Goal: Task Accomplishment & Management: Manage account settings

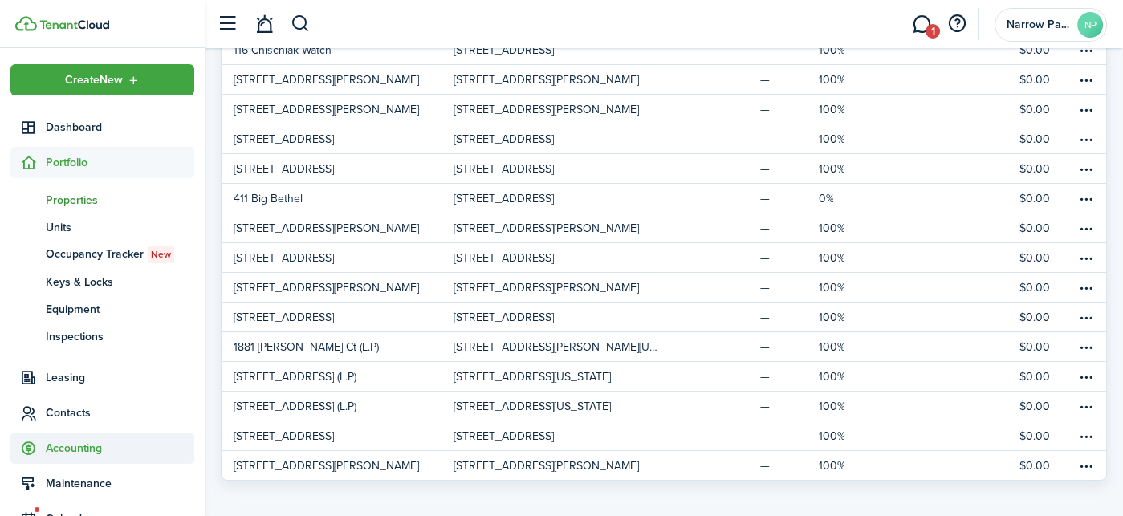
click at [97, 444] on span "Accounting" at bounding box center [120, 448] width 149 height 17
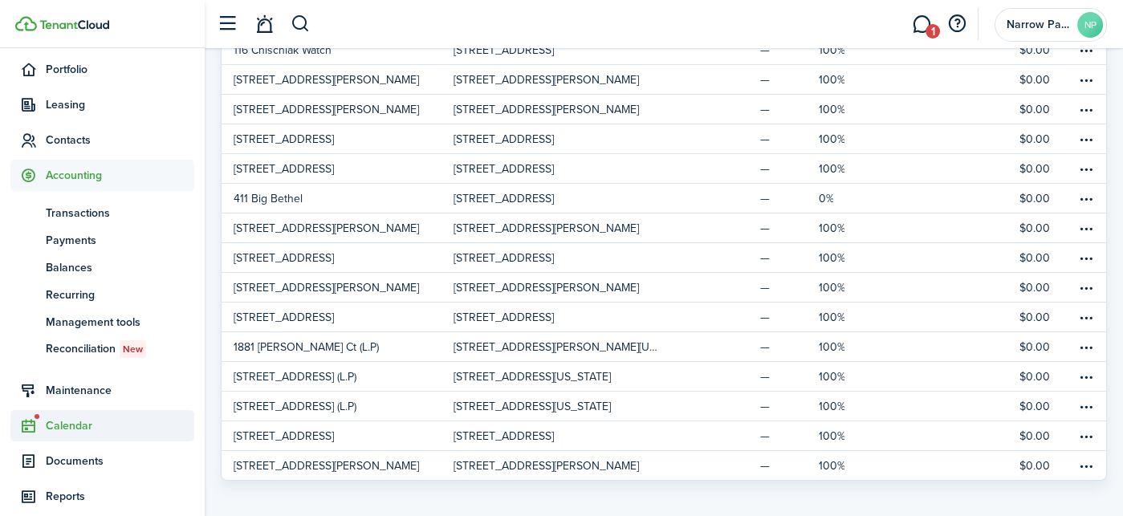
click at [88, 421] on span "Calendar" at bounding box center [120, 425] width 149 height 17
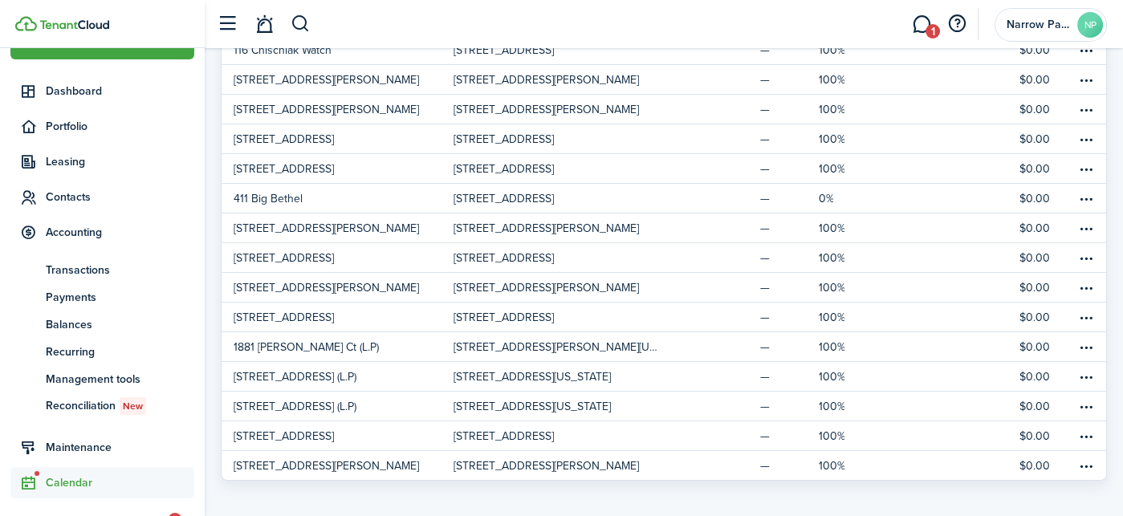
scroll to position [35, 0]
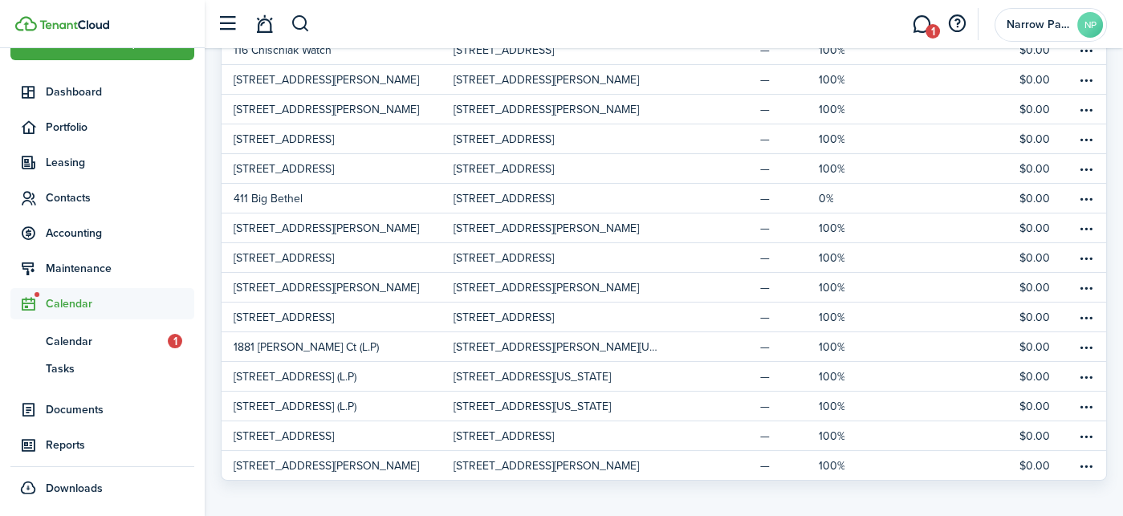
click at [91, 321] on ul "cl Calendar 1 ts Tasks" at bounding box center [102, 355] width 184 height 71
click at [91, 341] on span "Calendar" at bounding box center [107, 341] width 122 height 17
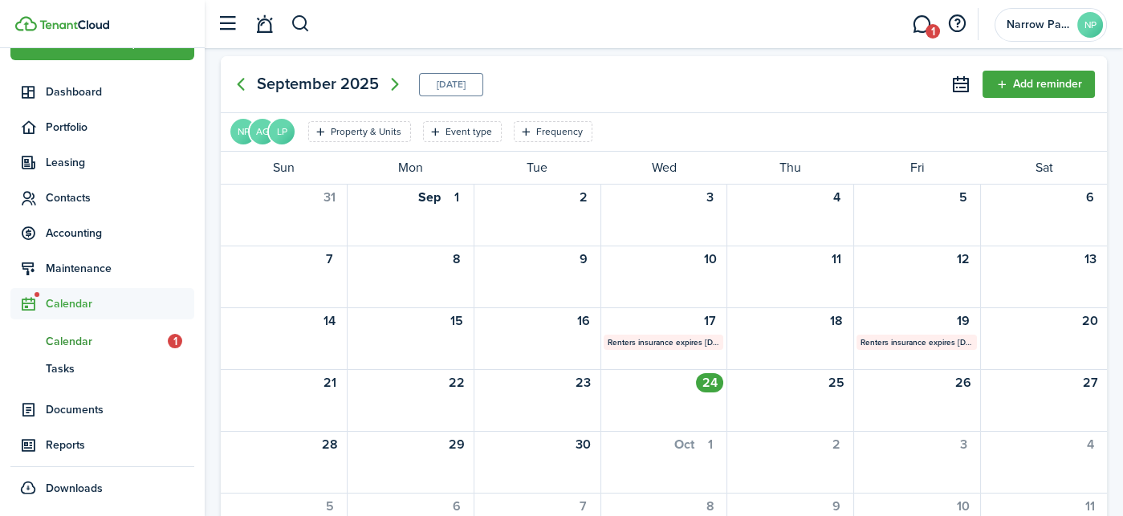
click at [157, 336] on span "Calendar" at bounding box center [107, 341] width 122 height 17
click at [702, 339] on mbsc-calendar-label "Renters insurance expires [DATE]!" at bounding box center [664, 342] width 120 height 15
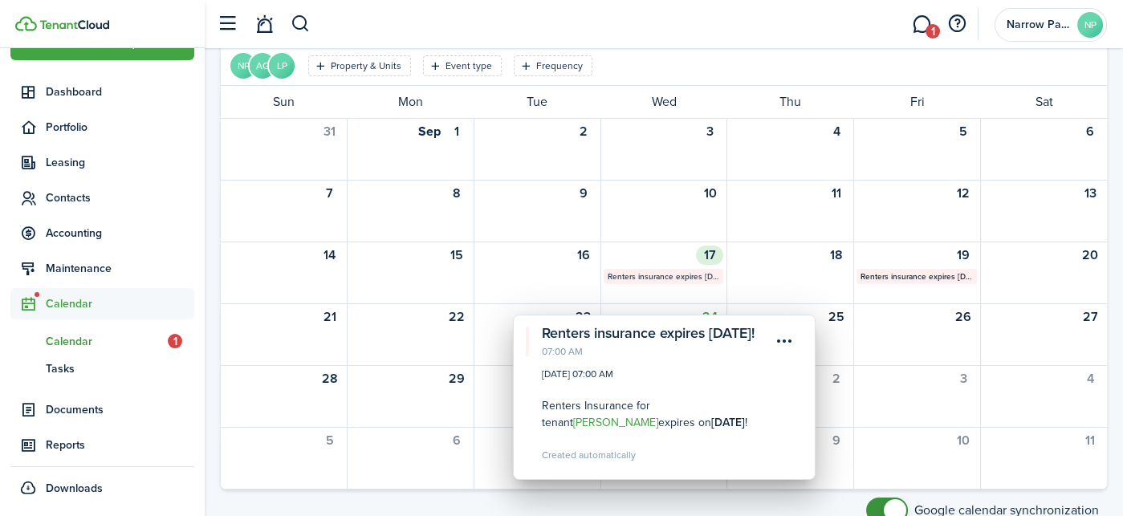
scroll to position [65, 0]
click at [919, 26] on link "1" at bounding box center [921, 24] width 31 height 41
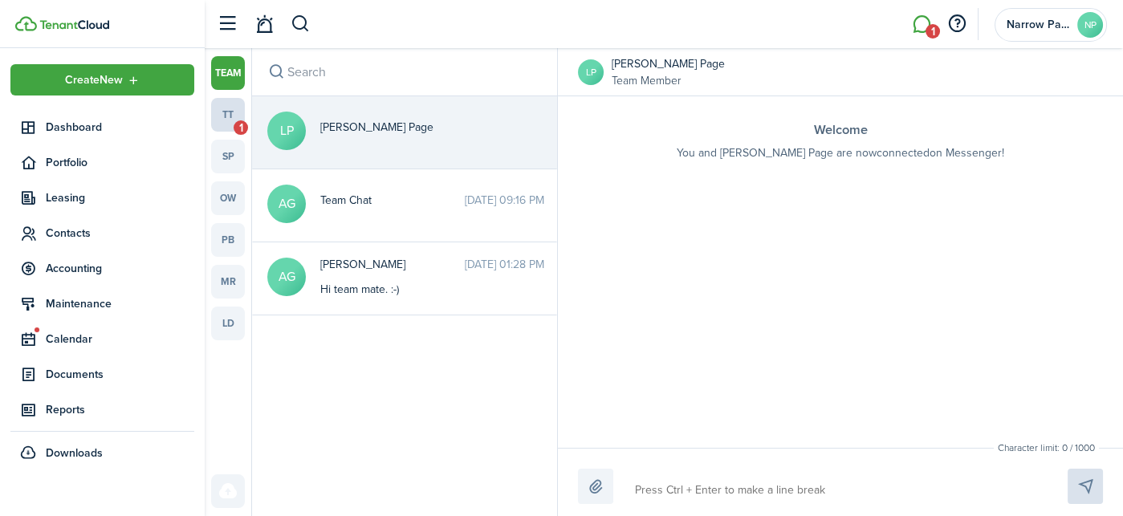
click at [226, 117] on link "tt 1" at bounding box center [228, 115] width 34 height 34
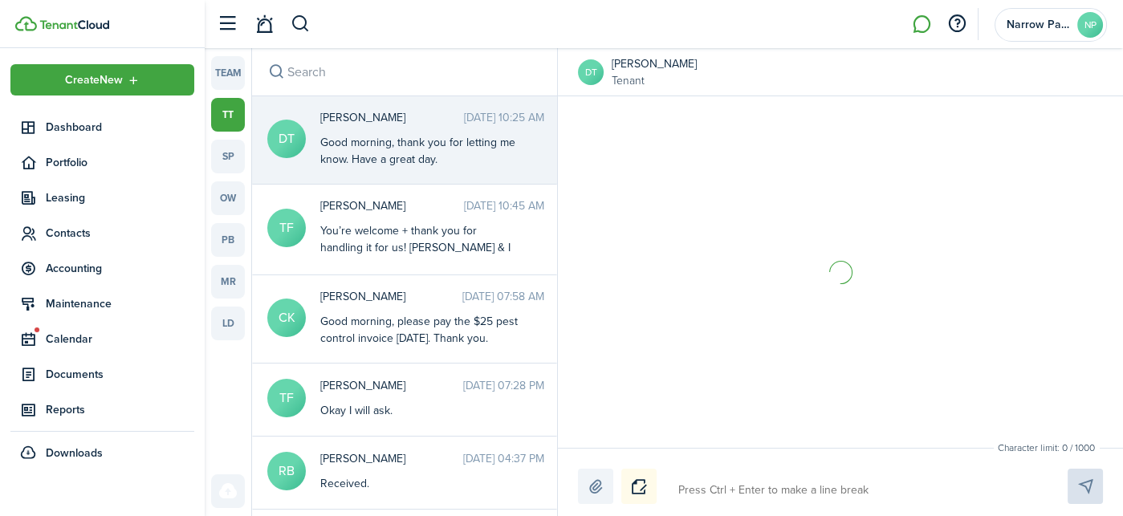
scroll to position [2682, 0]
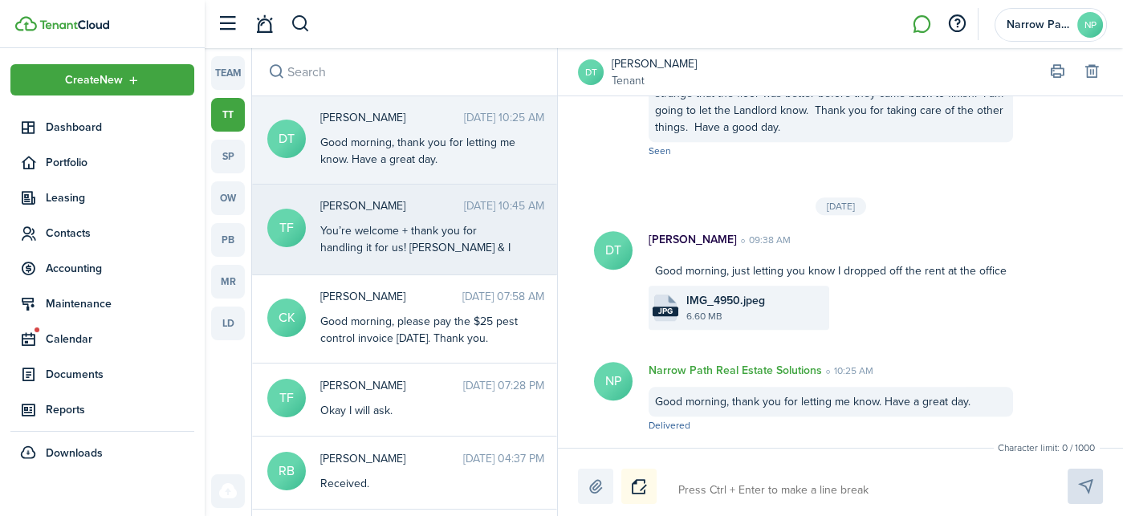
click at [398, 218] on div "[PERSON_NAME] [DATE] 10:45 AM You’re welcome + thank you for handling it for us…" at bounding box center [432, 228] width 248 height 61
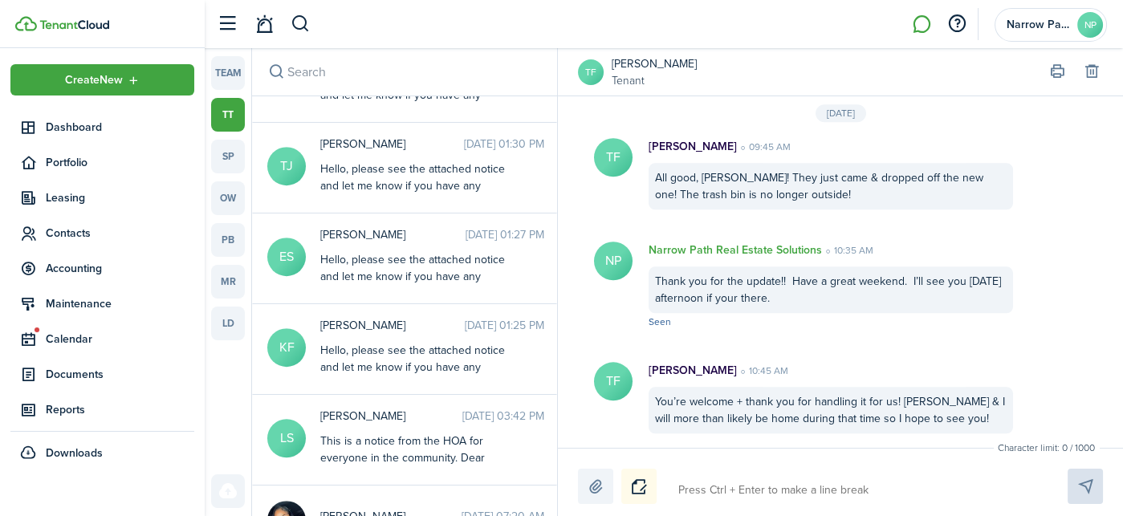
scroll to position [1749, 0]
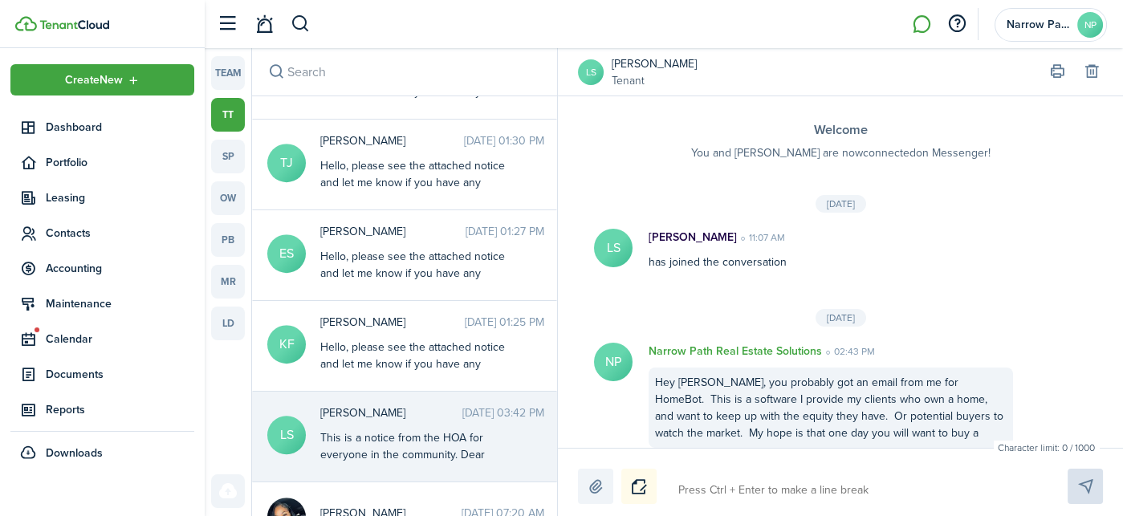
scroll to position [2063, 0]
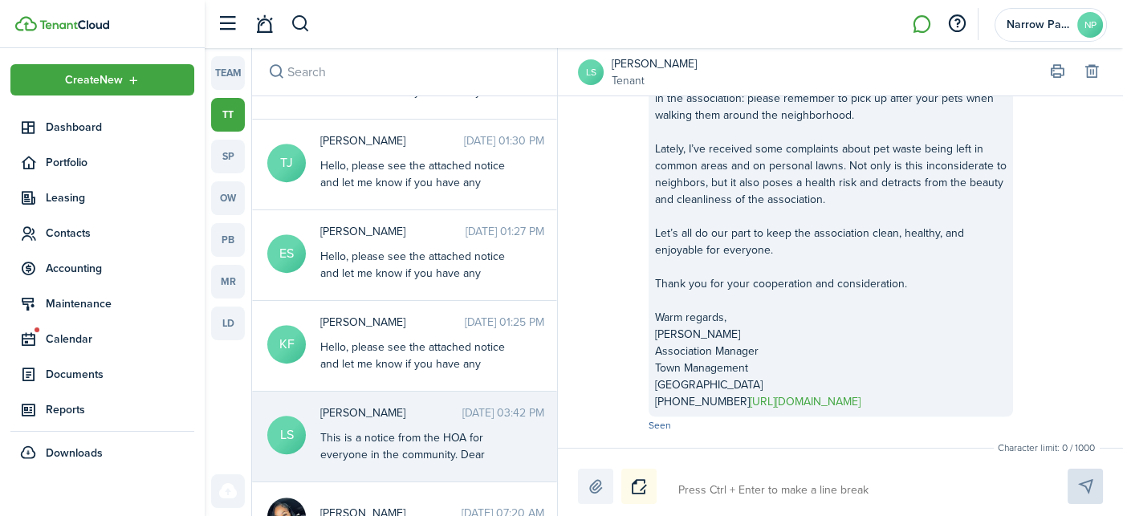
click at [851, 495] on textarea at bounding box center [854, 490] width 363 height 27
type textarea "H"
type textarea "HE"
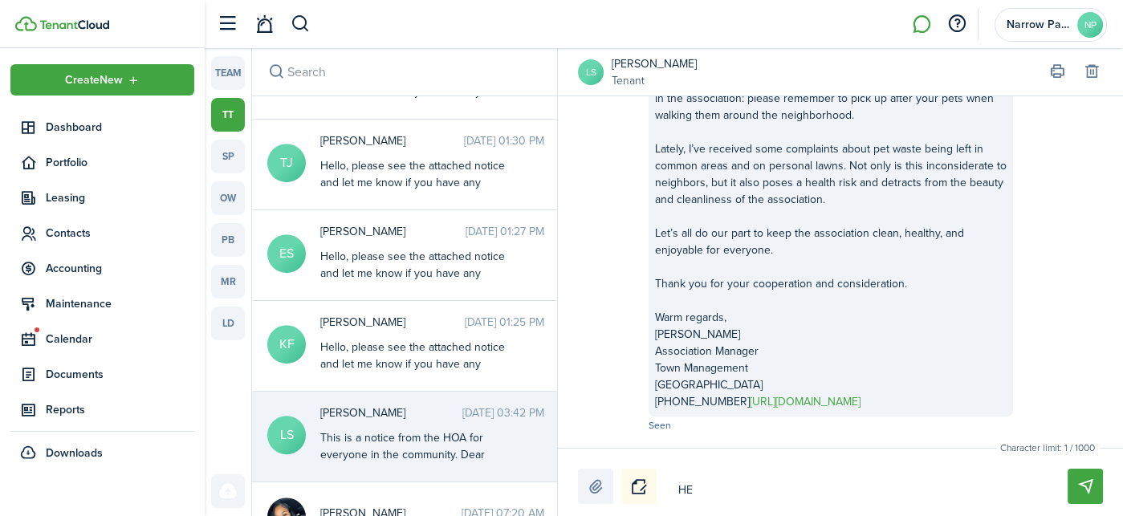
type textarea "HEY"
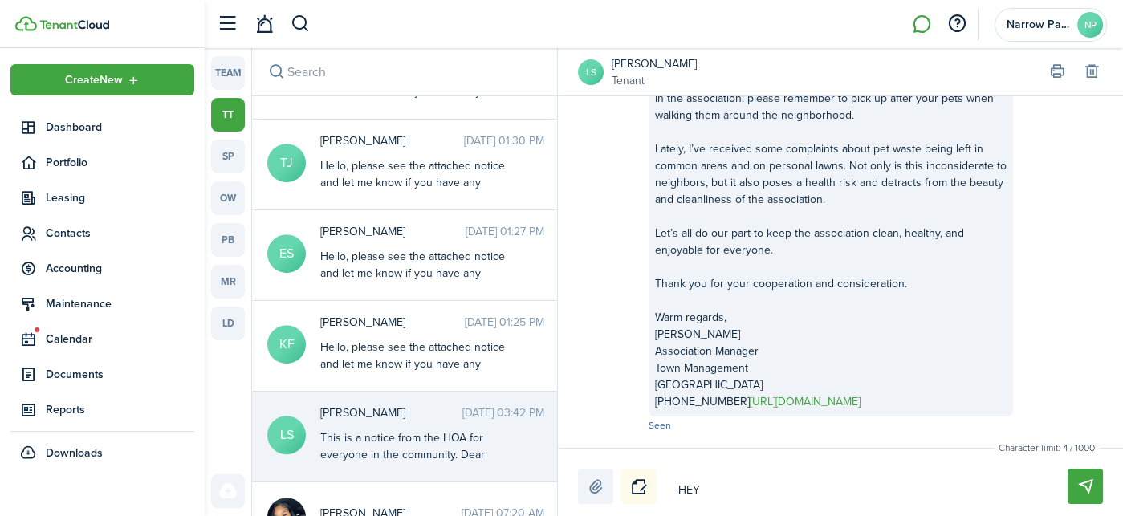
type textarea "HEY"
type textarea "HE"
type textarea "H"
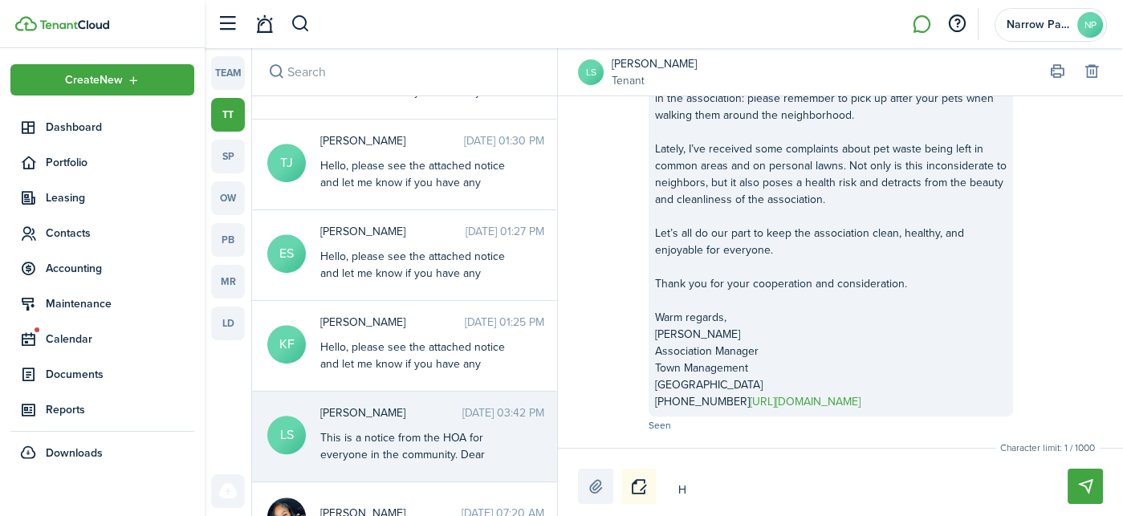
type textarea "He"
type textarea "Hey"
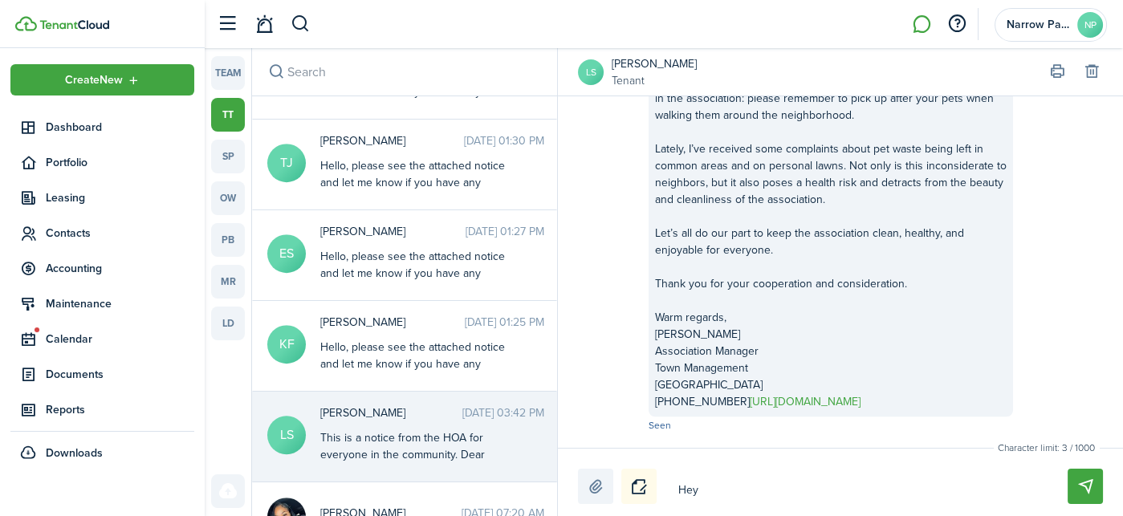
type textarea "Hey"
type textarea "Hey L"
type textarea "Hey [PERSON_NAME]"
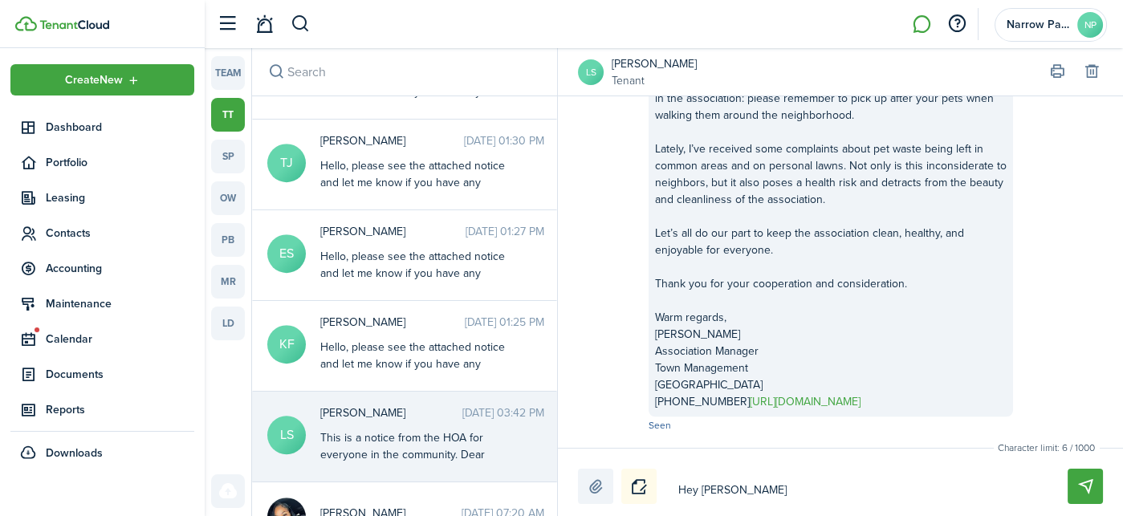
type textarea "Hey [PERSON_NAME]"
type textarea "Hey [PERSON_NAME],"
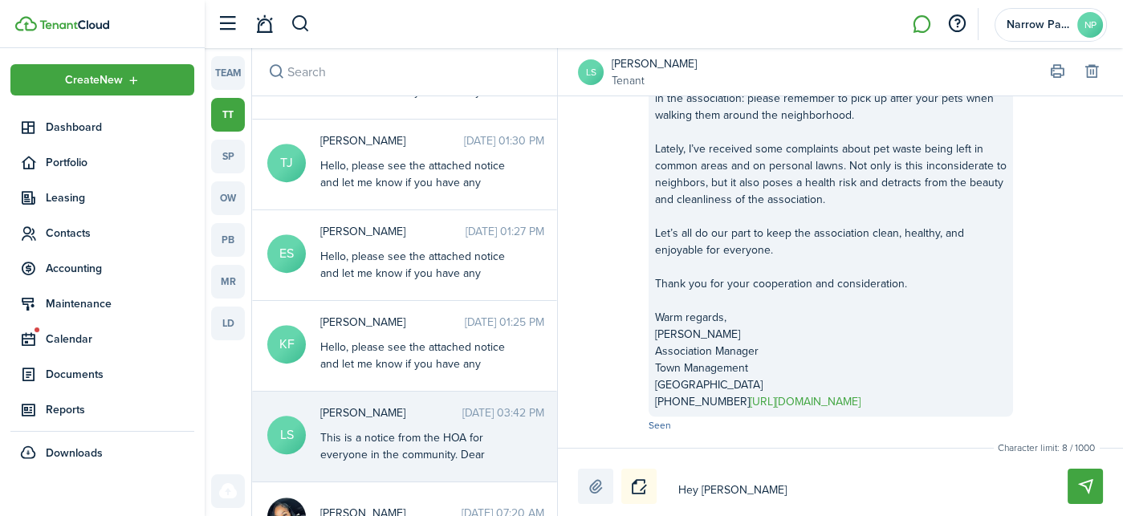
type textarea "Hey [PERSON_NAME],"
type textarea "Hey [PERSON_NAME], I"
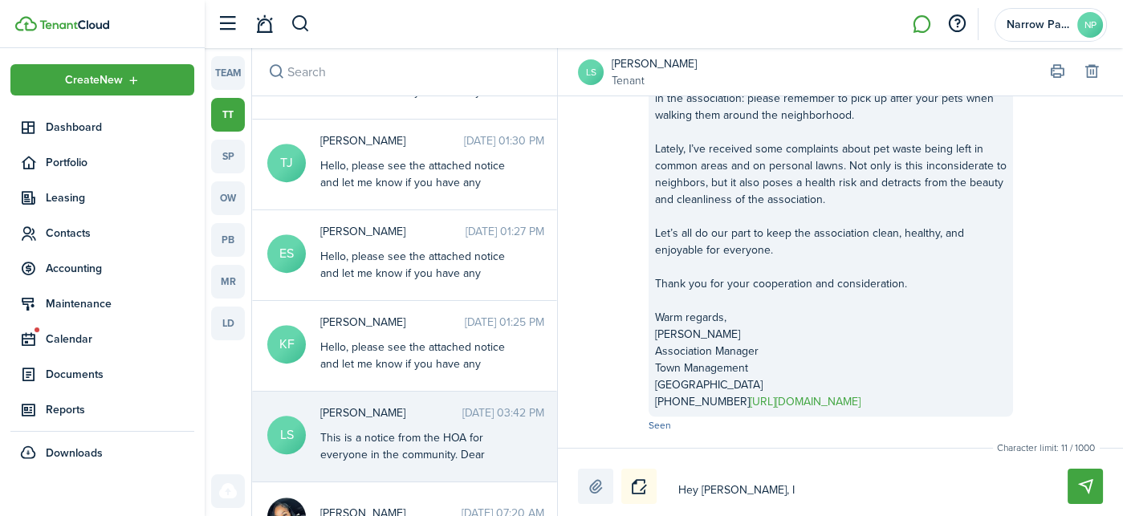
type textarea "Hey [PERSON_NAME],"
type textarea "Hey [PERSON_NAME], i"
type textarea "Hey [PERSON_NAME], it"
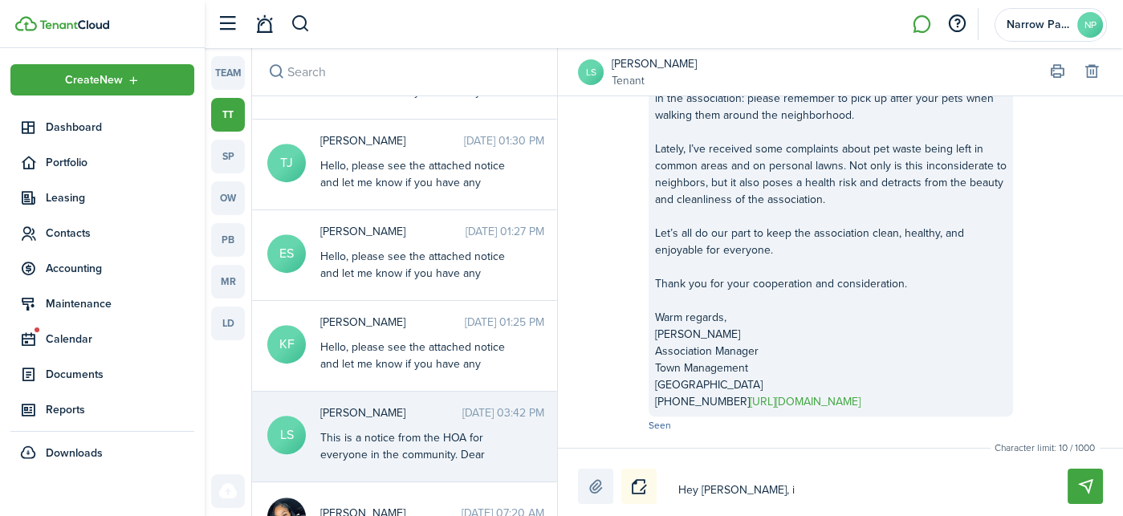
type textarea "Hey [PERSON_NAME], it"
type textarea "Hey [PERSON_NAME], it w"
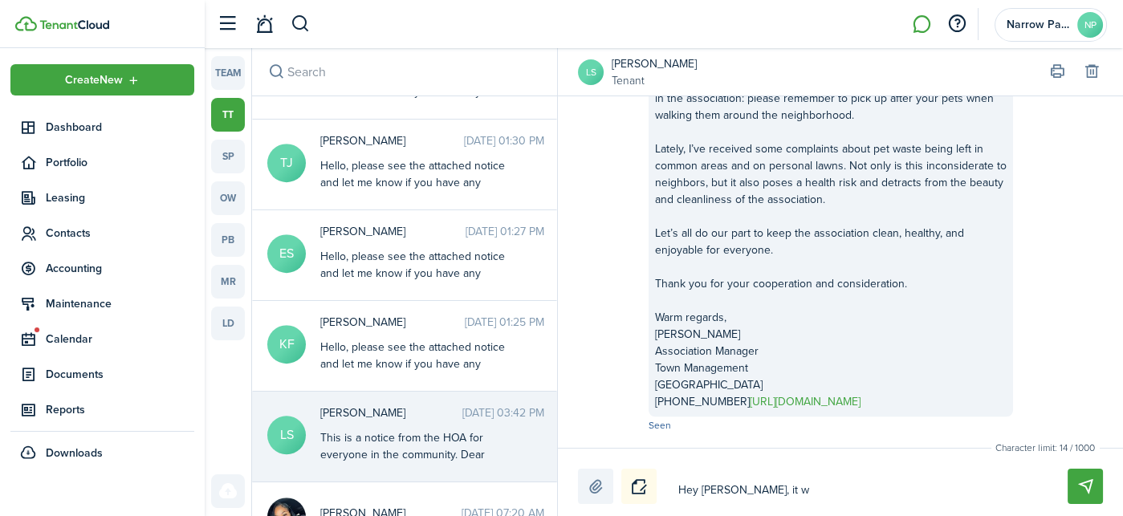
type textarea "Hey [PERSON_NAME], it wa"
type textarea "Hey [PERSON_NAME], it was"
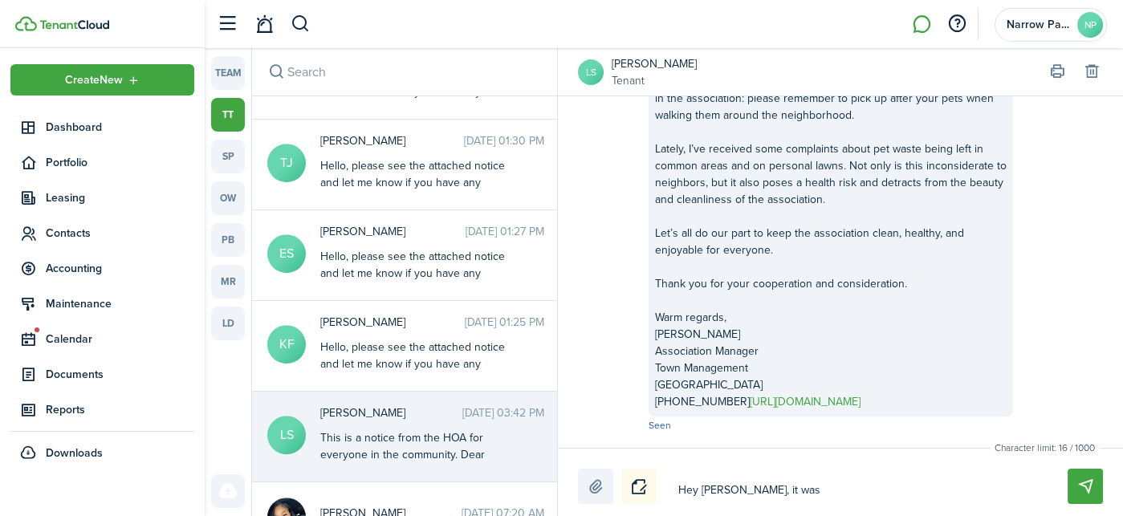
type textarea "Hey [PERSON_NAME], it was"
type textarea "Hey [PERSON_NAME], it was g"
type textarea "Hey [PERSON_NAME], it was gr"
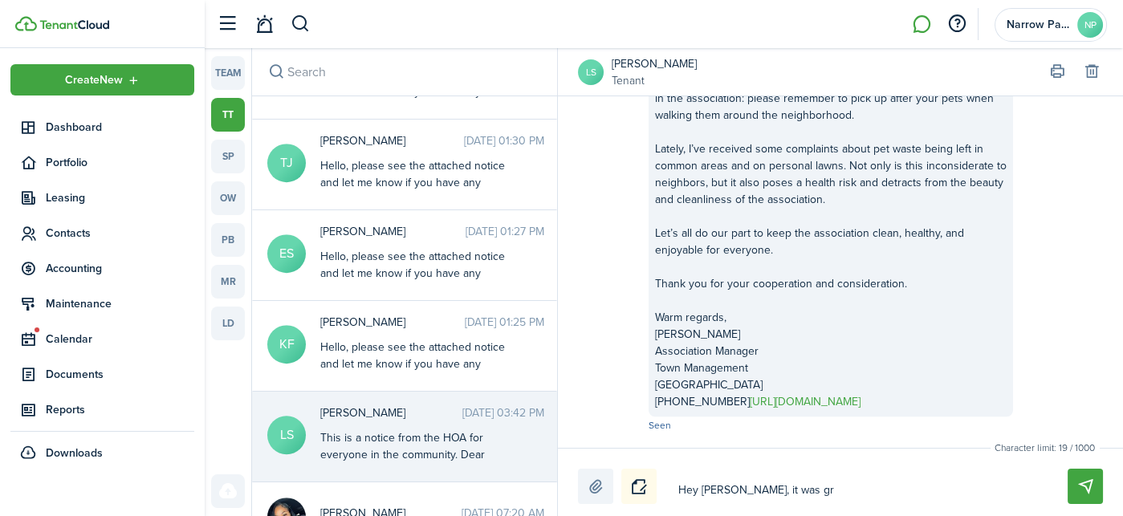
type textarea "Hey [PERSON_NAME], it was gre"
type textarea "Hey [PERSON_NAME], it was grea"
type textarea "Hey [PERSON_NAME], it was great"
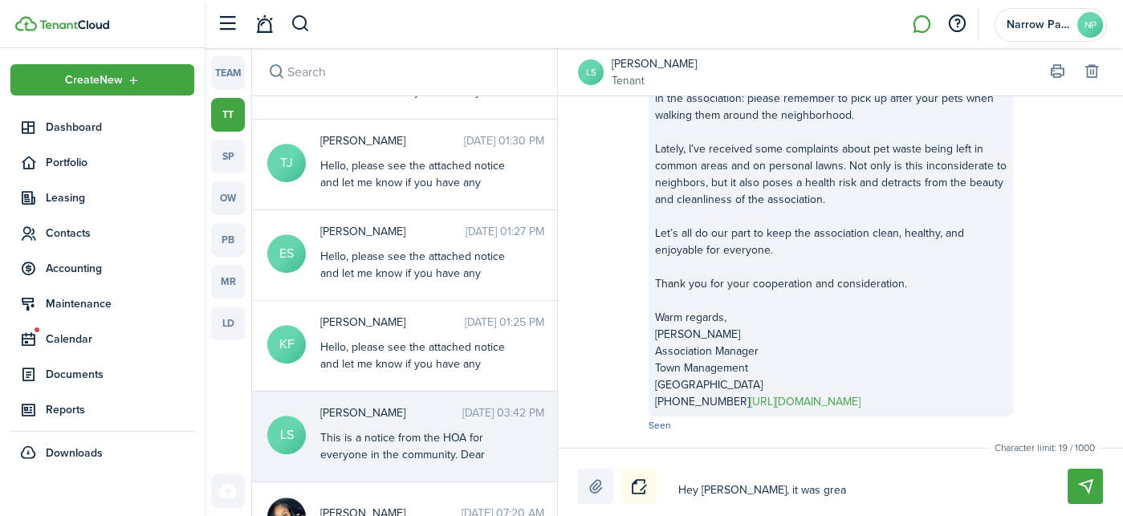
type textarea "Hey [PERSON_NAME], it was great"
type textarea "Hey [PERSON_NAME], it was great t"
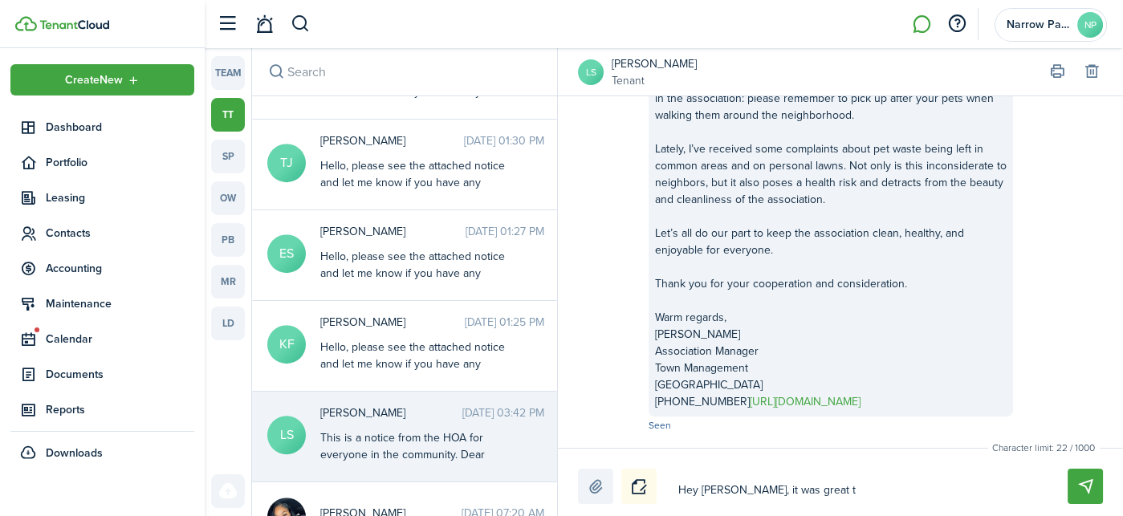
type textarea "Hey [PERSON_NAME], it was great to"
type textarea "Hey [PERSON_NAME], it was great to m"
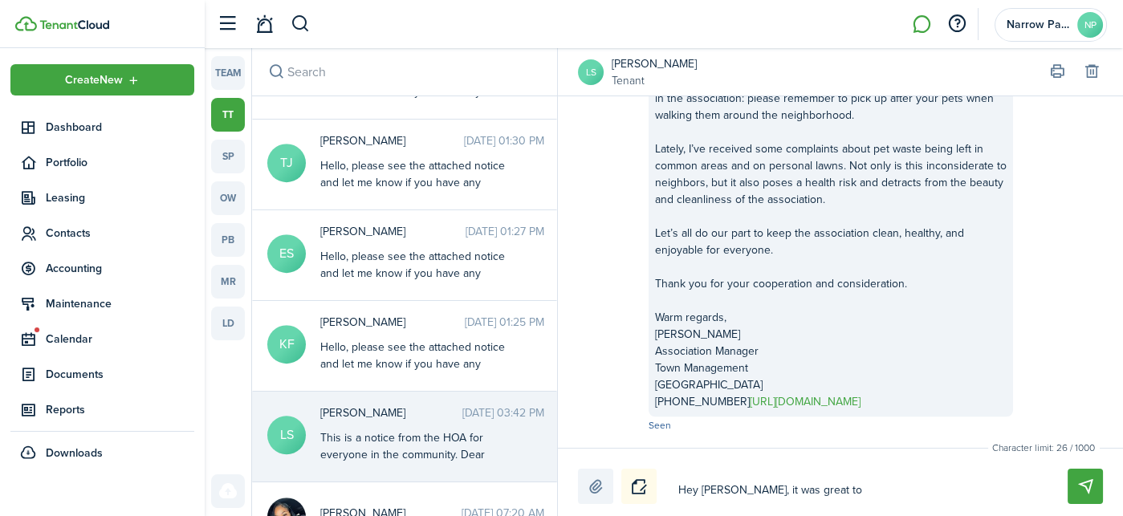
type textarea "Hey [PERSON_NAME], it was great to m"
type textarea "Hey [PERSON_NAME], it was great to me"
type textarea "Hey [PERSON_NAME], it was great to mee"
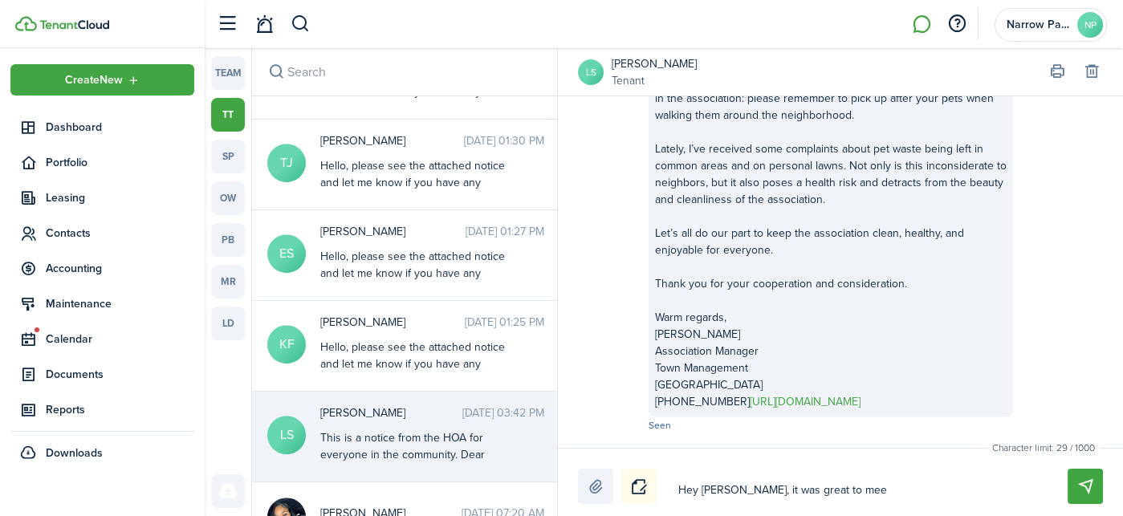
type textarea "Hey [PERSON_NAME], it was great to meet"
type textarea "Hey [PERSON_NAME], it was great to meet y"
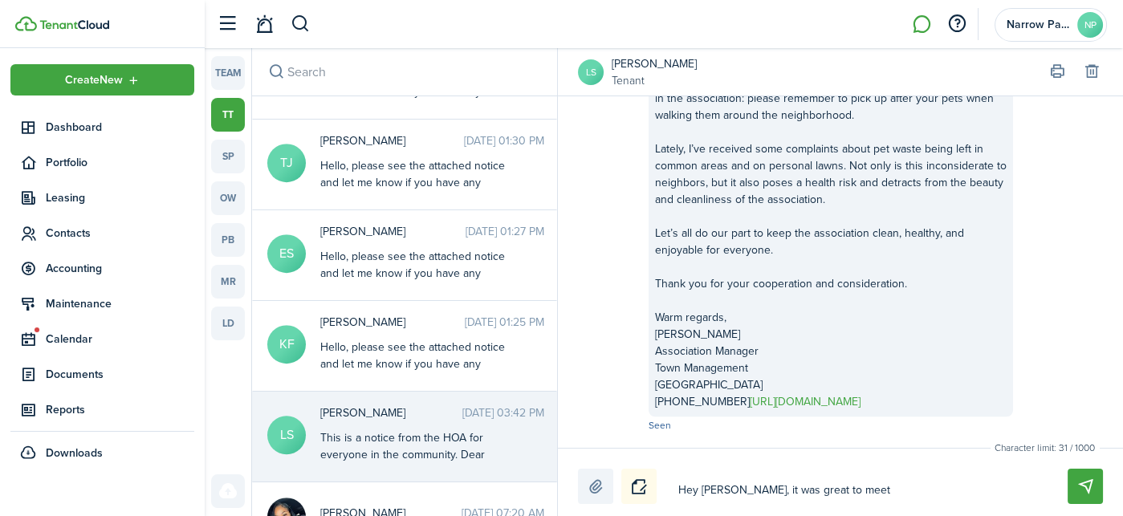
type textarea "Hey [PERSON_NAME], it was great to meet y"
type textarea "Hey [PERSON_NAME], it was great to meet [PERSON_NAME]"
type textarea "Hey [PERSON_NAME], it was great to meet you"
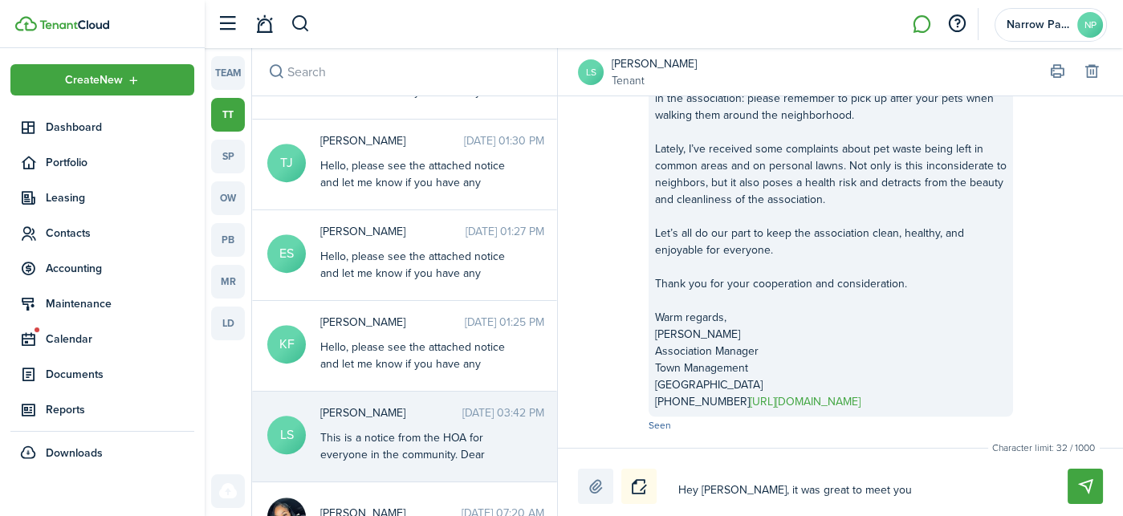
type textarea "Hey [PERSON_NAME], it was great to meet you"
type textarea "Hey [PERSON_NAME], it was great to meet you y"
type textarea "Hey [PERSON_NAME], it was great to meet you ye"
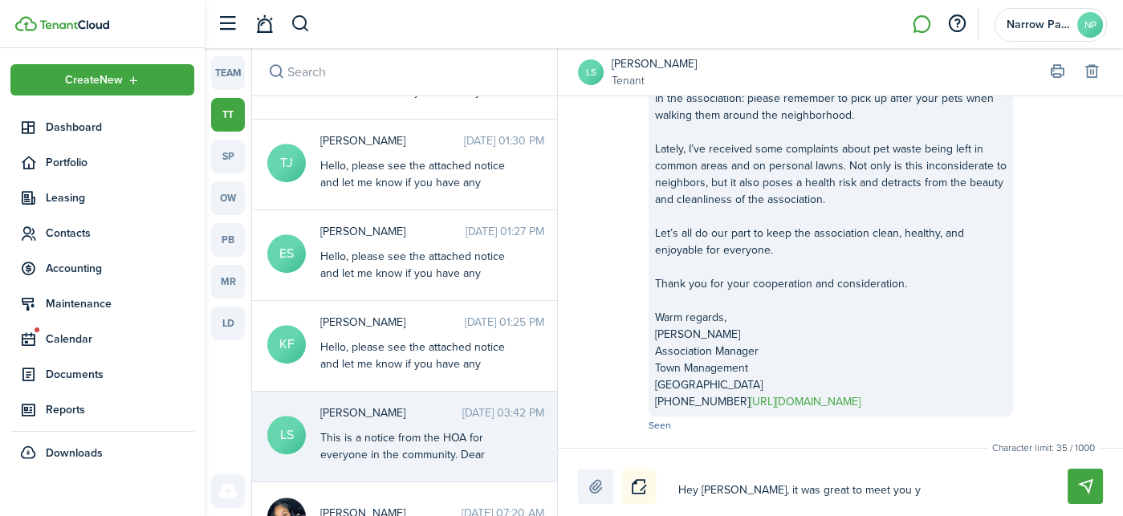
type textarea "Hey [PERSON_NAME], it was great to meet you ye"
type textarea "Hey [PERSON_NAME], it was great to meet you yes"
type textarea "Hey [PERSON_NAME], it was great to meet you yest"
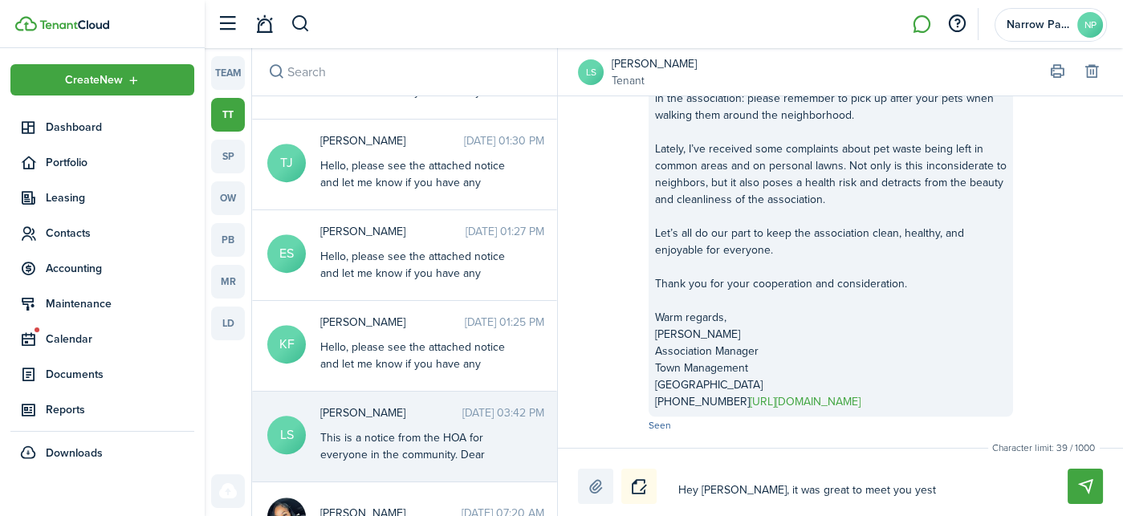
type textarea "Hey [PERSON_NAME], it was great to meet you yeste"
type textarea "Hey [PERSON_NAME], it was great to meet you yester"
type textarea "Hey [PERSON_NAME], it was great to meet you yesterd"
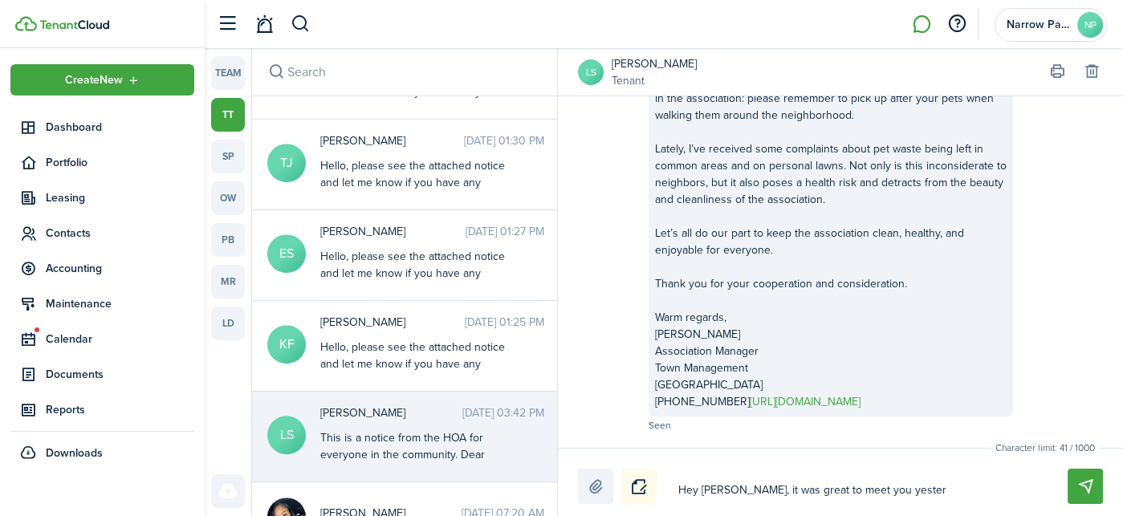
type textarea "Hey [PERSON_NAME], it was great to meet you yesterd"
type textarea "Hey [PERSON_NAME], it was great to meet you yesterda"
type textarea "Hey [PERSON_NAME], it was great to meet you [DATE]"
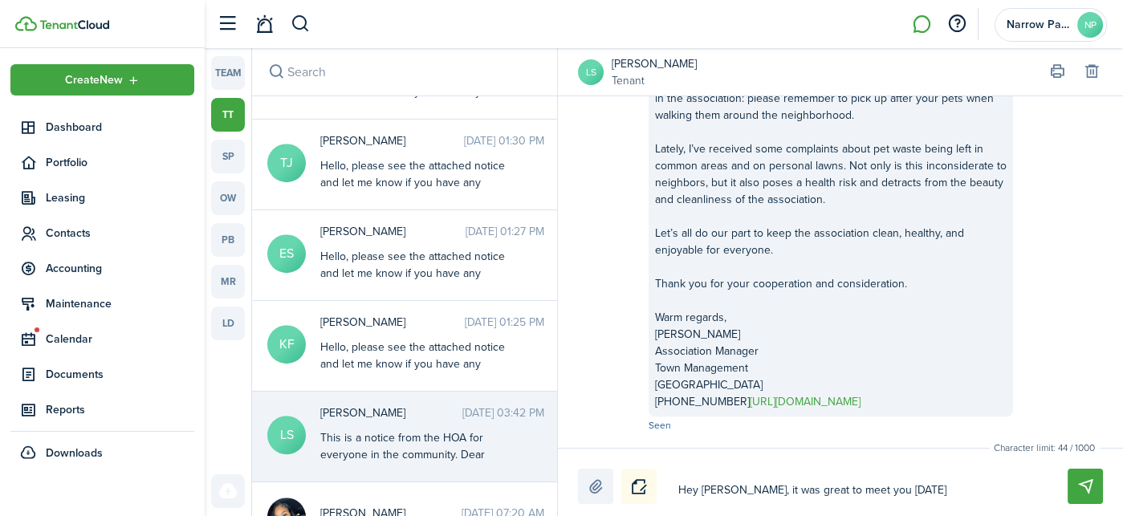
type textarea "Hey [PERSON_NAME], it was great to meet you [DATE]."
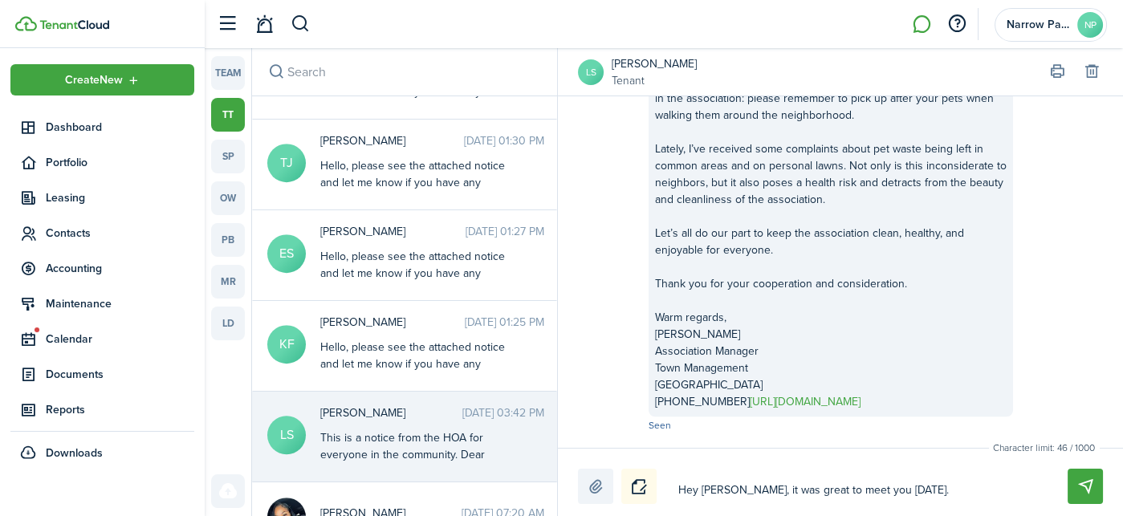
type textarea "Hey [PERSON_NAME], it was great to meet you [DATE]."
type textarea "Hey [PERSON_NAME], it was great to meet you [DATE]. I"
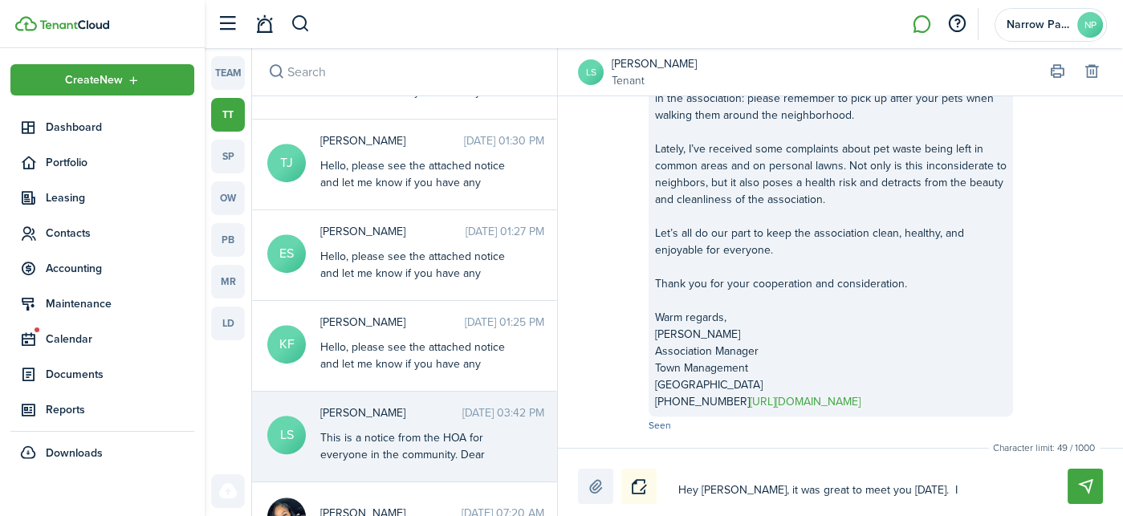
type textarea "Hey [PERSON_NAME], it was great to meet you [DATE]. I a"
type textarea "Hey [PERSON_NAME], it was great to meet you [DATE]. I am"
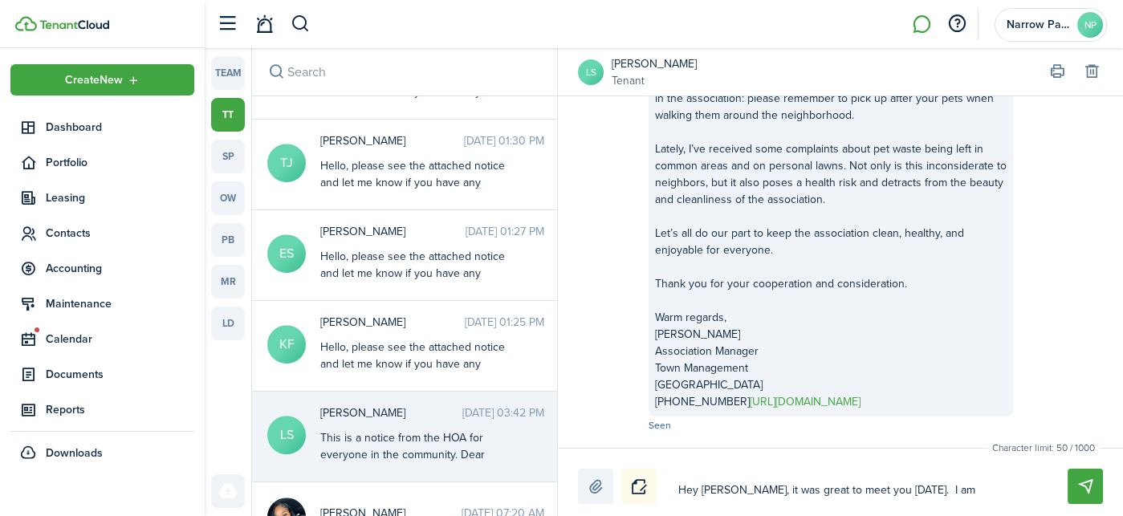
type textarea "Hey [PERSON_NAME], it was great to meet you [DATE]. I am"
type textarea "Hey [PERSON_NAME], it was great to meet you [DATE]. I am w"
type textarea "Hey [PERSON_NAME], it was great to meet you [DATE]. I am wa"
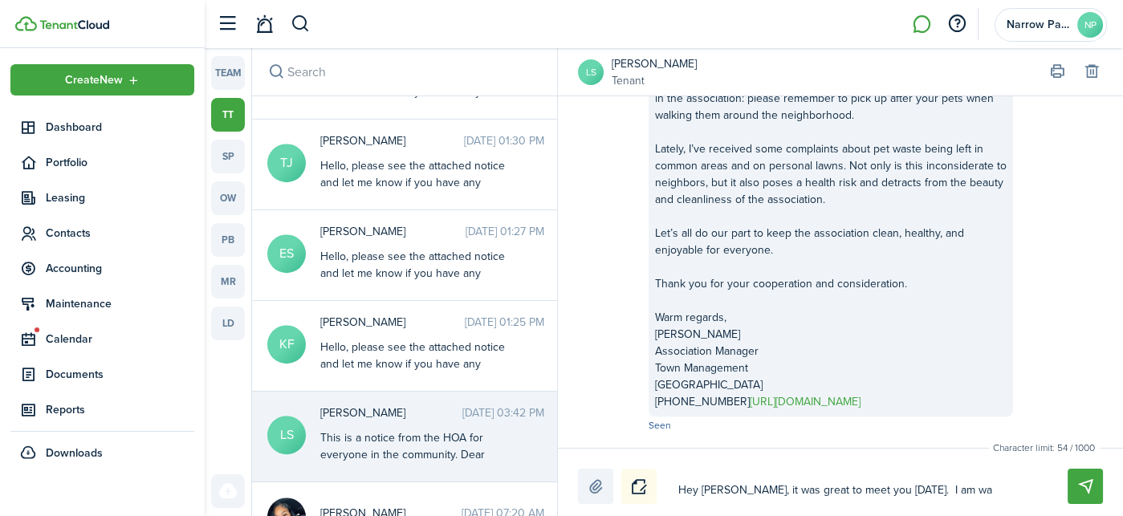
type textarea "Hey [PERSON_NAME], it was great to meet you [DATE]. I am wai"
type textarea "Hey [PERSON_NAME], it was great to meet you [DATE]. I am wait"
type textarea "Hey [PERSON_NAME], it was great to meet you [DATE]. I am waiti"
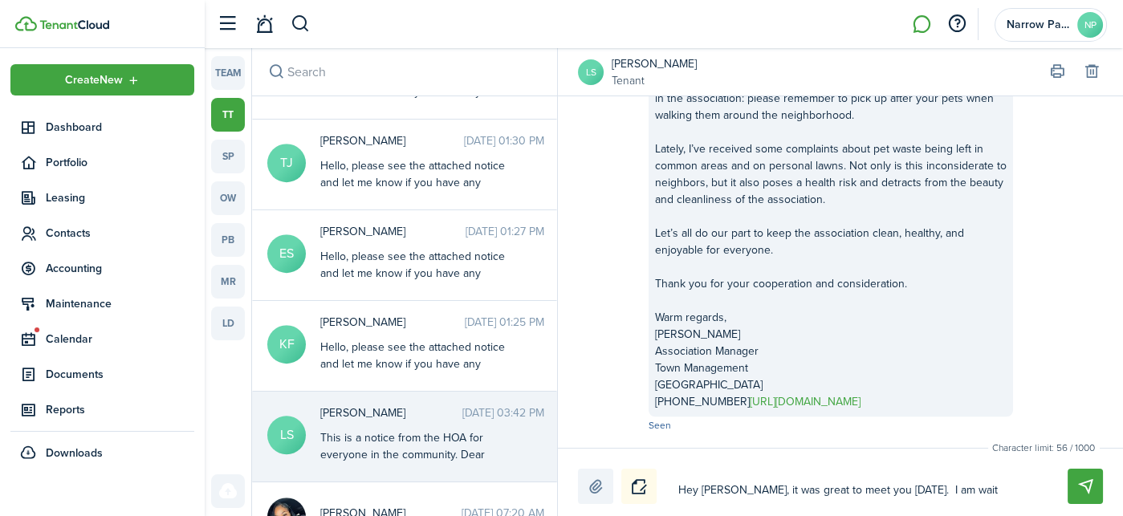
type textarea "Hey [PERSON_NAME], it was great to meet you [DATE]. I am waiti"
type textarea "Hey [PERSON_NAME], it was great to meet you [DATE]. I am waitin"
type textarea "Hey [PERSON_NAME], it was great to meet you [DATE]. I am waiting"
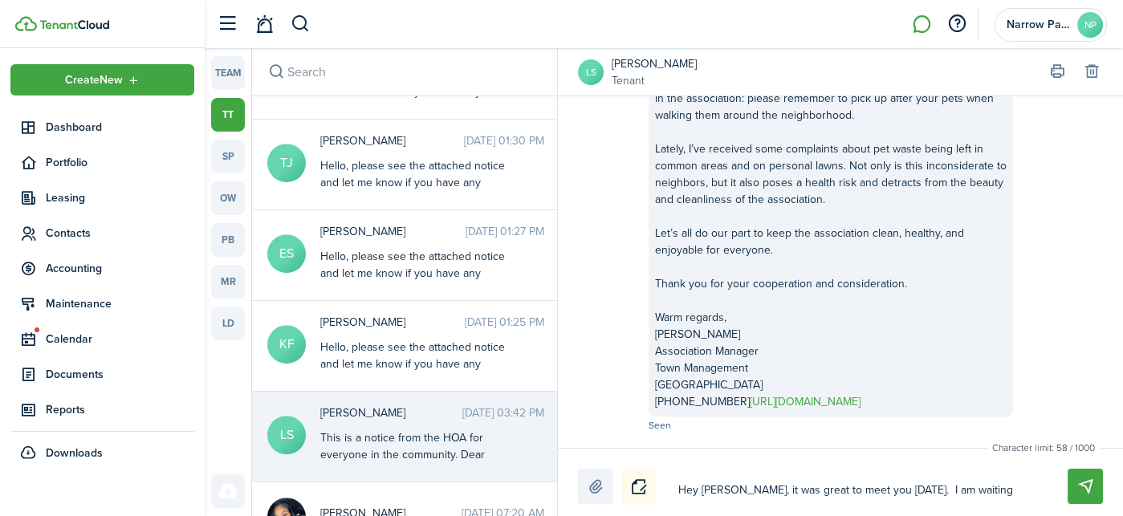
type textarea "Hey [PERSON_NAME], it was great to meet you [DATE]. I am waiting"
type textarea "Hey [PERSON_NAME], it was great to meet you [DATE]. I am waiting t"
type textarea "Hey [PERSON_NAME], it was great to meet you [DATE]. I am waiting to"
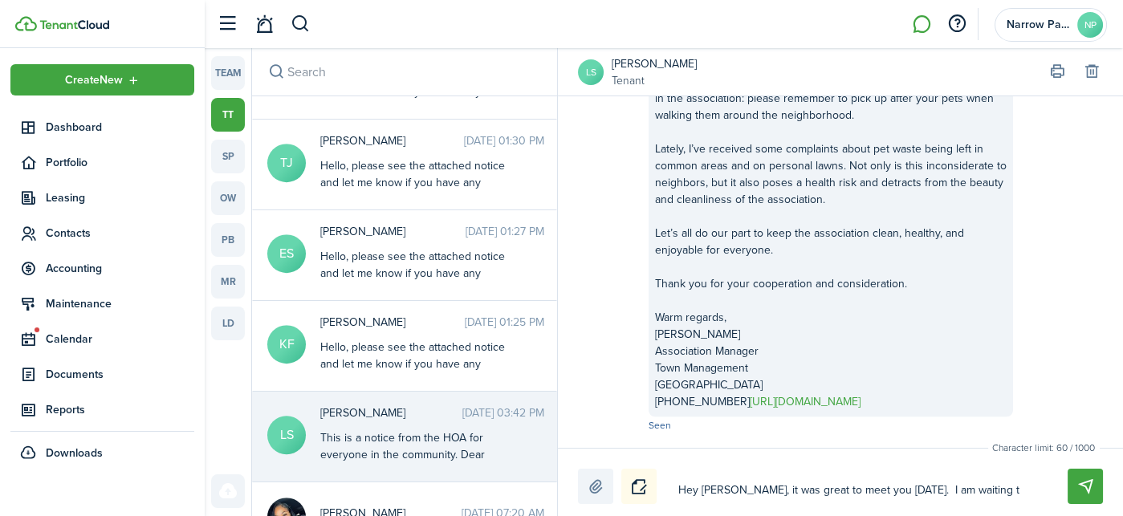
type textarea "Hey [PERSON_NAME], it was great to meet you [DATE]. I am waiting to"
type textarea "Hey [PERSON_NAME], it was great to meet you [DATE]. I am waiting to h"
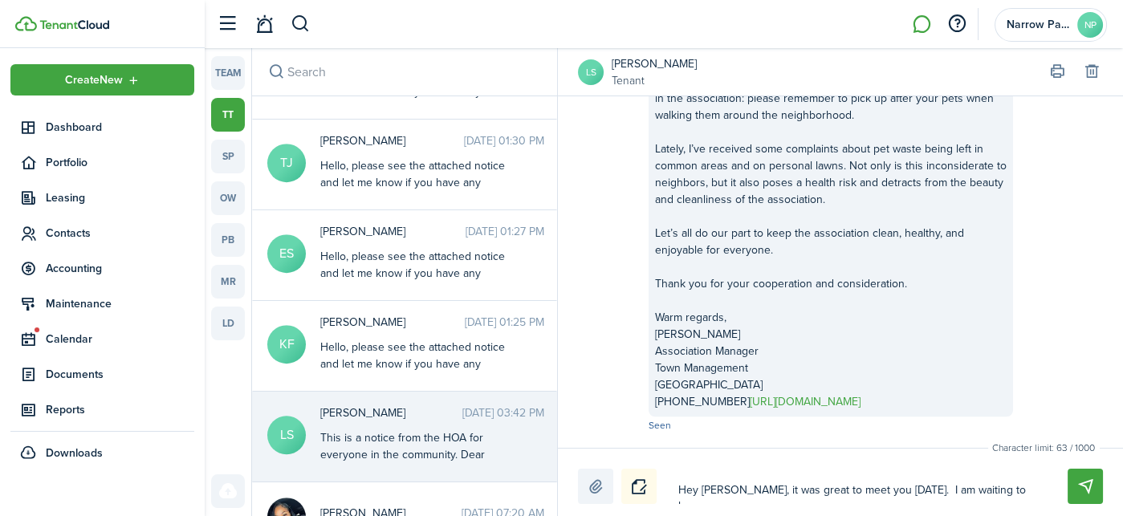
type textarea "Hey [PERSON_NAME], it was great to meet you [DATE]. I am waiting to he"
type textarea "Hey [PERSON_NAME], it was great to meet you [DATE]. I am waiting to hea"
type textarea "Hey [PERSON_NAME], it was great to meet you [DATE]. I am waiting to hear"
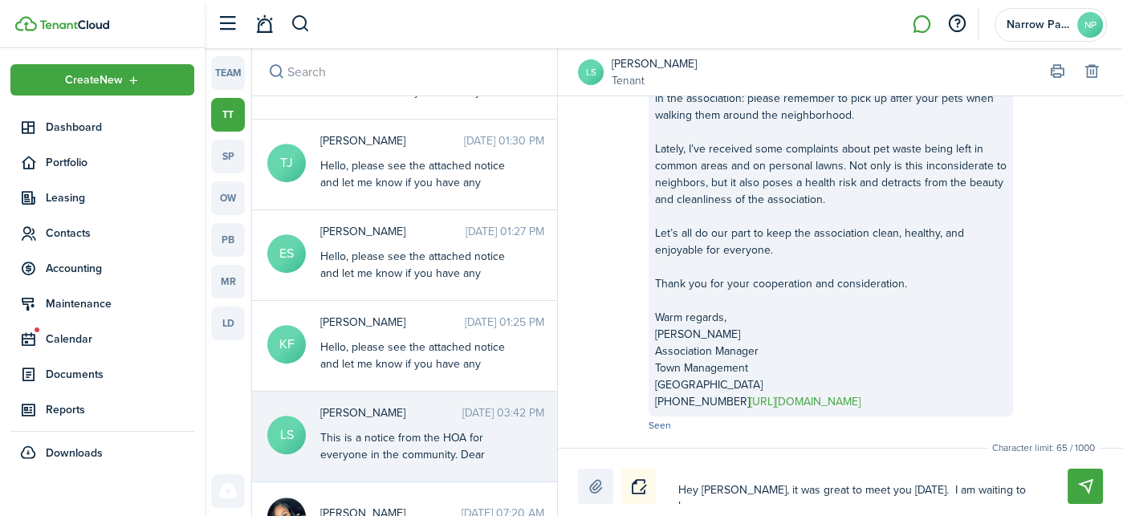
type textarea "Hey [PERSON_NAME], it was great to meet you [DATE]. I am waiting to hear"
type textarea "Hey [PERSON_NAME], it was great to meet you [DATE]. I am waiting to hear b"
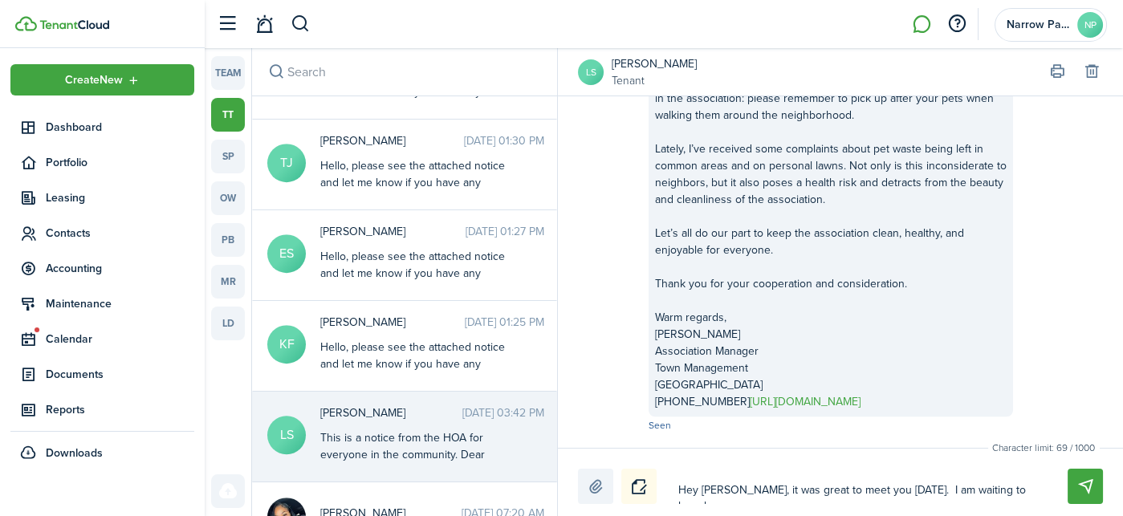
type textarea "Hey [PERSON_NAME], it was great to meet you [DATE]. I am waiting to hear ba"
type textarea "Hey [PERSON_NAME], it was great to meet you [DATE]. I am waiting to hear bac"
type textarea "Hey [PERSON_NAME], it was great to meet you [DATE]. I am waiting to hear back"
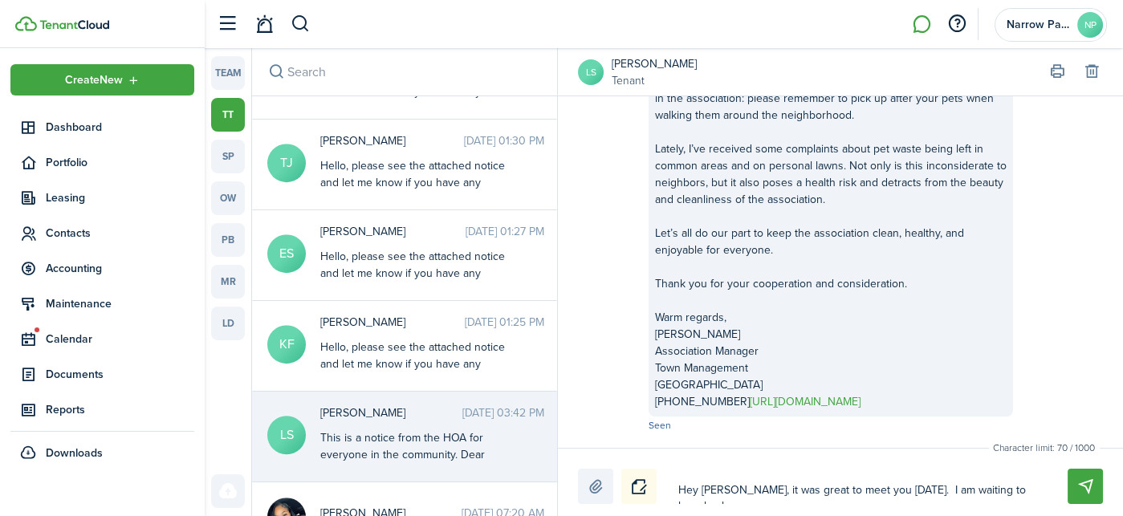
type textarea "Hey [PERSON_NAME], it was great to meet you [DATE]. I am waiting to hear back"
type textarea "Hey [PERSON_NAME], it was great to meet you [DATE]. I am waiting to hear back fv"
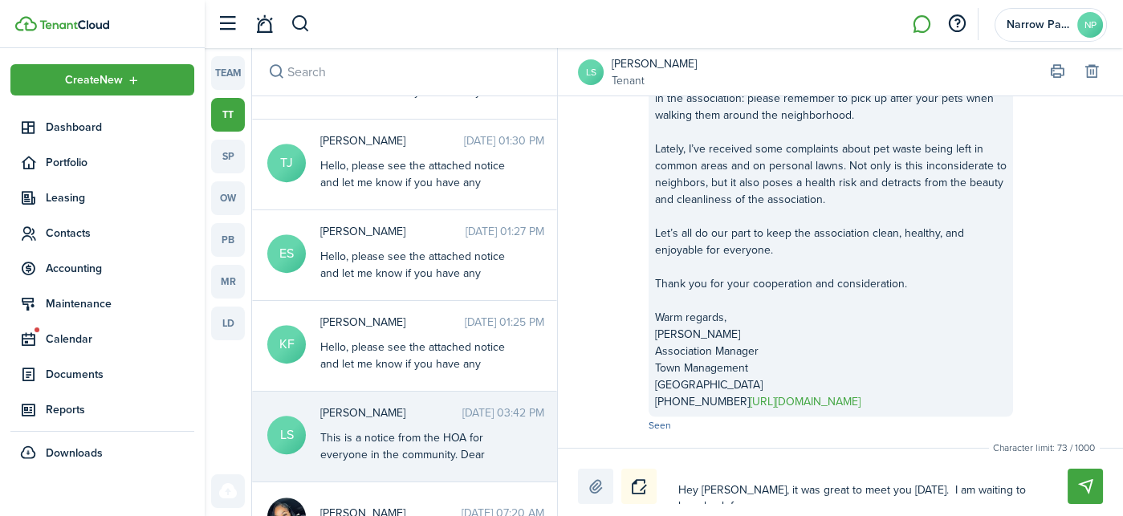
scroll to position [0, 0]
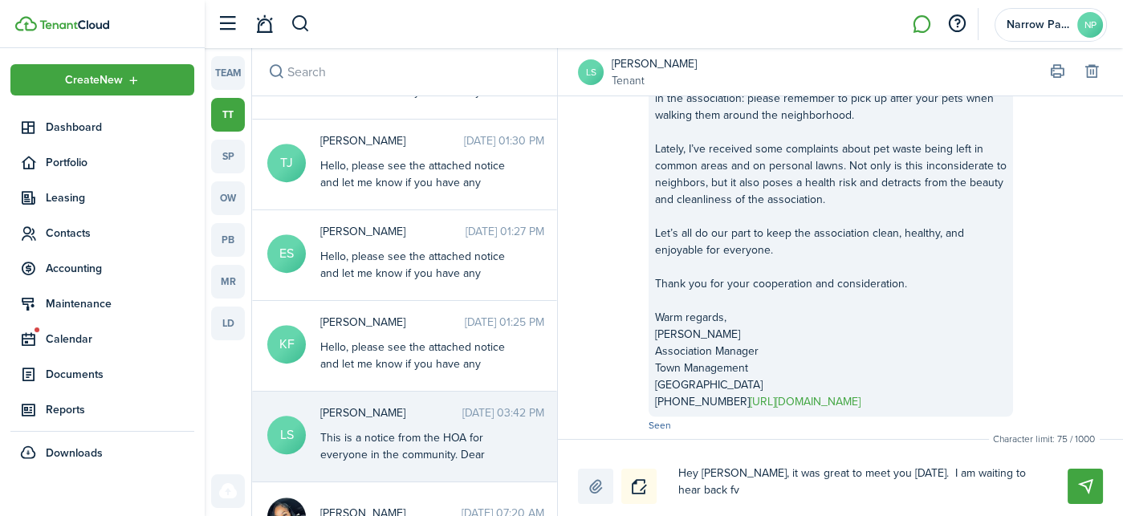
type textarea "Hey [PERSON_NAME], it was great to meet you [DATE]. I am waiting to hear back f…"
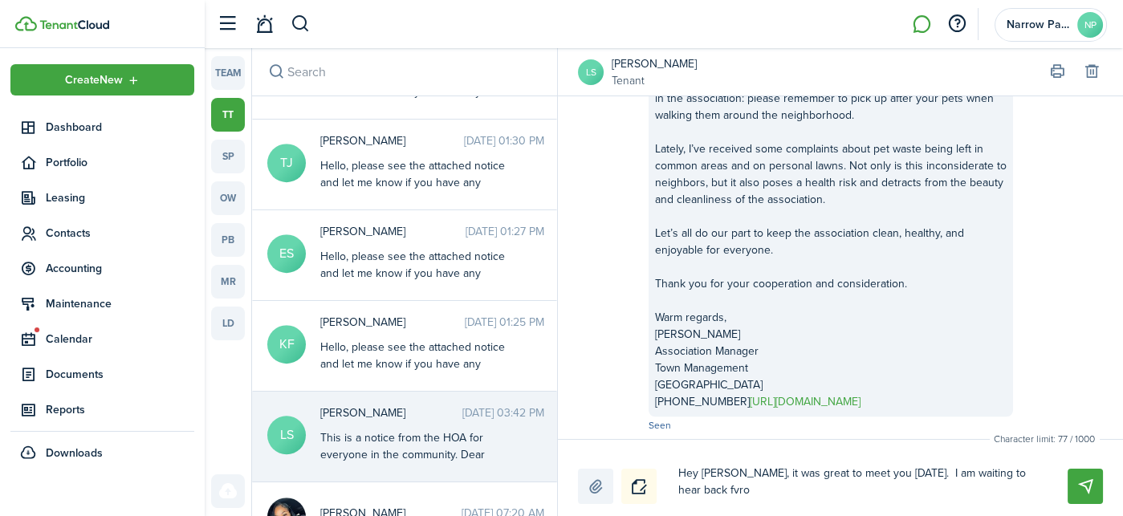
type textarea "Hey [PERSON_NAME], it was great to meet you [DATE]. I am waiting to hear back f…"
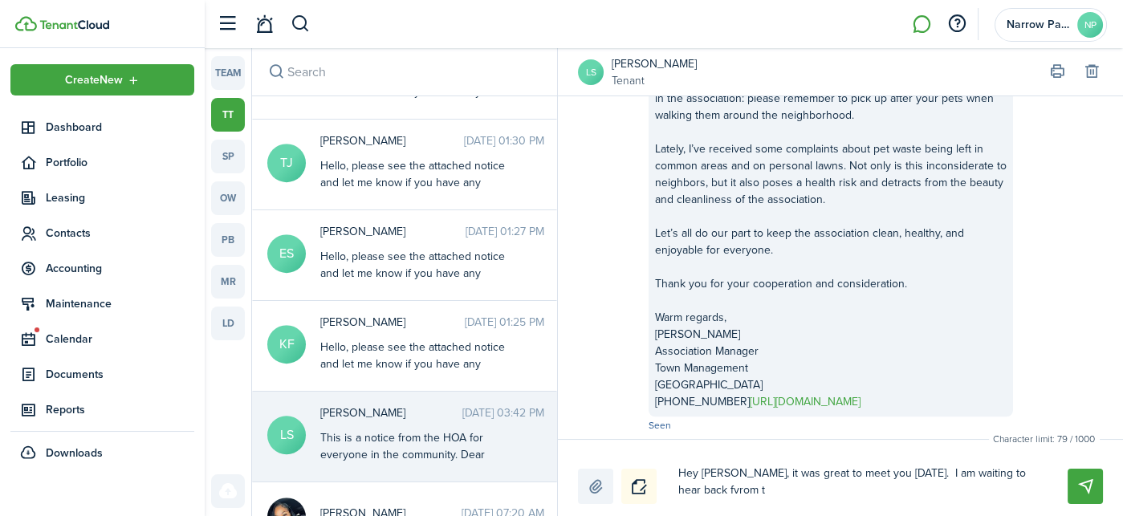
type textarea "Hey [PERSON_NAME], it was great to meet you [DATE]. I am waiting to hear back f…"
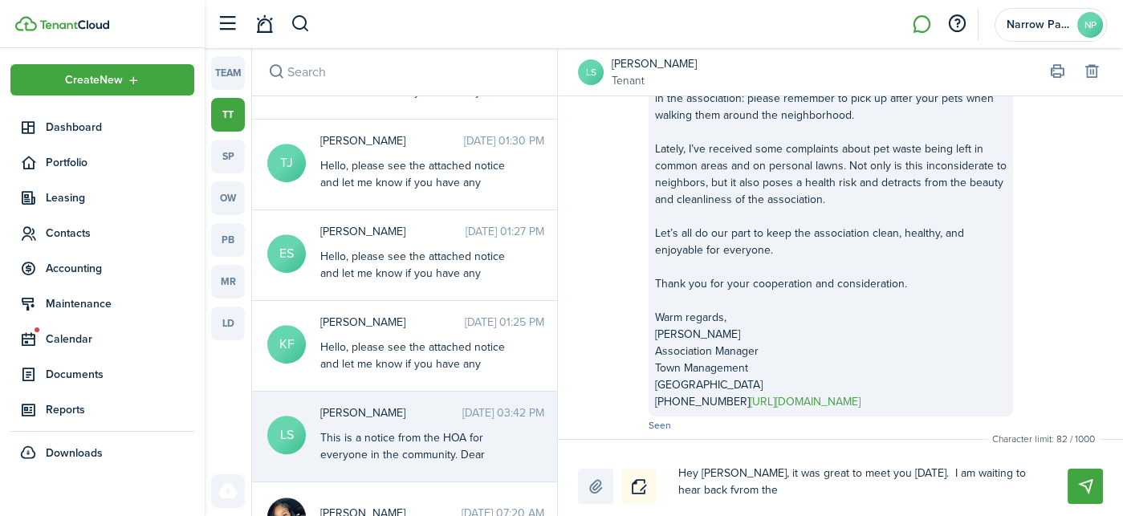
type textarea "Hey [PERSON_NAME], it was great to meet you [DATE]. I am waiting to hear back f…"
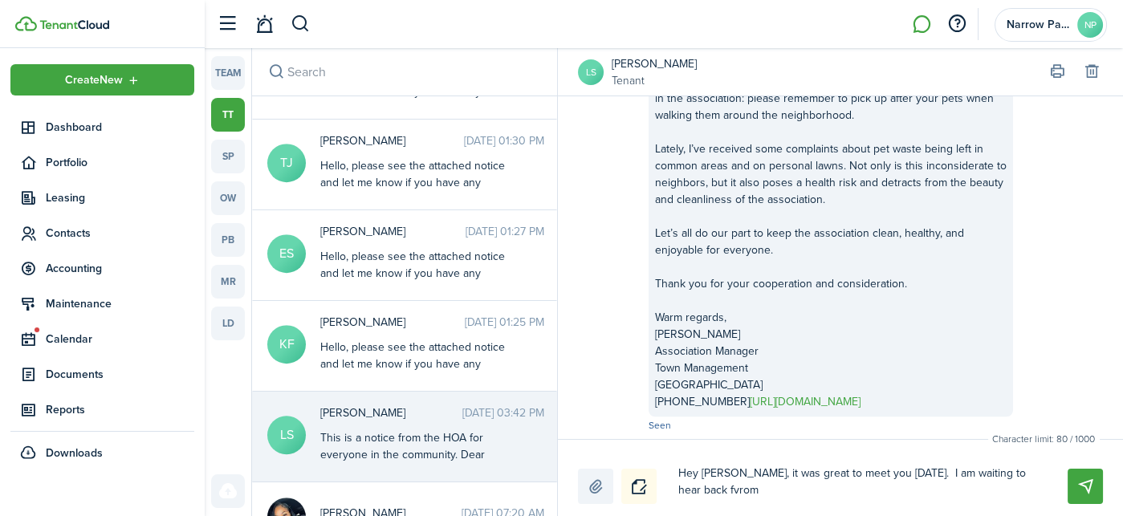
type textarea "Hey [PERSON_NAME], it was great to meet you [DATE]. I am waiting to hear back f…"
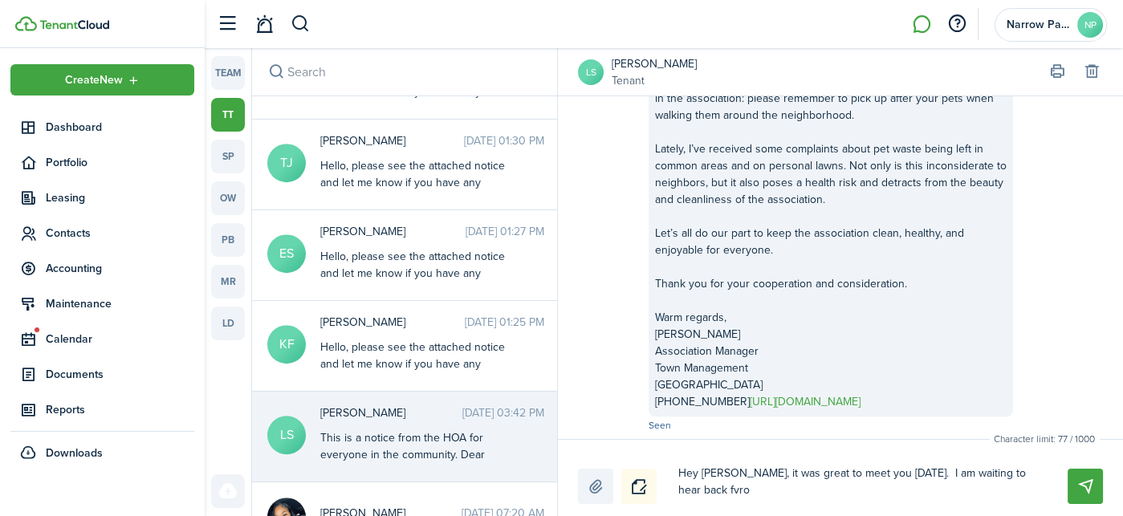
type textarea "Hey [PERSON_NAME], it was great to meet you [DATE]. I am waiting to hear back f…"
type textarea "Hey [PERSON_NAME], it was great to meet you [DATE]. I am waiting to hear back fv"
type textarea "Hey [PERSON_NAME], it was great to meet you [DATE]. I am waiting to hear back f"
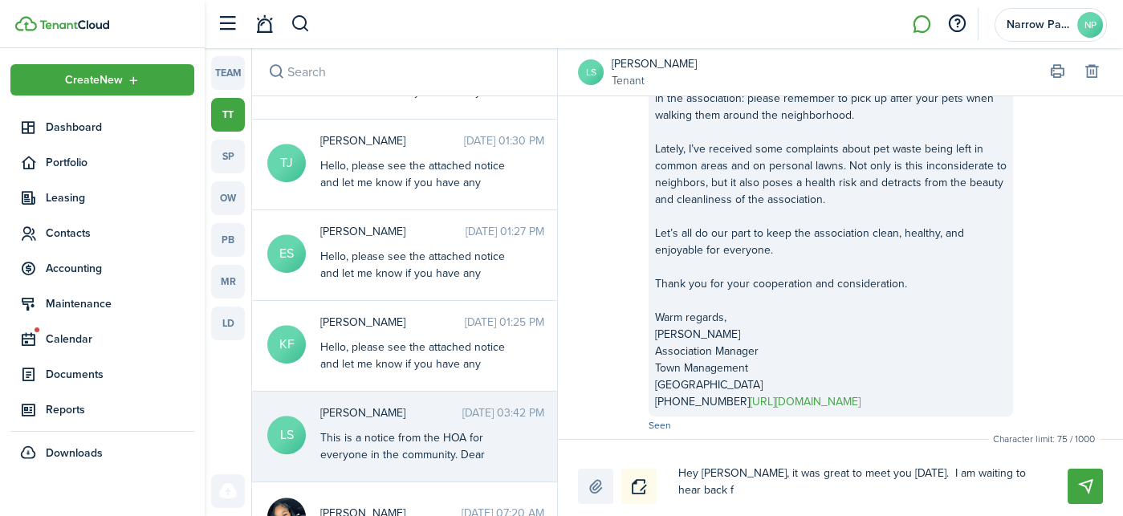
type textarea "Hey [PERSON_NAME], it was great to meet you [DATE]. I am waiting to hear back fr"
type textarea "Hey [PERSON_NAME], it was great to meet you [DATE]. I am waiting to hear back f…"
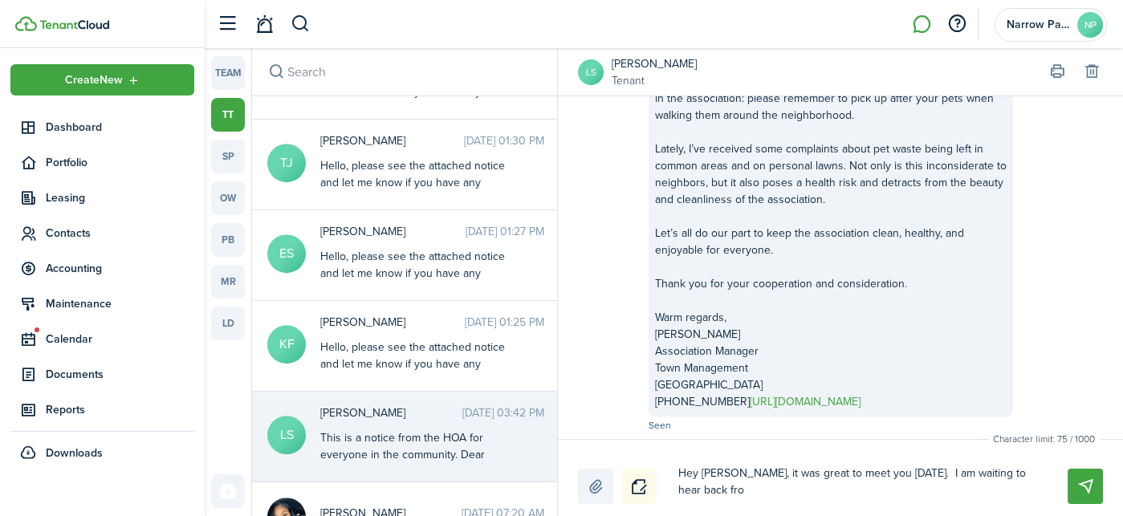
type textarea "Hey [PERSON_NAME], it was great to meet you [DATE]. I am waiting to hear back f…"
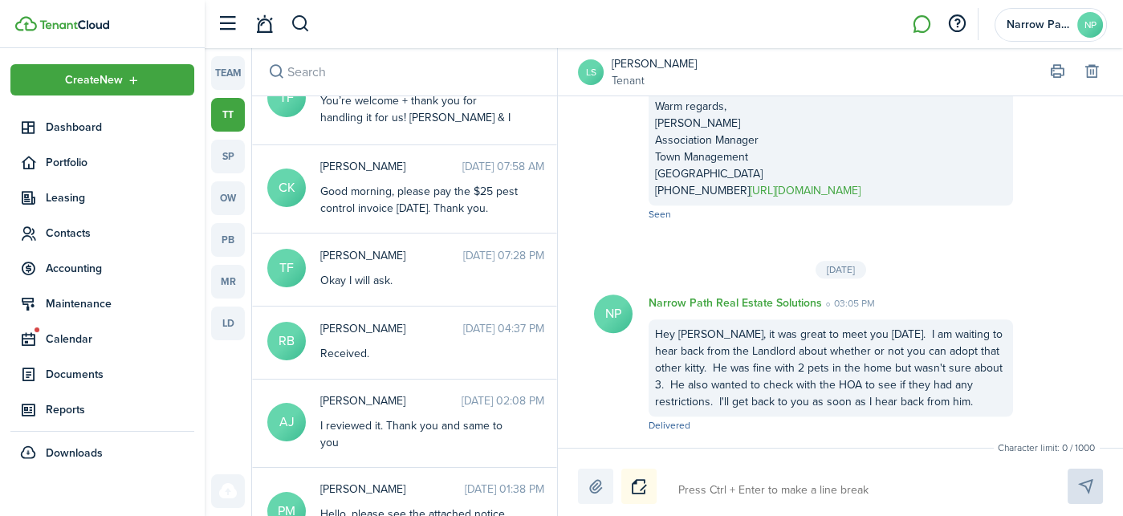
scroll to position [222, 0]
click at [430, 344] on div "Received." at bounding box center [420, 352] width 201 height 17
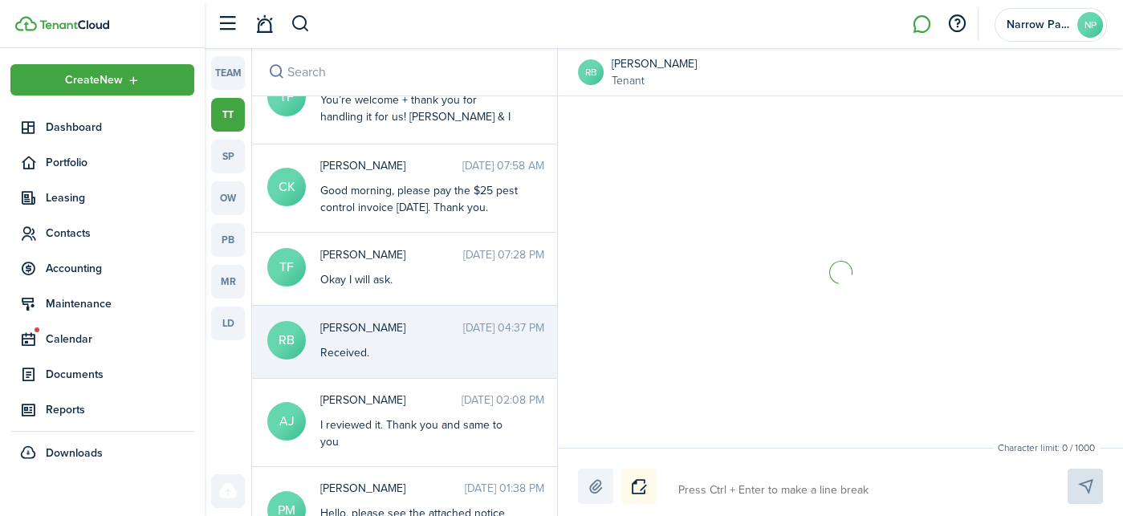
click at [786, 496] on textarea at bounding box center [854, 490] width 363 height 27
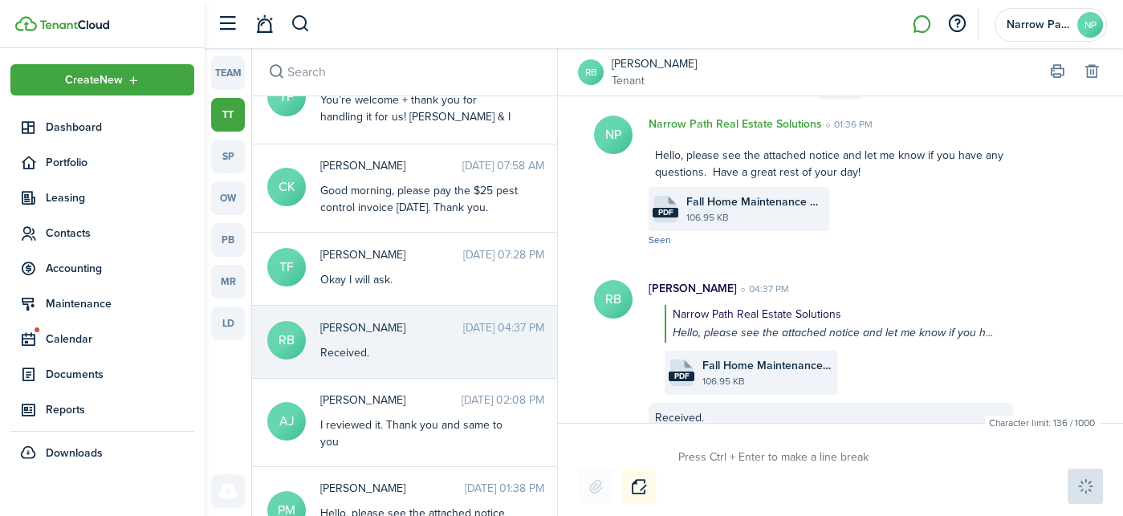
scroll to position [696, 0]
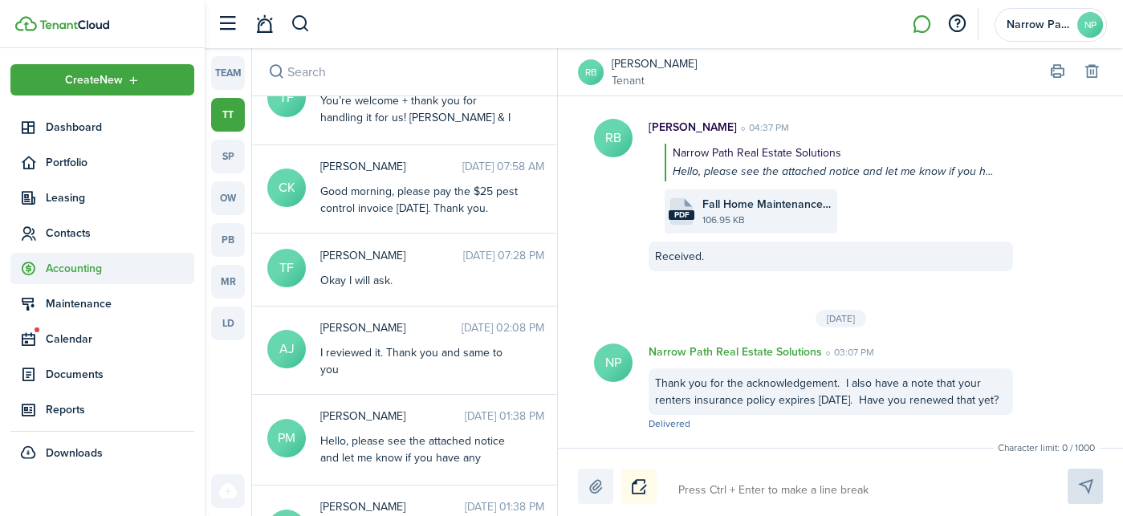
click at [75, 266] on span "Accounting" at bounding box center [120, 268] width 149 height 17
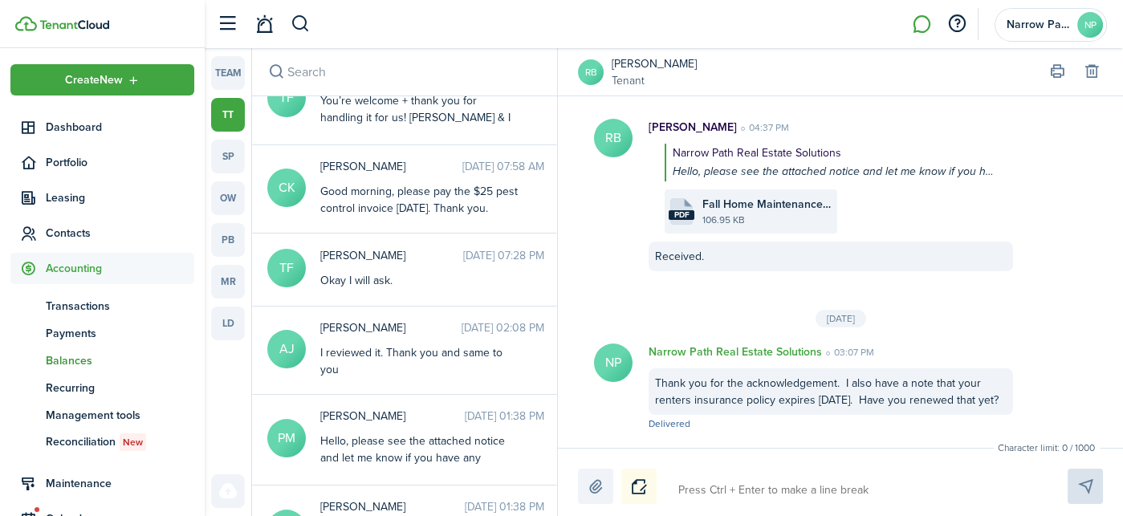
click at [87, 356] on span "Balances" at bounding box center [120, 360] width 149 height 17
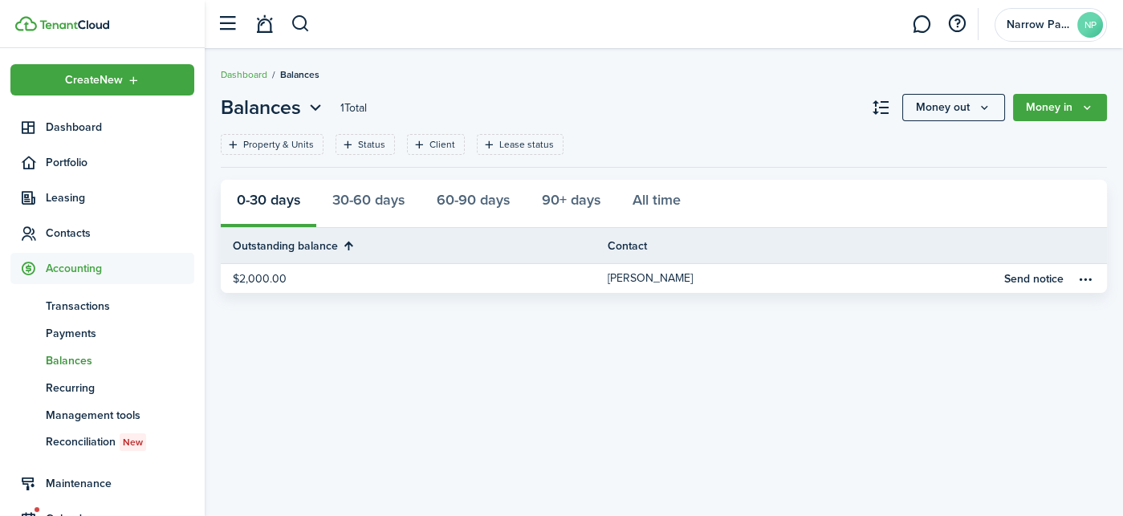
click at [83, 358] on span "Balances" at bounding box center [120, 360] width 149 height 17
click at [83, 325] on span "Payments" at bounding box center [120, 333] width 149 height 17
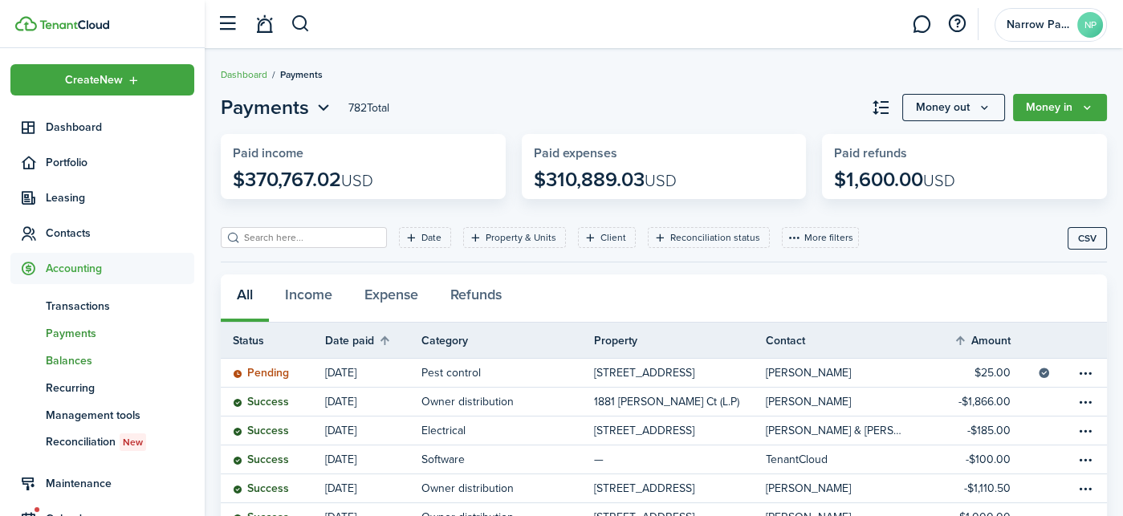
click at [83, 355] on span "Balances" at bounding box center [120, 360] width 149 height 17
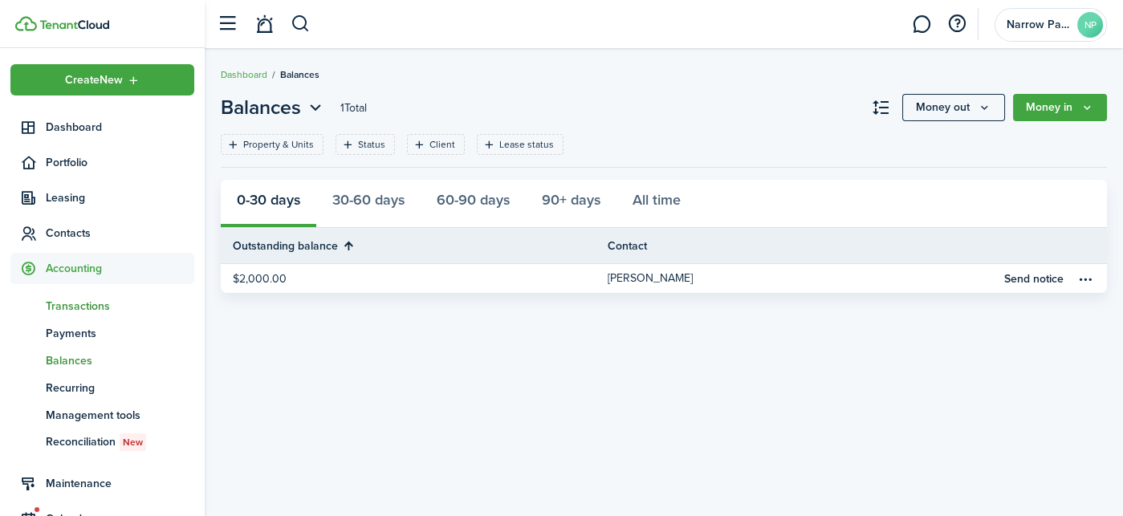
click at [101, 303] on span "Transactions" at bounding box center [120, 306] width 149 height 17
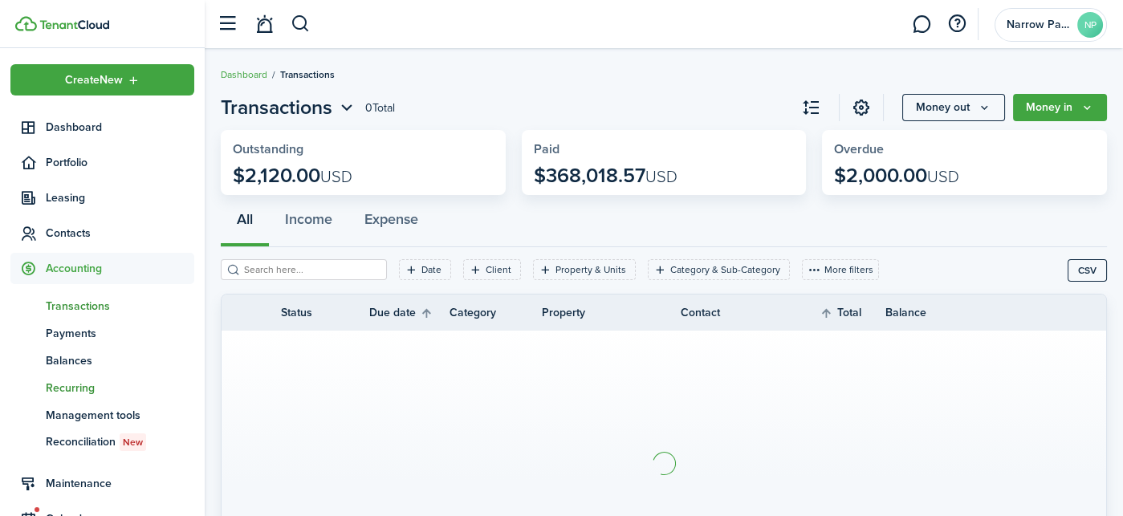
click at [74, 385] on span "Recurring" at bounding box center [120, 388] width 149 height 17
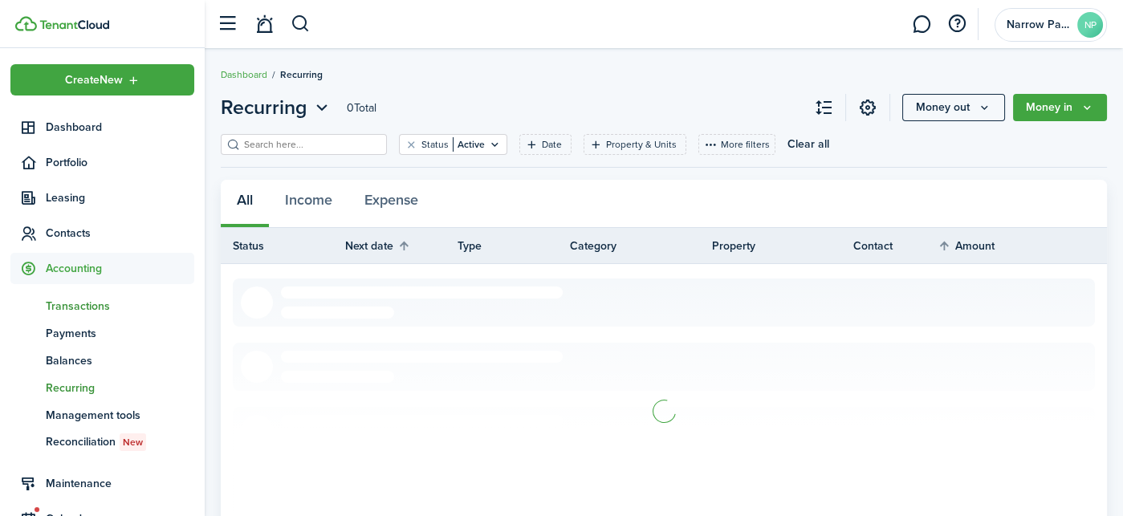
click at [83, 304] on span "Transactions" at bounding box center [120, 306] width 149 height 17
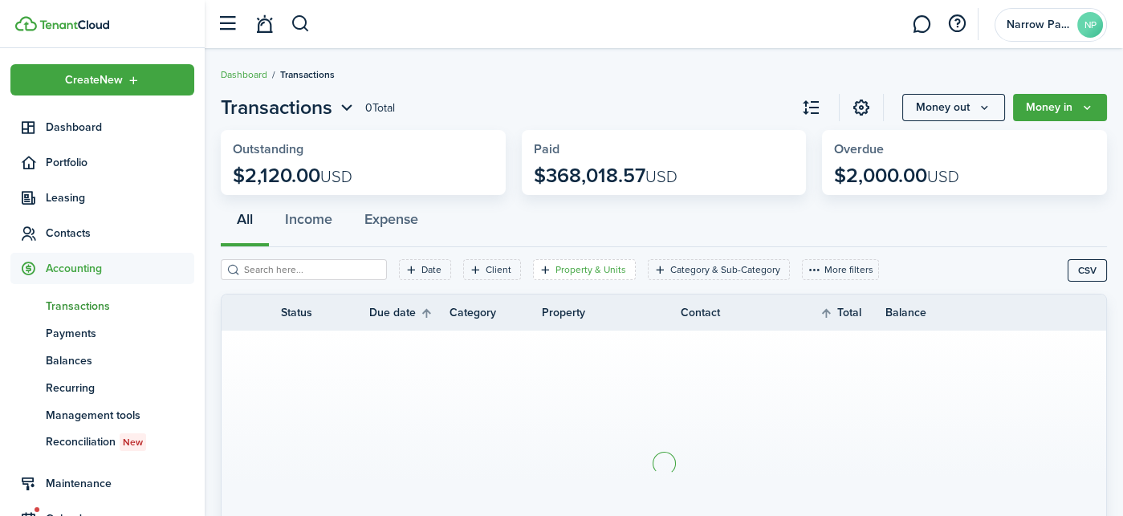
click at [556, 266] on filter-tag-label "Property & Units" at bounding box center [591, 270] width 71 height 14
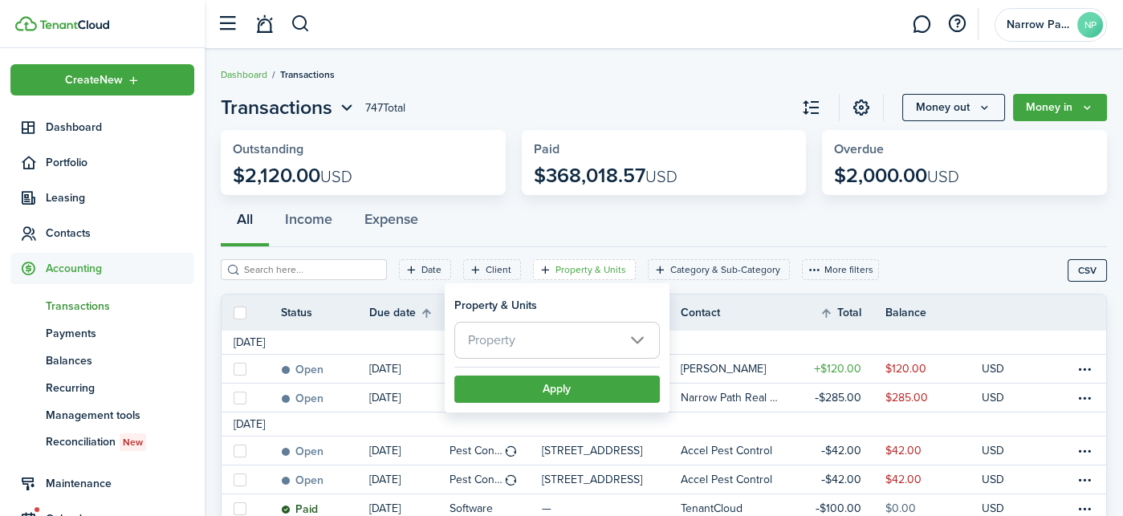
click at [526, 332] on span "Property" at bounding box center [557, 340] width 204 height 35
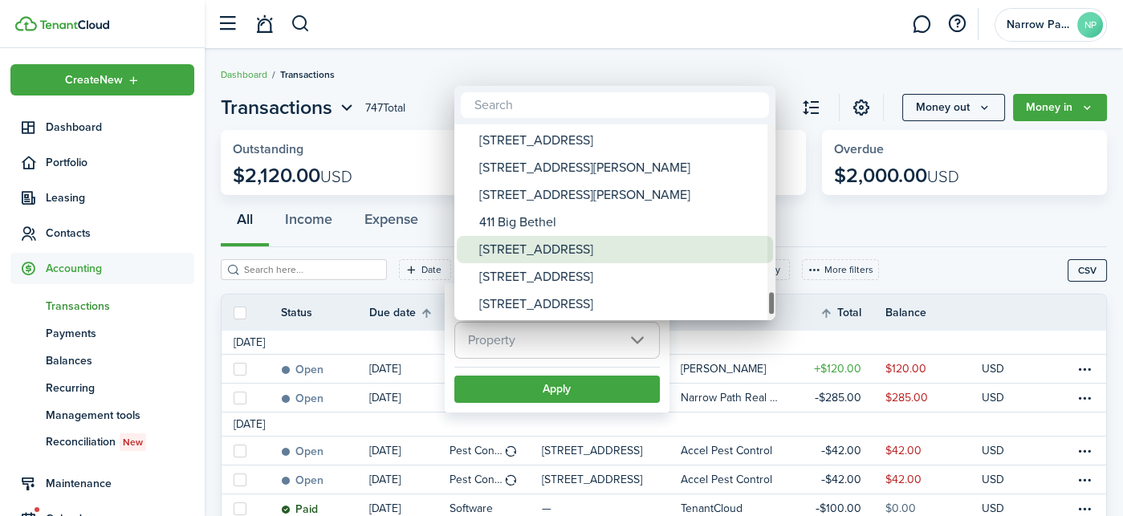
click at [572, 250] on div "[STREET_ADDRESS]" at bounding box center [621, 249] width 284 height 27
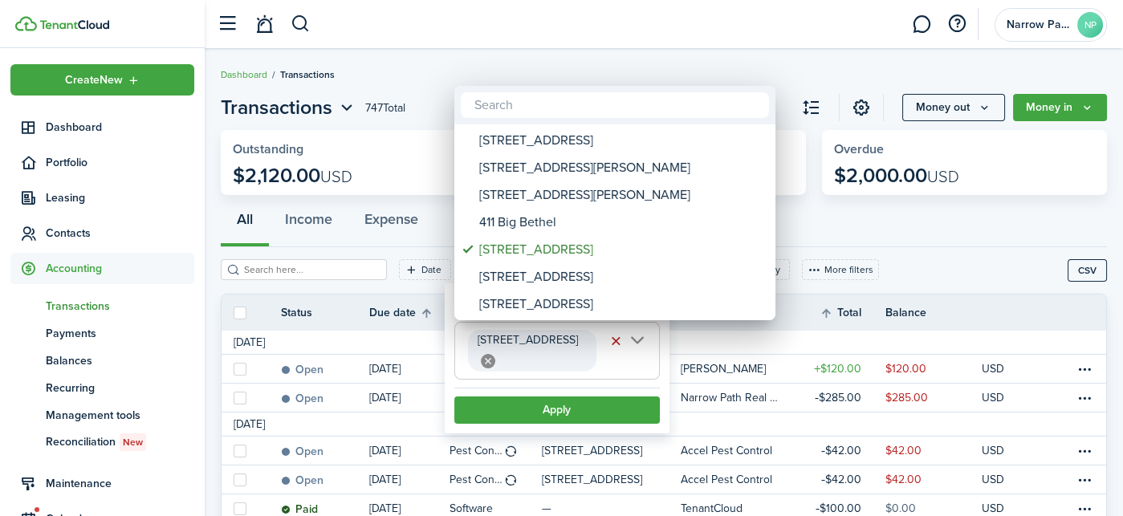
click at [548, 389] on div at bounding box center [562, 258] width 1380 height 773
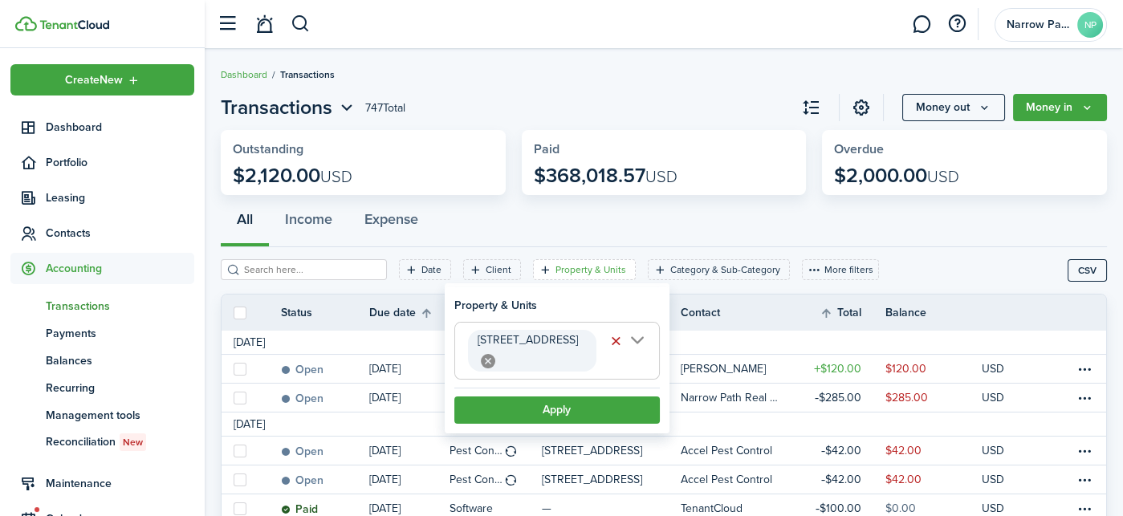
click at [548, 397] on button "Apply" at bounding box center [557, 410] width 206 height 27
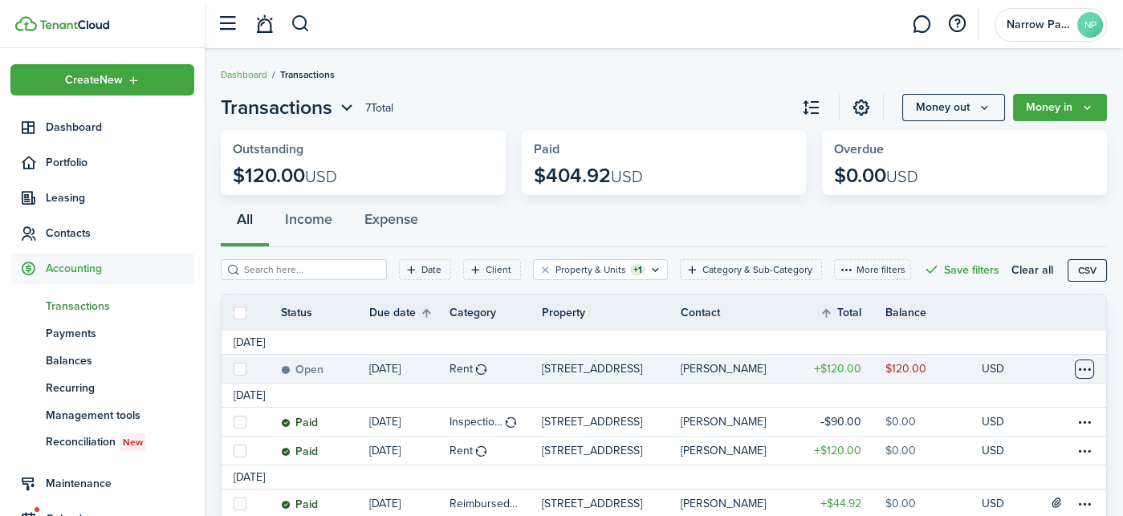
click at [1075, 372] on table-menu-btn-icon at bounding box center [1084, 369] width 19 height 19
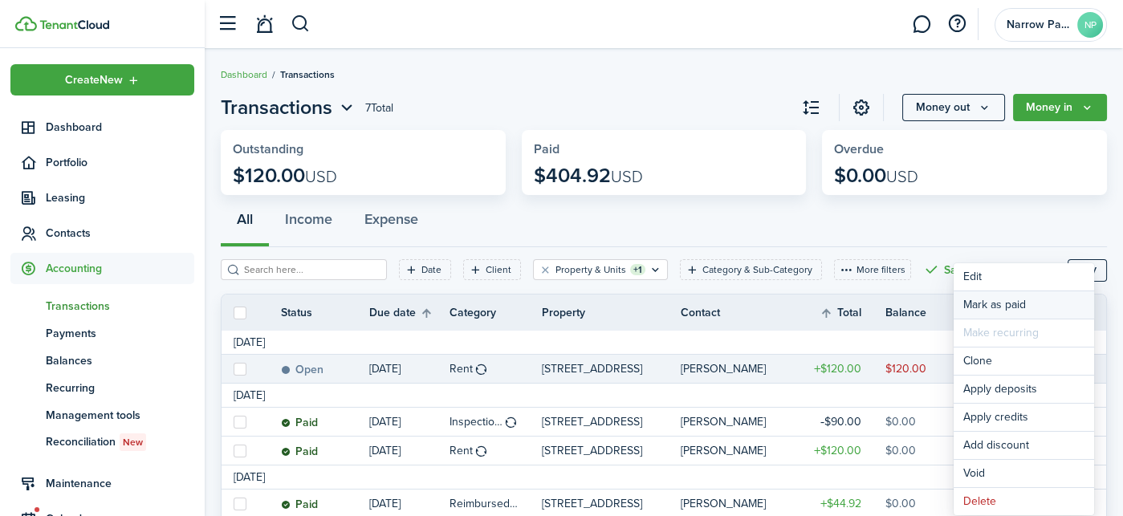
click at [996, 302] on link "Mark as paid" at bounding box center [1024, 304] width 141 height 27
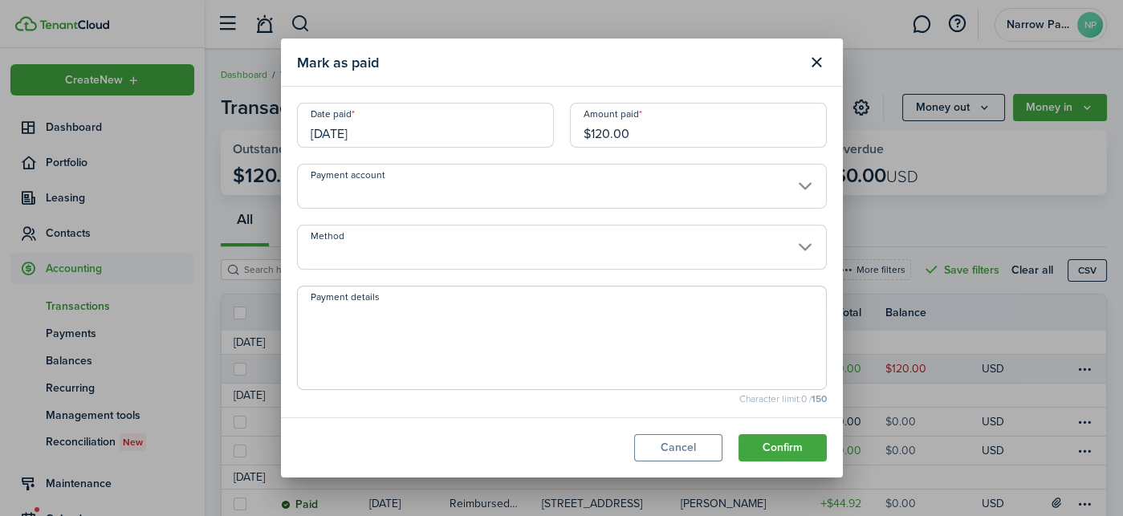
click at [450, 121] on input "[DATE]" at bounding box center [425, 125] width 257 height 45
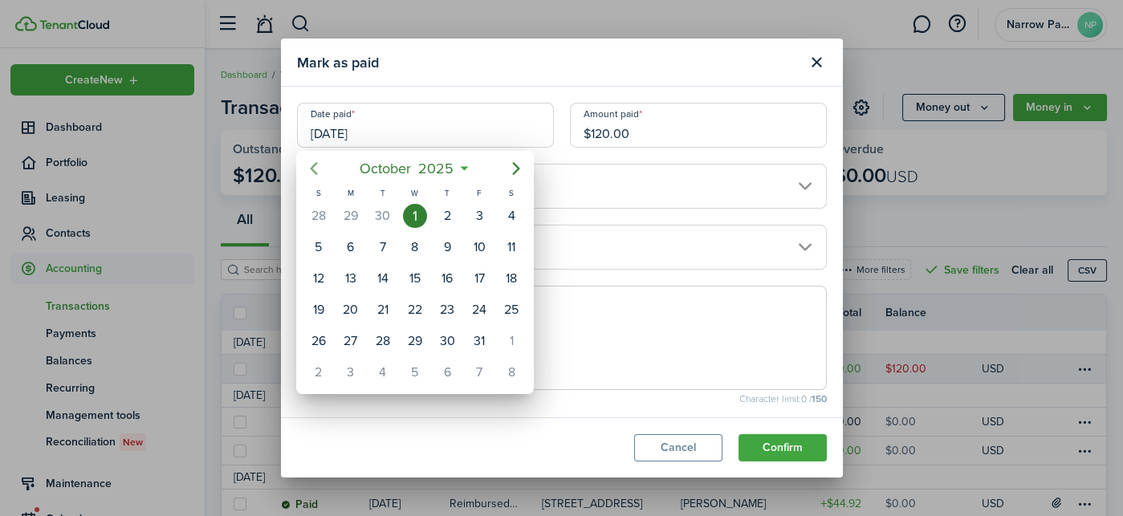
click at [302, 161] on mbsc-button "Previous page" at bounding box center [314, 169] width 32 height 32
click at [509, 82] on div at bounding box center [562, 258] width 1380 height 773
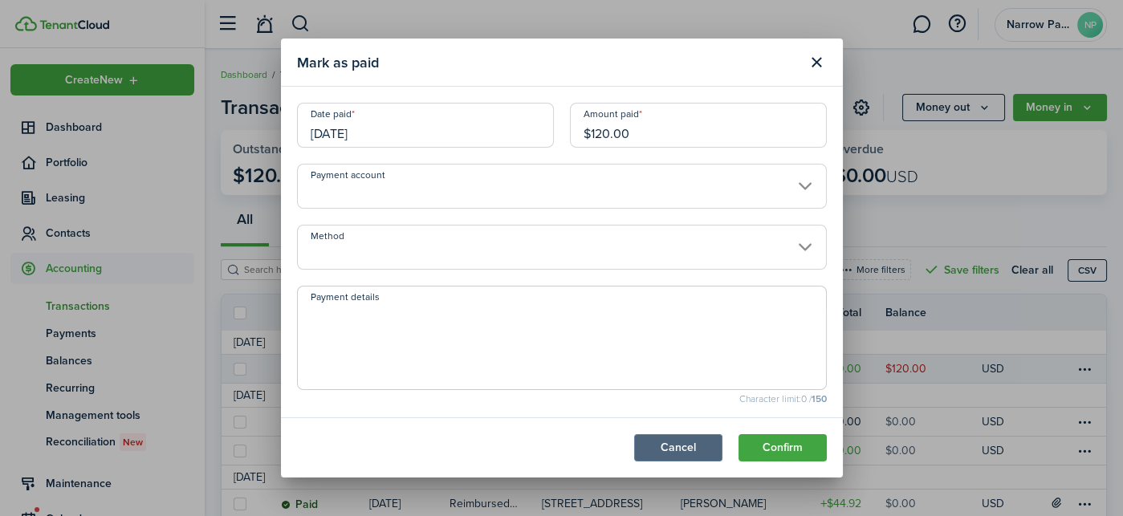
click at [668, 445] on button "Cancel" at bounding box center [678, 447] width 88 height 27
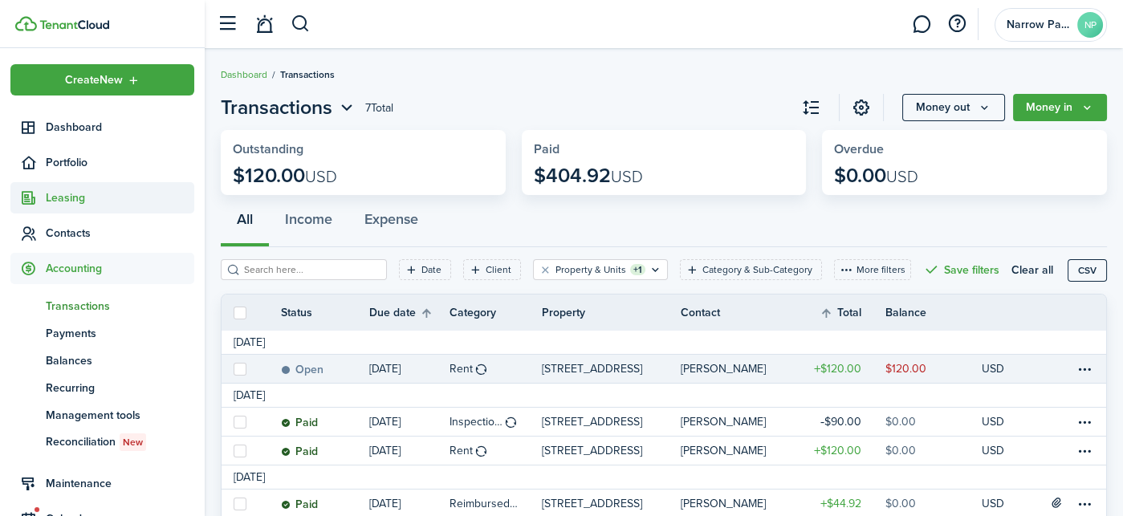
click at [63, 201] on span "Leasing" at bounding box center [120, 197] width 149 height 17
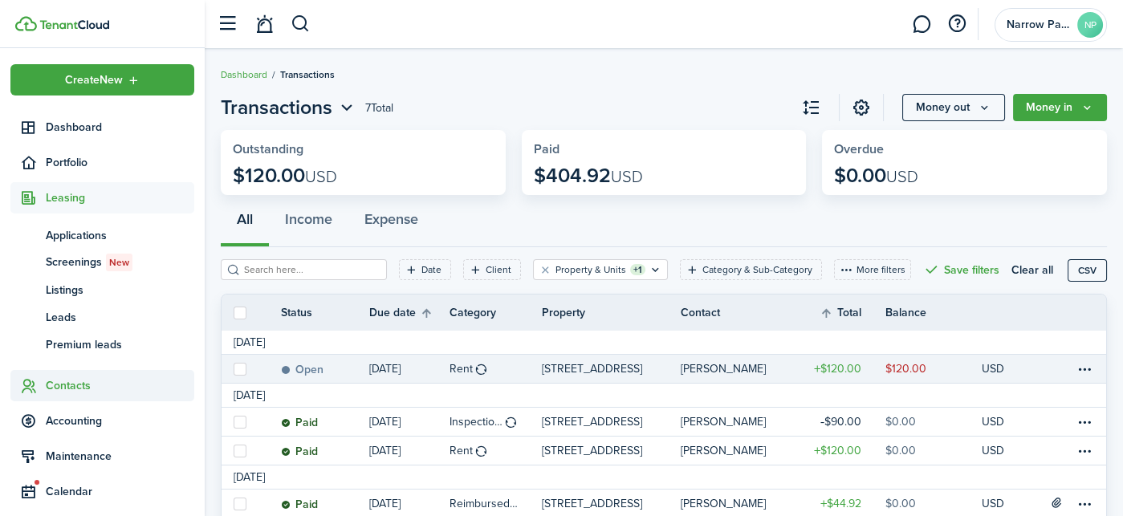
click at [71, 384] on span "Contacts" at bounding box center [120, 385] width 149 height 17
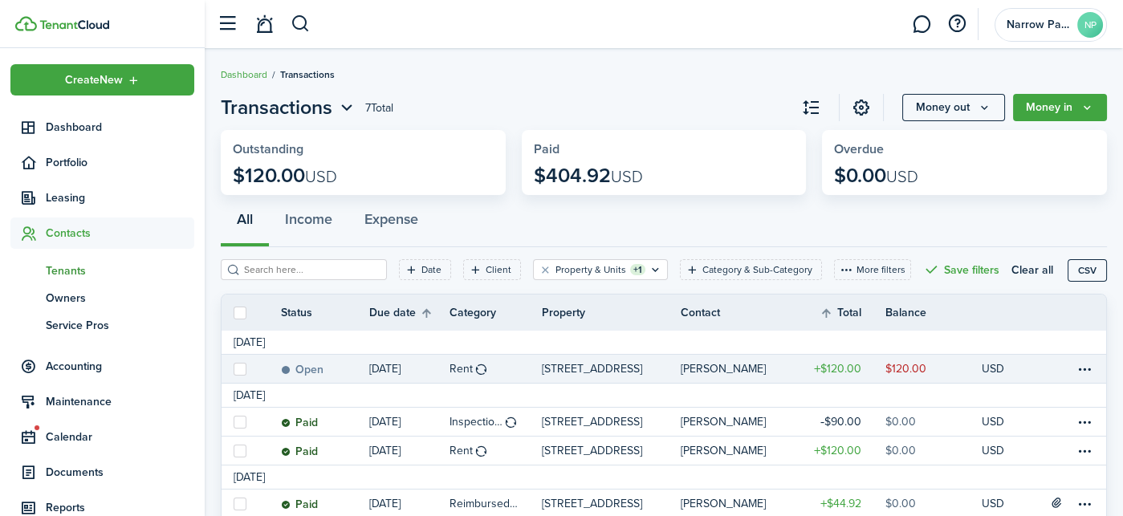
click at [85, 263] on span "Tenants" at bounding box center [120, 271] width 149 height 17
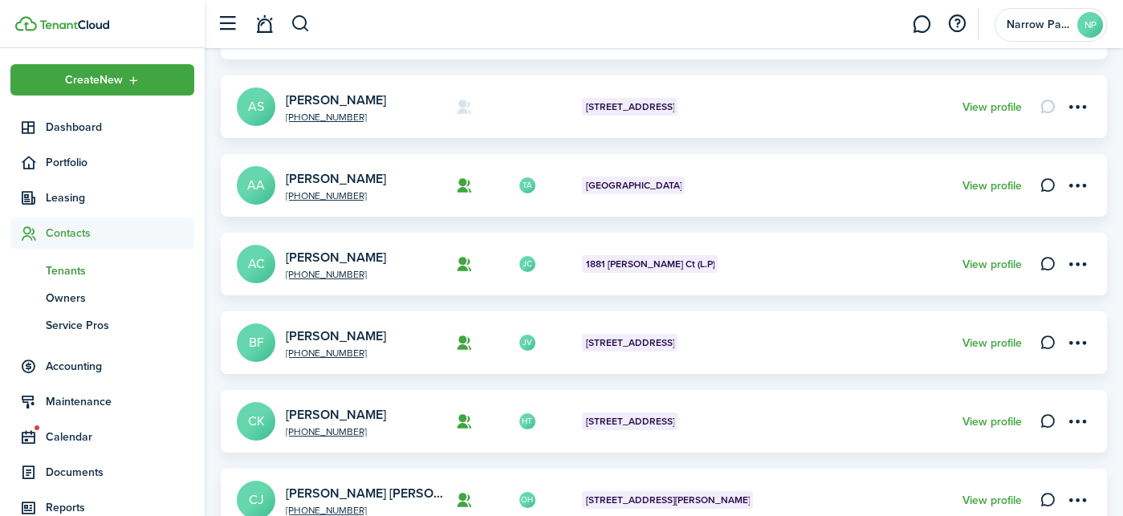
scroll to position [691, 0]
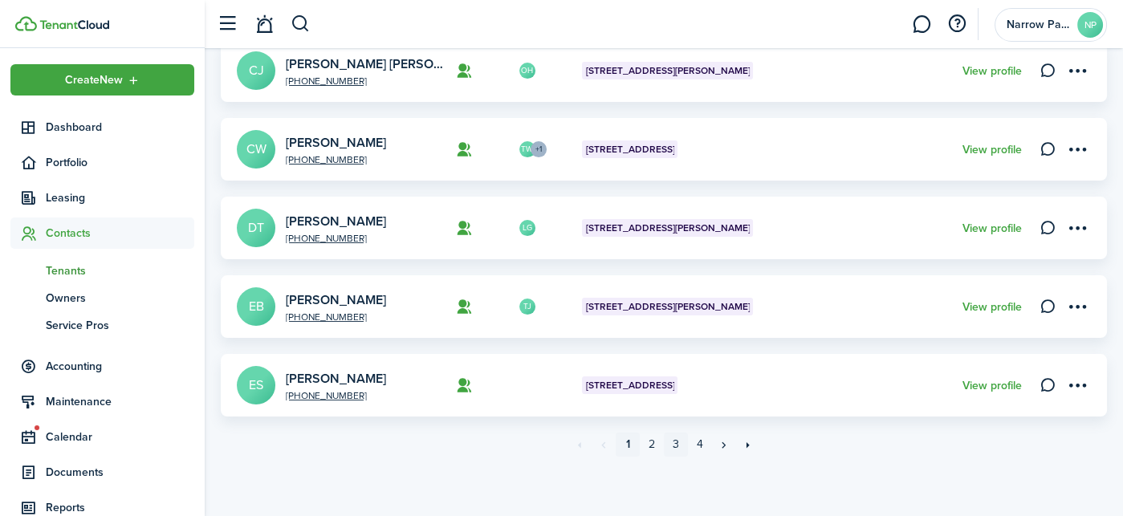
click at [675, 442] on link "3" at bounding box center [676, 445] width 24 height 24
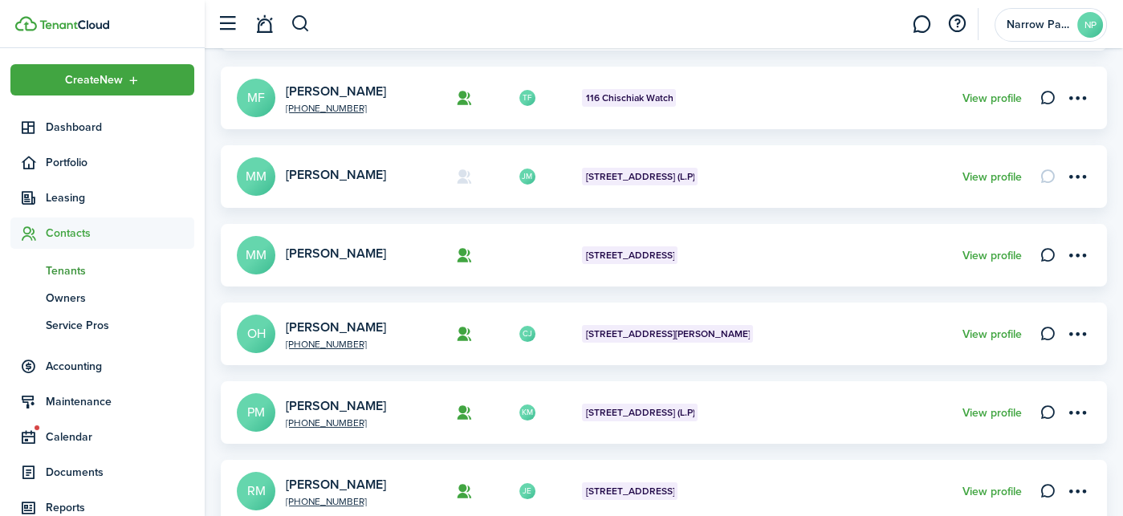
scroll to position [342, 0]
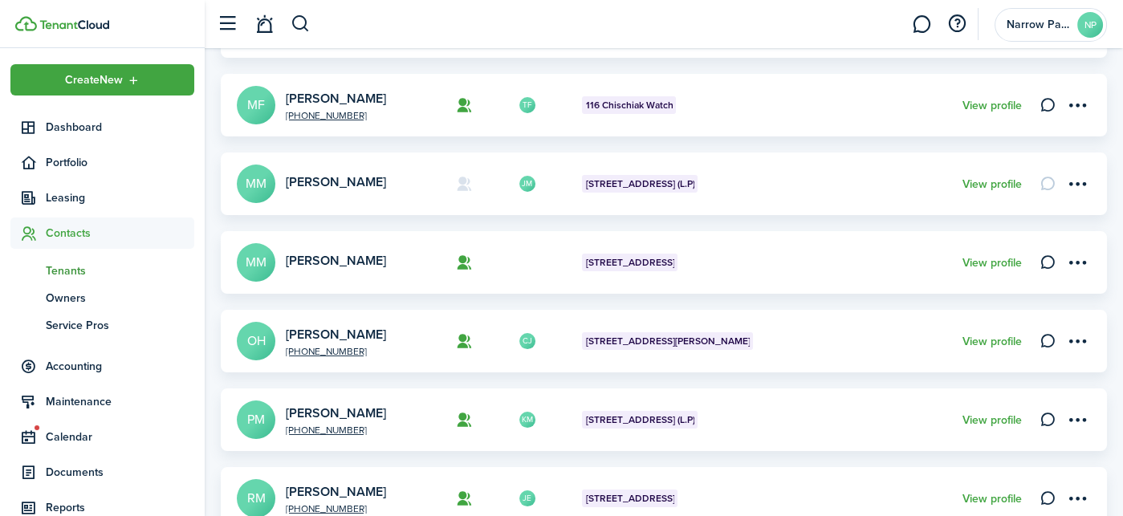
click at [1004, 268] on card-footer "View profile" at bounding box center [992, 263] width 59 height 17
click at [1003, 260] on link "View profile" at bounding box center [992, 263] width 59 height 13
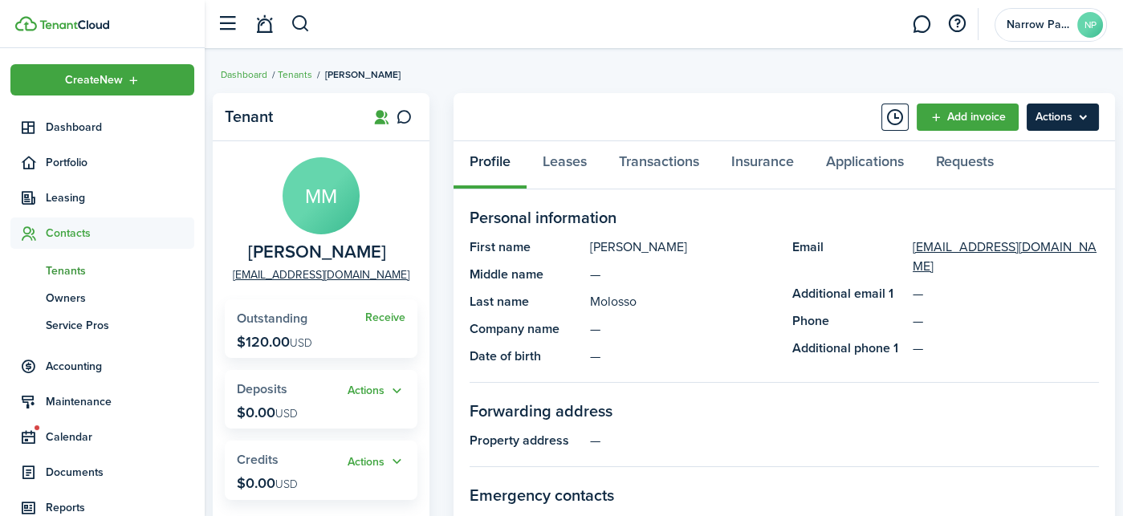
click at [1059, 109] on menu-btn "Actions" at bounding box center [1063, 117] width 72 height 27
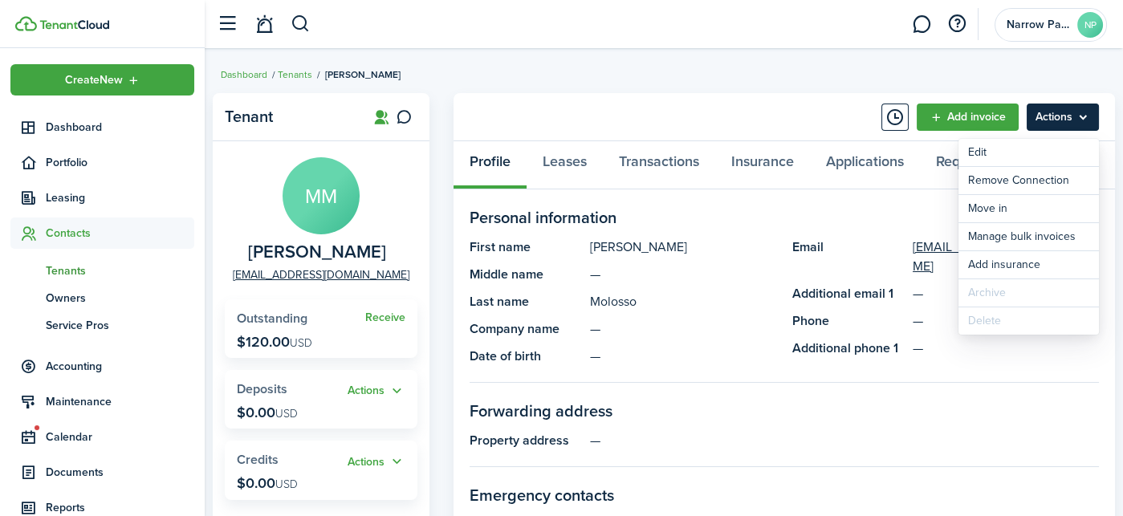
click at [1059, 109] on menu-btn "Actions" at bounding box center [1063, 117] width 72 height 27
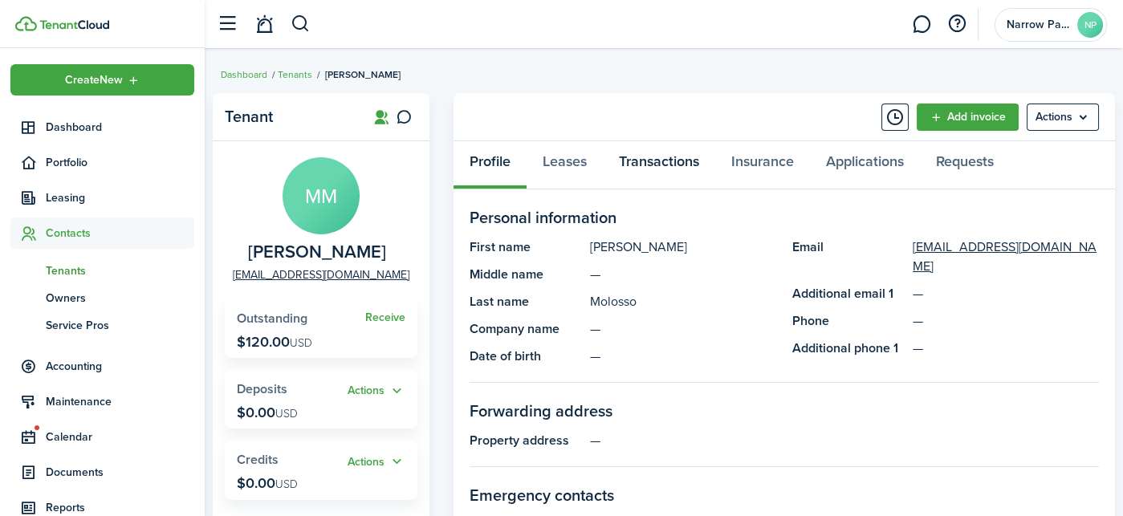
click at [647, 169] on link "Transactions" at bounding box center [659, 165] width 112 height 48
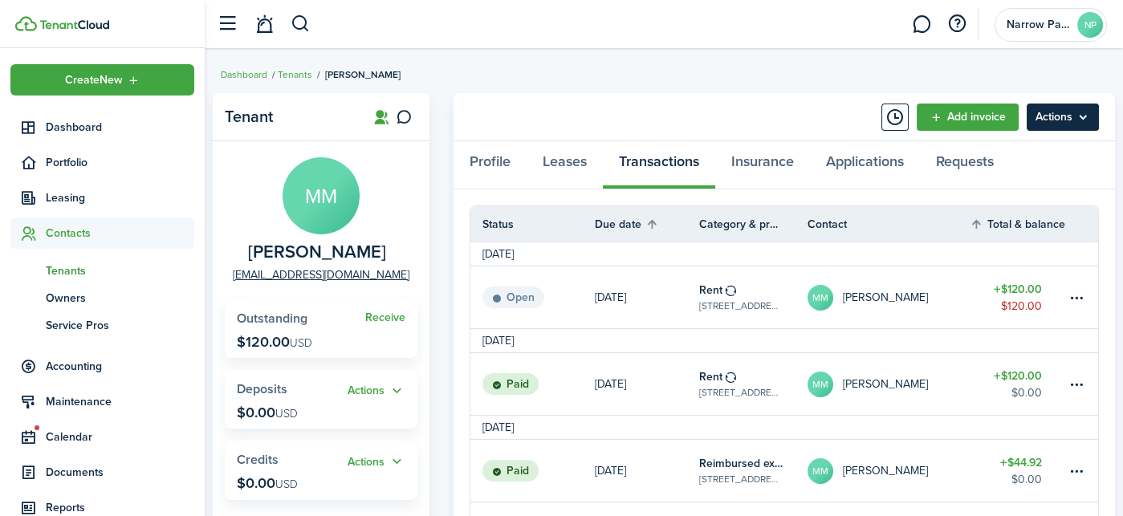
click at [1080, 126] on menu-btn "Actions" at bounding box center [1063, 117] width 72 height 27
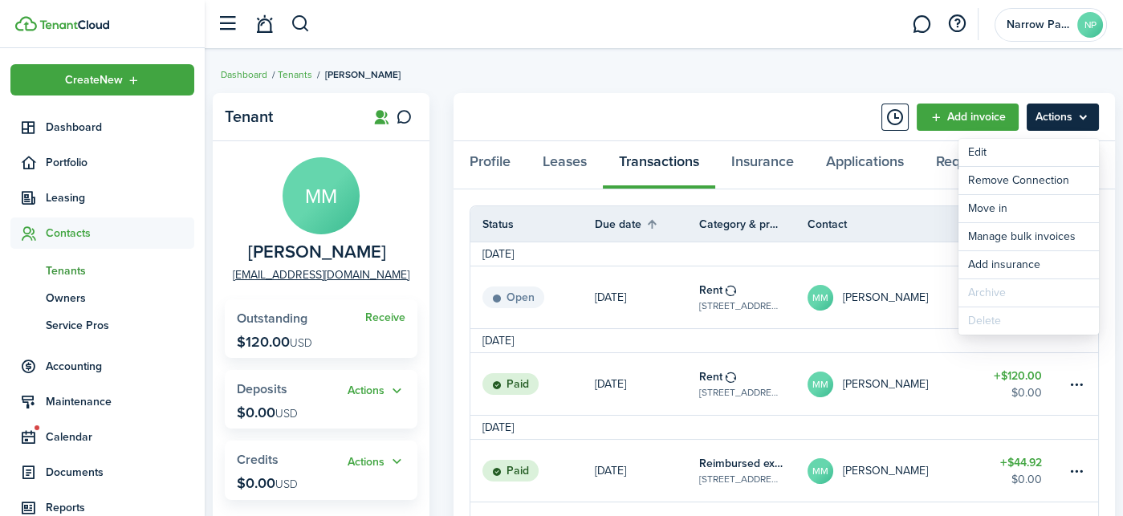
click at [1078, 112] on menu-btn "Actions" at bounding box center [1063, 117] width 72 height 27
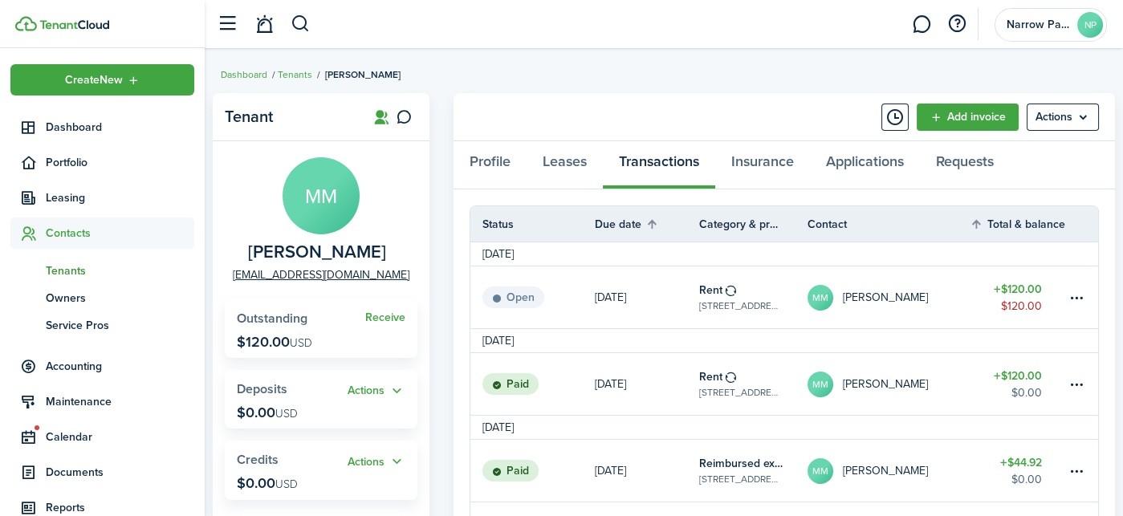
click at [397, 307] on widget-stats "Receive Outstanding $120.00 USD" at bounding box center [321, 328] width 193 height 59
click at [391, 314] on link "Receive" at bounding box center [385, 318] width 40 height 13
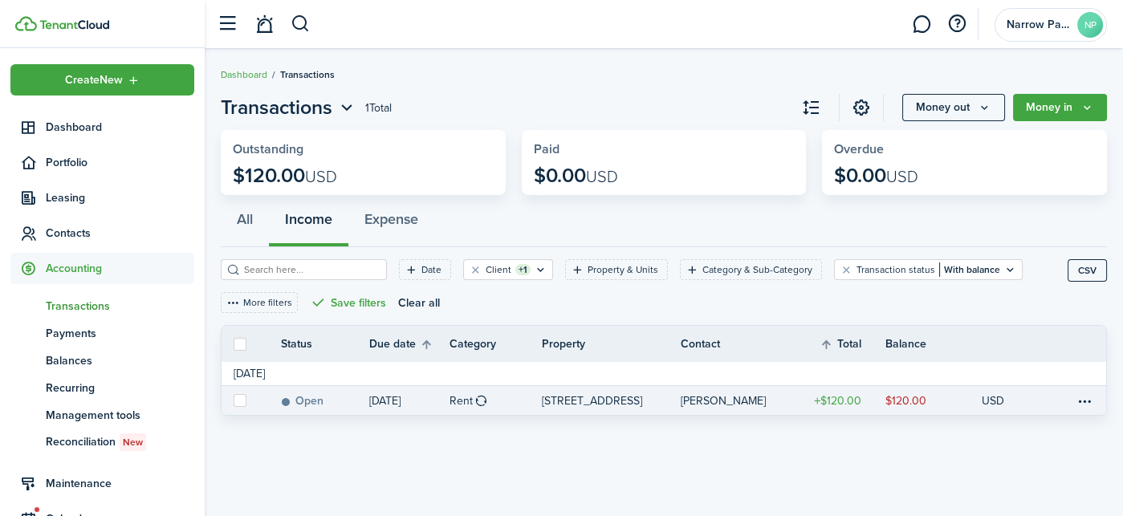
click at [243, 401] on label at bounding box center [240, 400] width 13 height 13
click at [234, 401] on input "checkbox" at bounding box center [233, 401] width 1 height 1
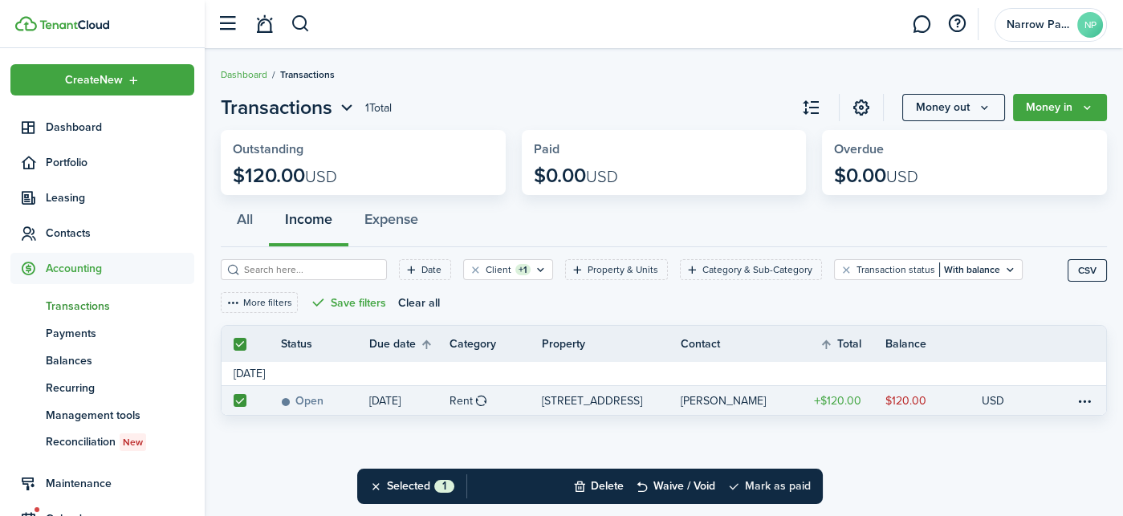
click at [785, 488] on button "Mark as paid" at bounding box center [768, 486] width 83 height 35
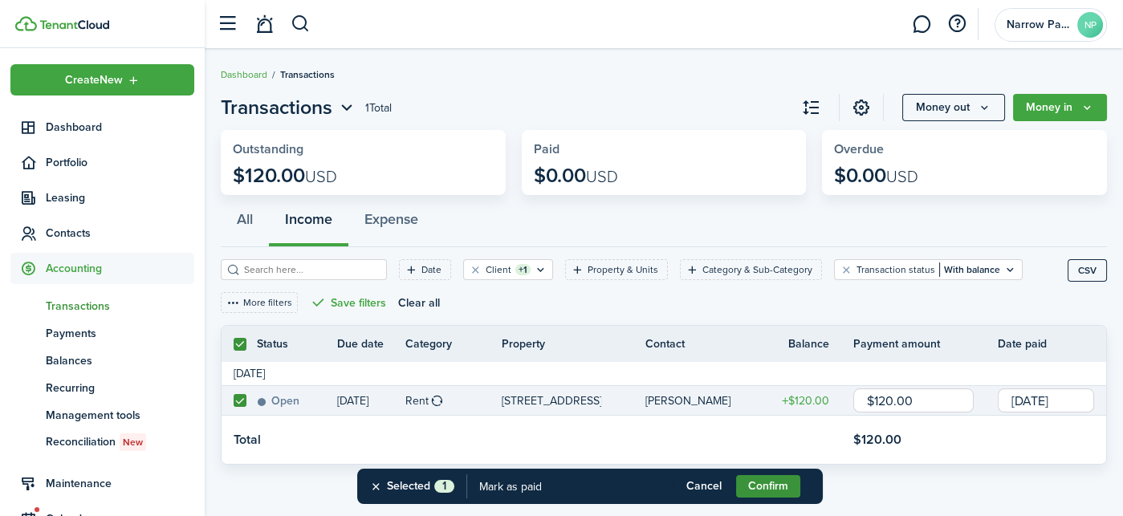
click at [782, 487] on button "Confirm" at bounding box center [768, 486] width 64 height 22
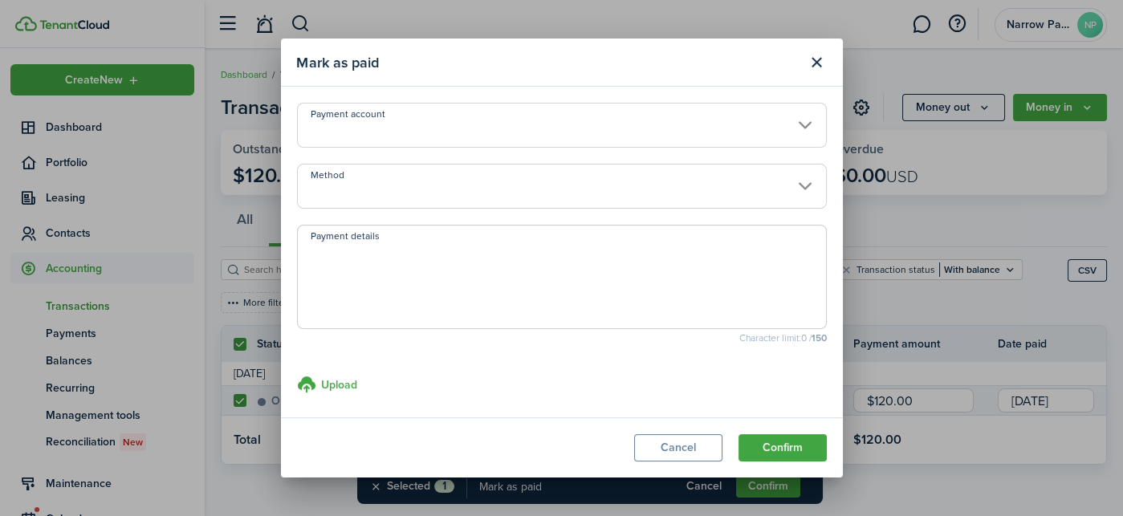
click at [734, 121] on input "Payment account" at bounding box center [562, 125] width 530 height 45
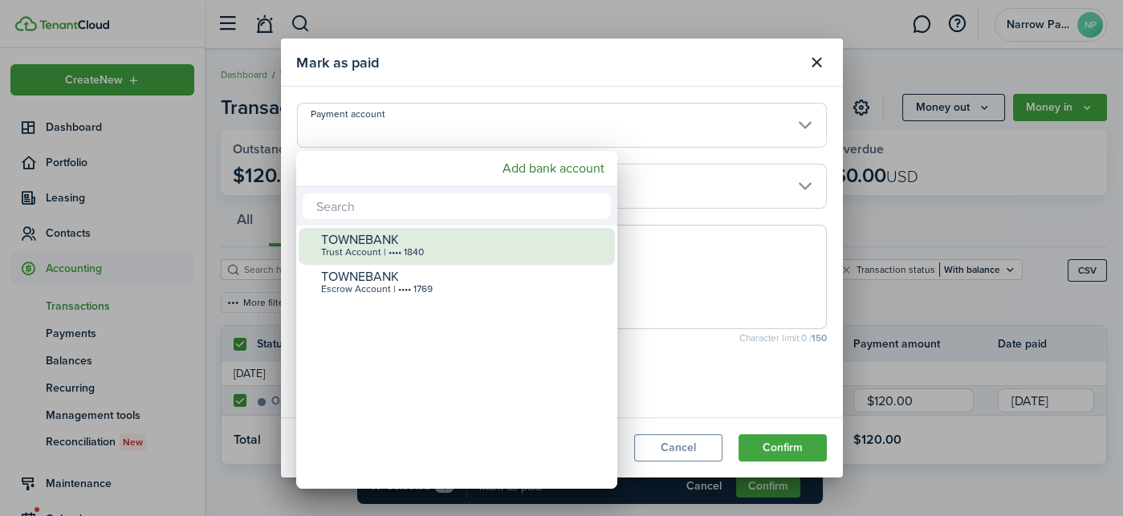
click at [544, 241] on div "TOWNEBANK" at bounding box center [463, 240] width 284 height 14
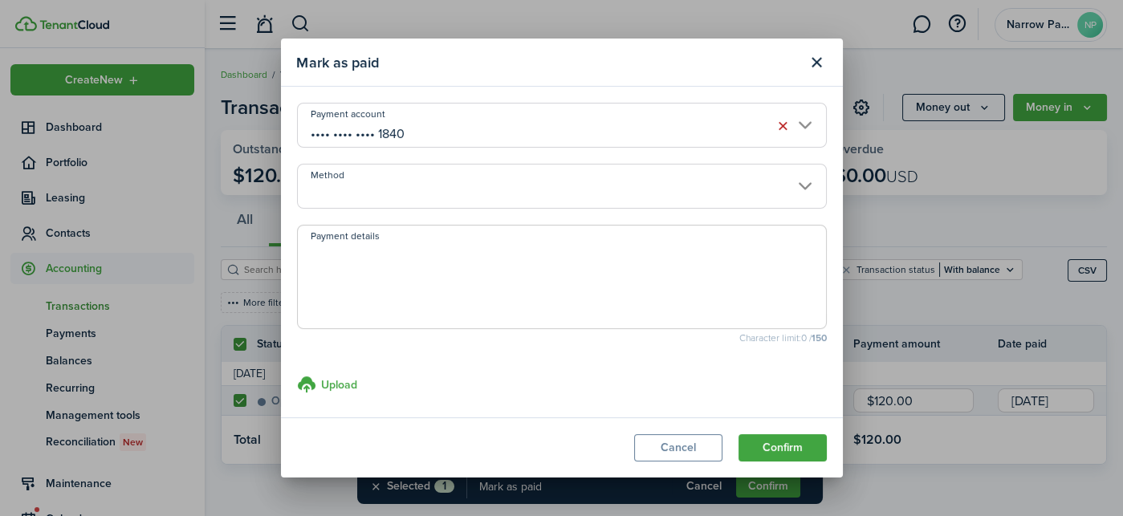
click at [553, 183] on input "Method" at bounding box center [562, 186] width 530 height 45
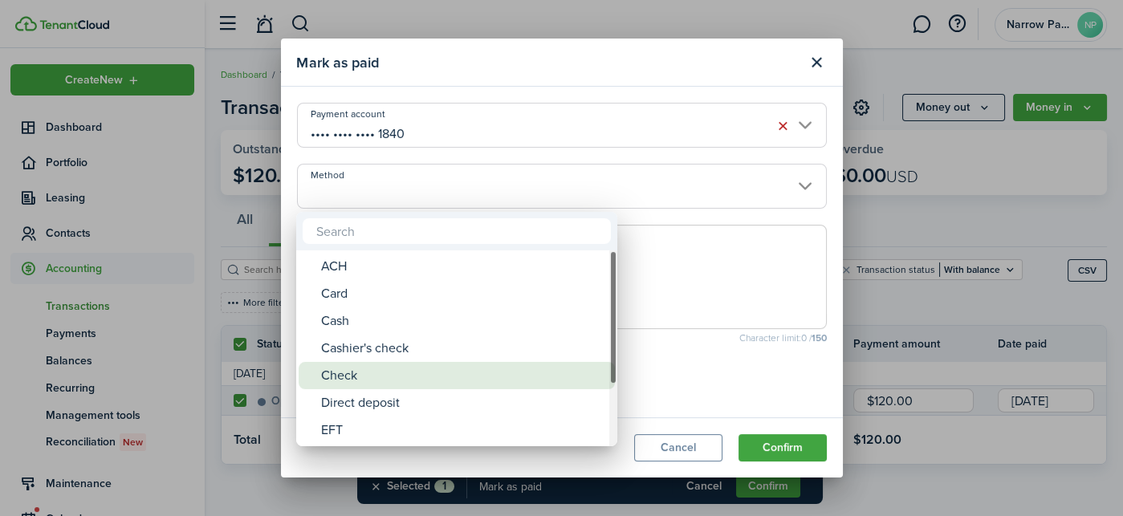
click at [458, 373] on div "Check" at bounding box center [463, 375] width 284 height 27
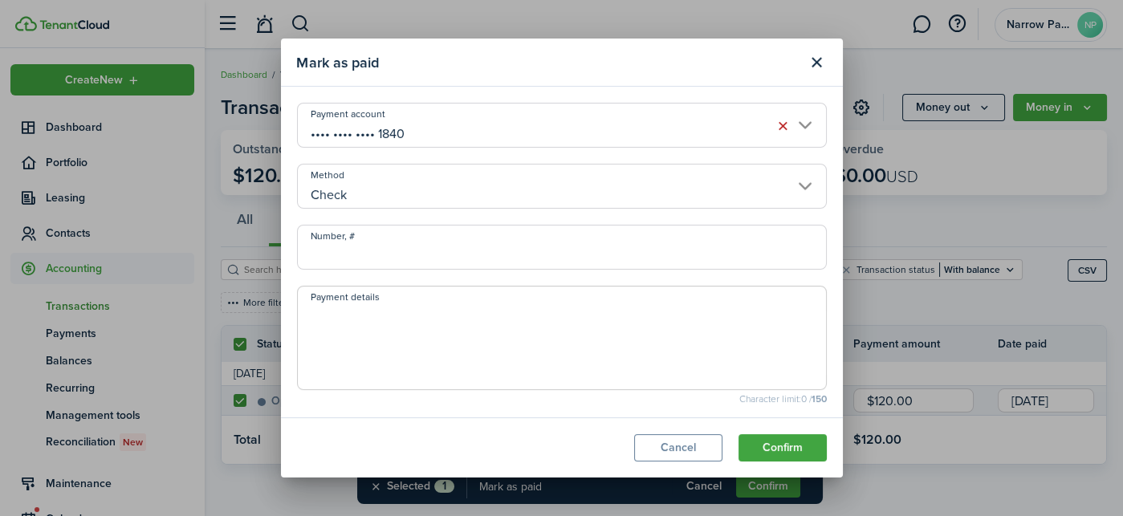
click at [479, 243] on input "Number, #" at bounding box center [562, 247] width 530 height 45
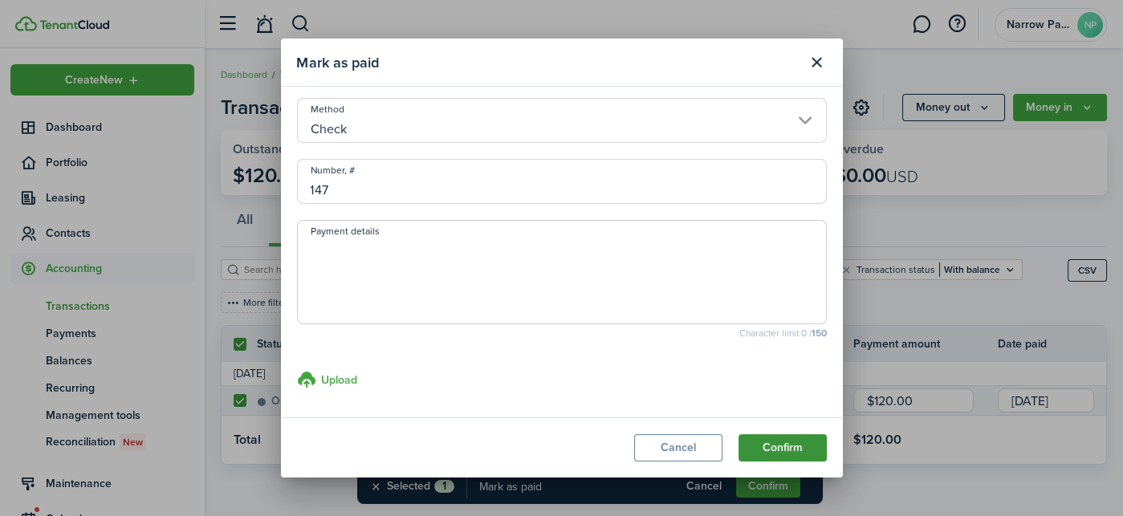
click at [772, 443] on button "Confirm" at bounding box center [783, 447] width 88 height 27
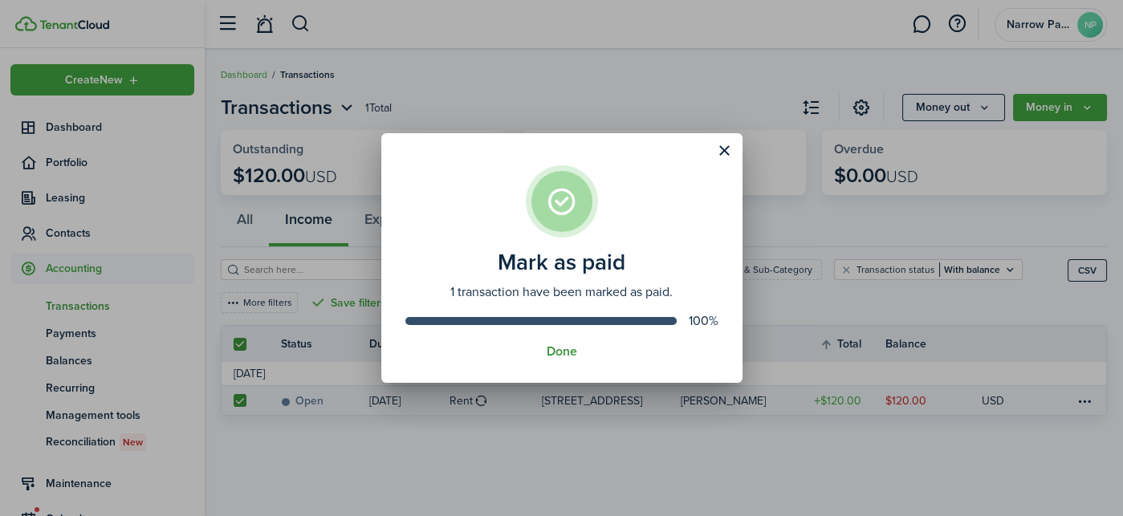
click at [556, 350] on button "Done" at bounding box center [562, 351] width 31 height 14
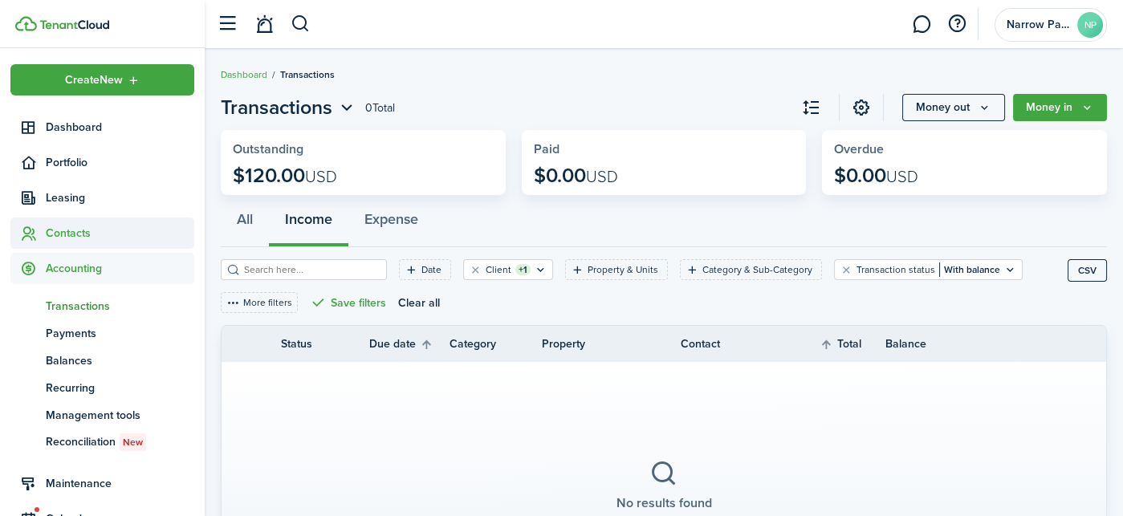
click at [82, 237] on span "Contacts" at bounding box center [120, 233] width 149 height 17
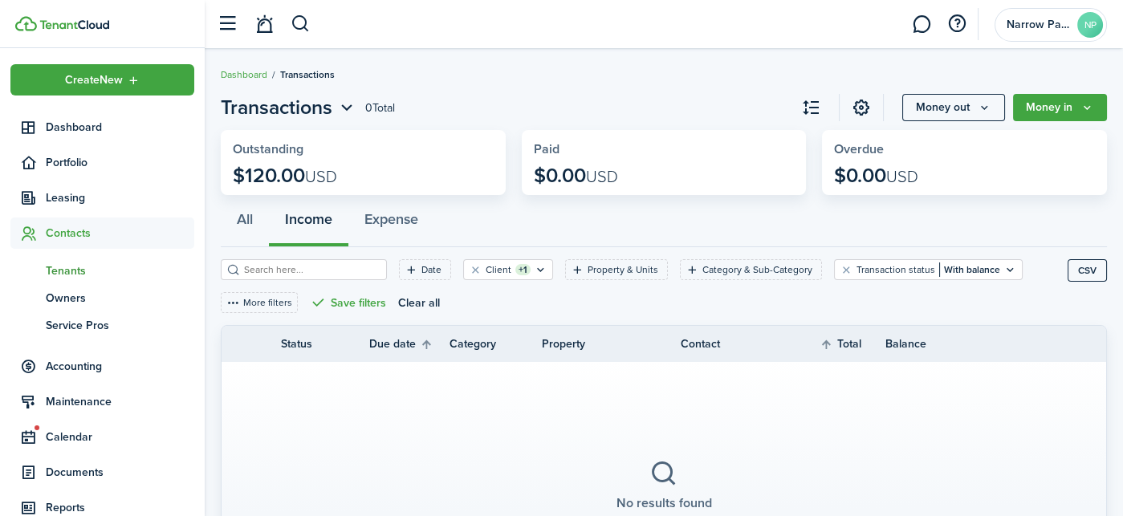
click at [91, 269] on span "Tenants" at bounding box center [120, 271] width 149 height 17
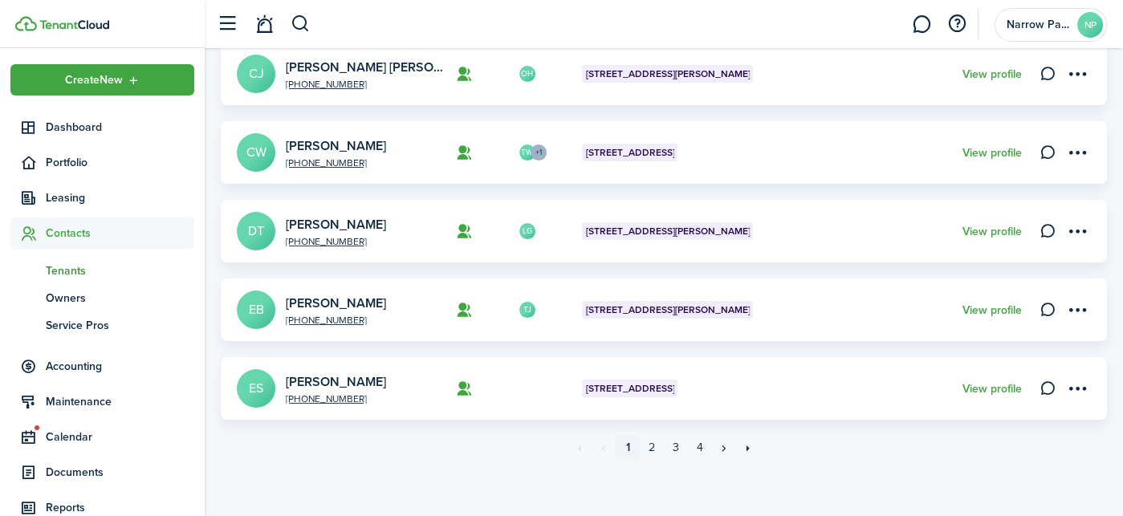
scroll to position [691, 0]
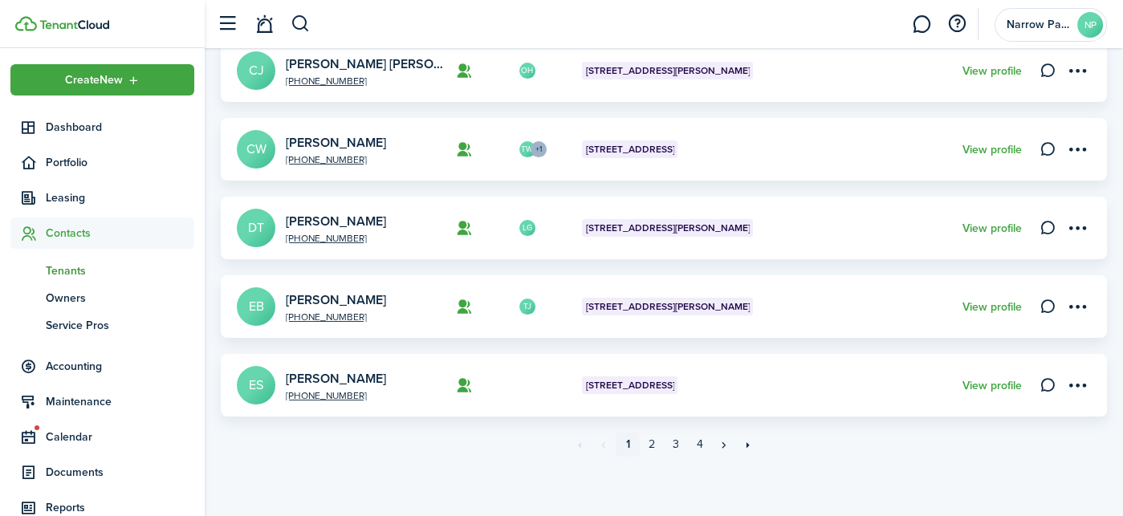
click at [1000, 220] on card-footer "View profile" at bounding box center [992, 228] width 59 height 17
click at [1000, 222] on link "View profile" at bounding box center [992, 228] width 59 height 13
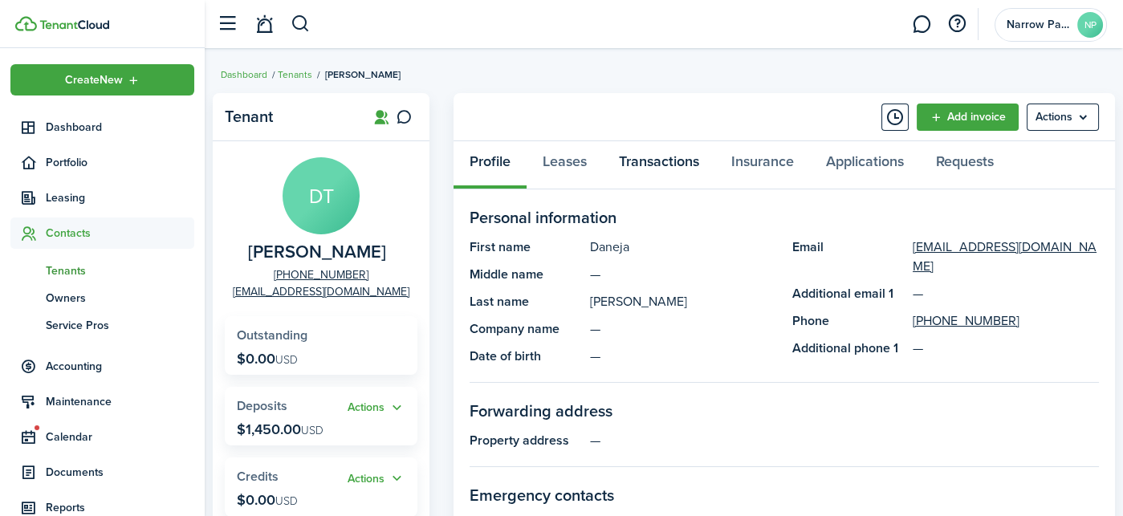
click at [658, 168] on link "Transactions" at bounding box center [659, 165] width 112 height 48
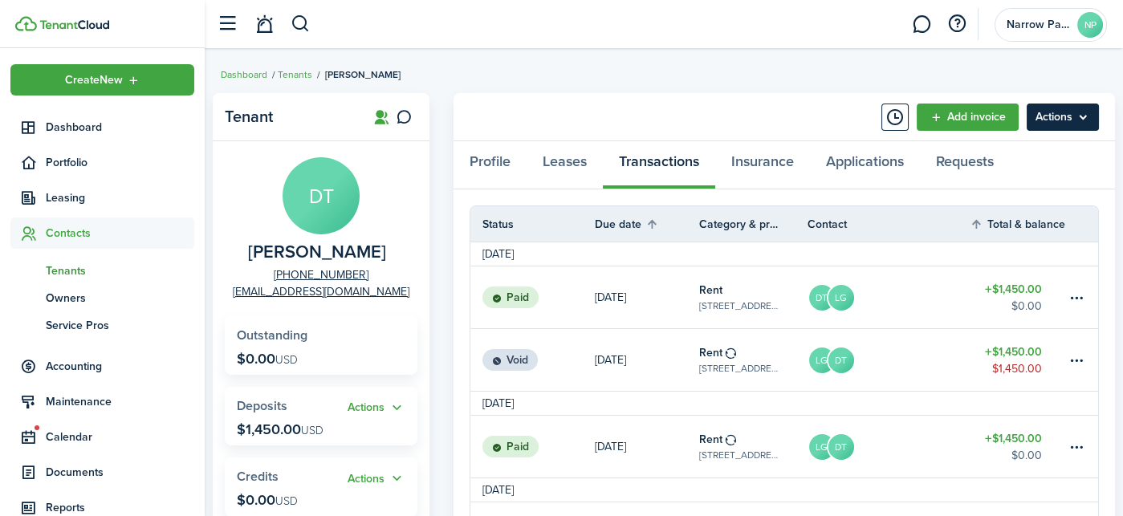
click at [1071, 120] on menu-btn "Actions" at bounding box center [1063, 117] width 72 height 27
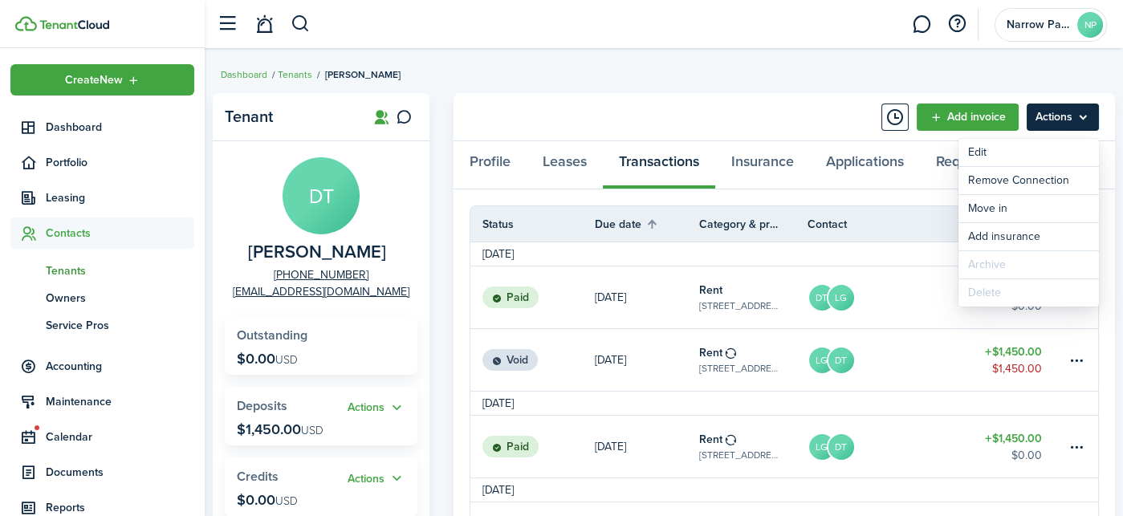
click at [1071, 113] on menu-btn "Actions" at bounding box center [1063, 117] width 72 height 27
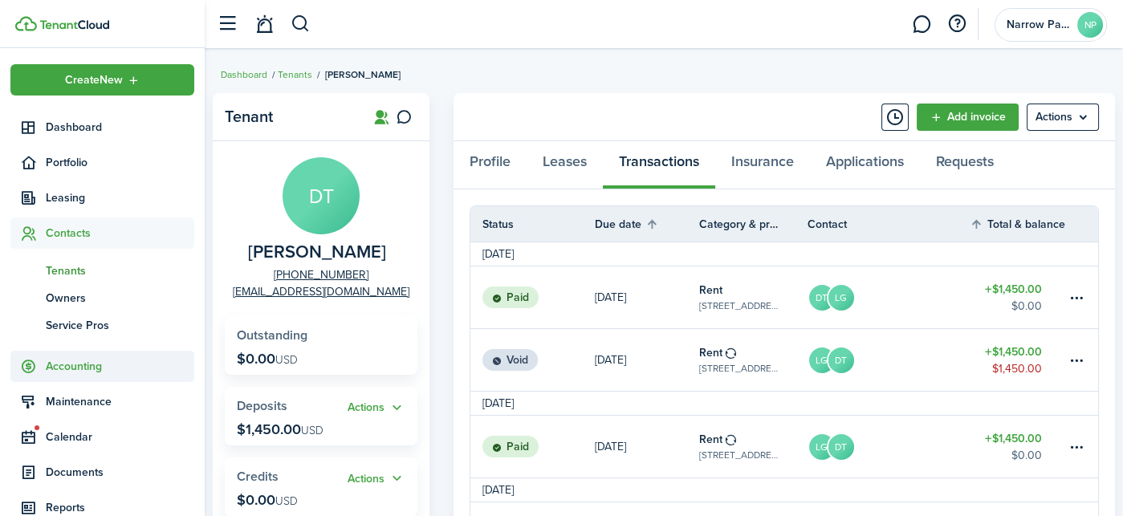
click at [70, 369] on span "Accounting" at bounding box center [120, 366] width 149 height 17
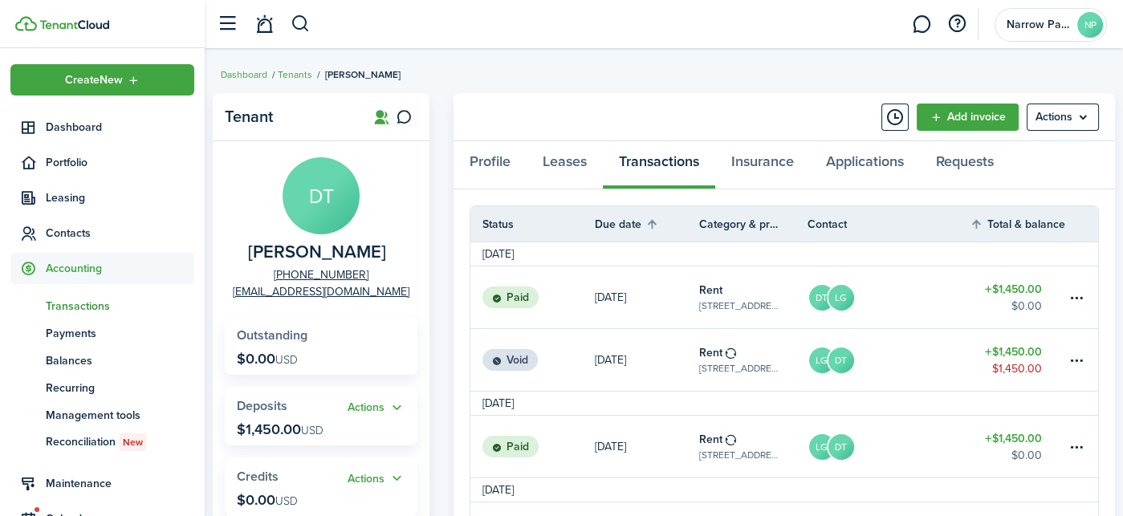
click at [132, 299] on span "Transactions" at bounding box center [120, 306] width 149 height 17
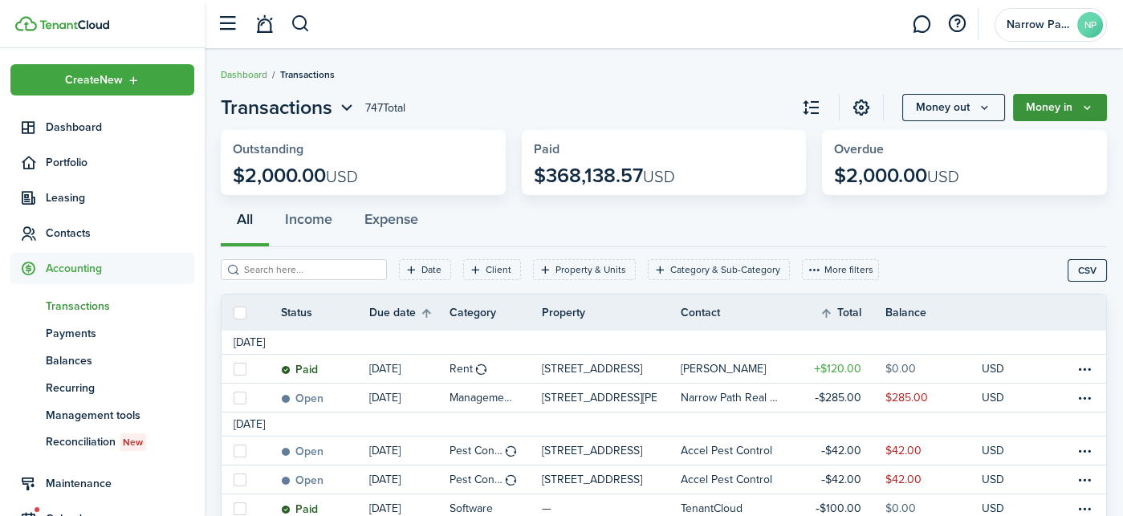
click at [1076, 101] on button "Money in" at bounding box center [1060, 107] width 94 height 27
click at [972, 108] on button "Money out" at bounding box center [953, 107] width 103 height 27
click at [1061, 106] on button "Money in" at bounding box center [1060, 107] width 94 height 27
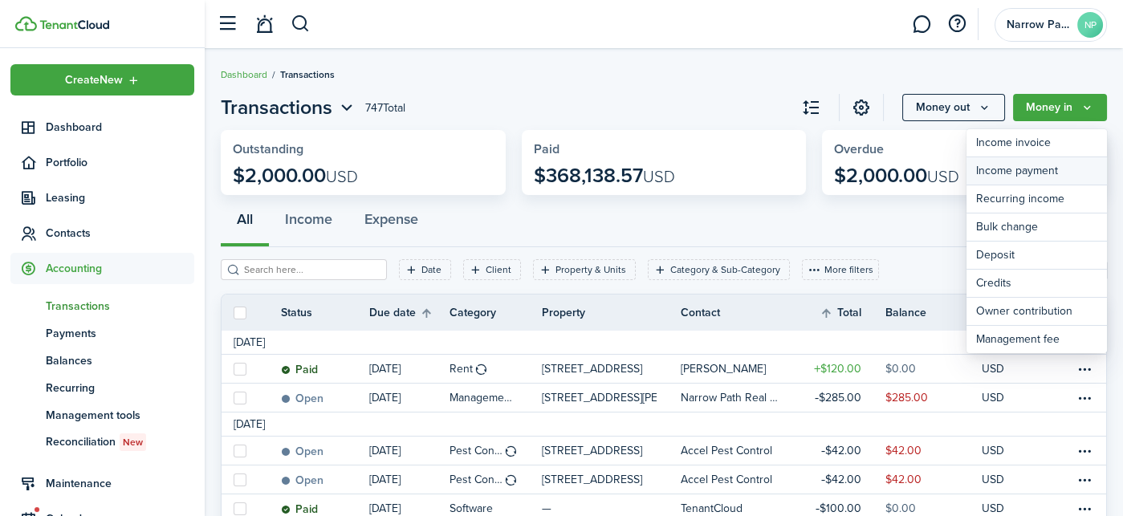
click at [1052, 165] on link "Income payment" at bounding box center [1037, 171] width 141 height 28
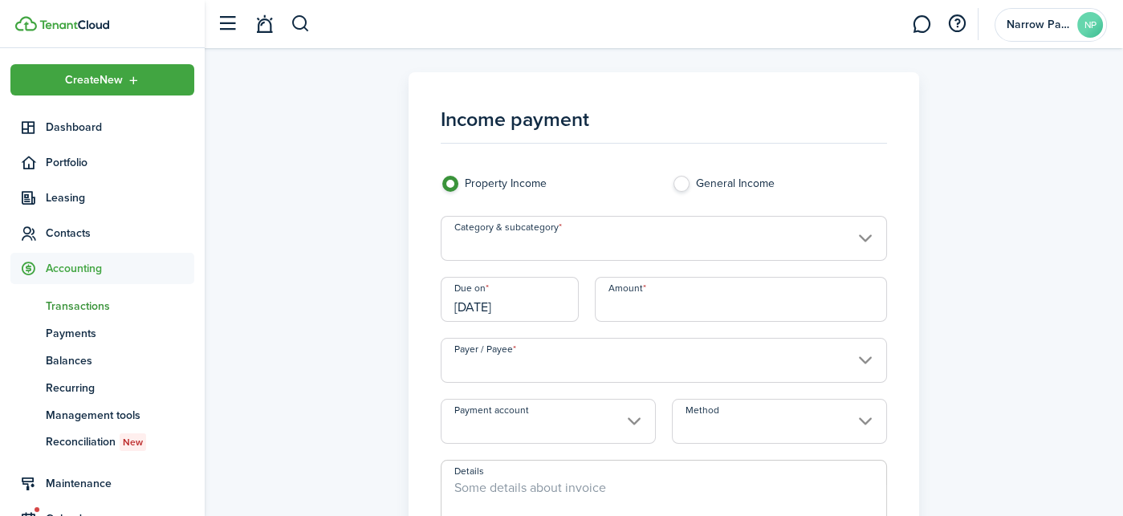
click at [792, 225] on input "Category & subcategory" at bounding box center [664, 238] width 446 height 45
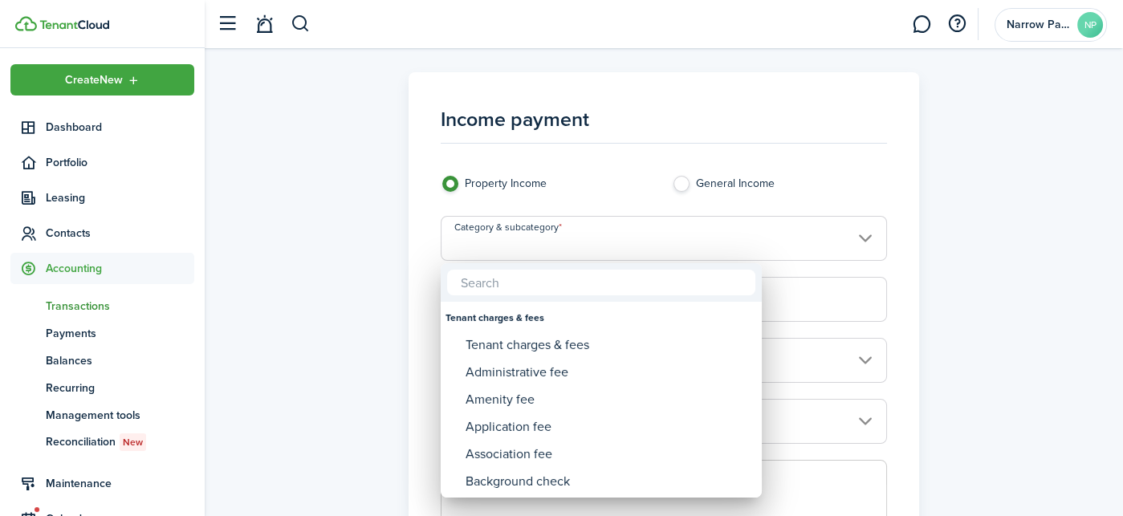
click at [899, 153] on div at bounding box center [562, 258] width 1380 height 773
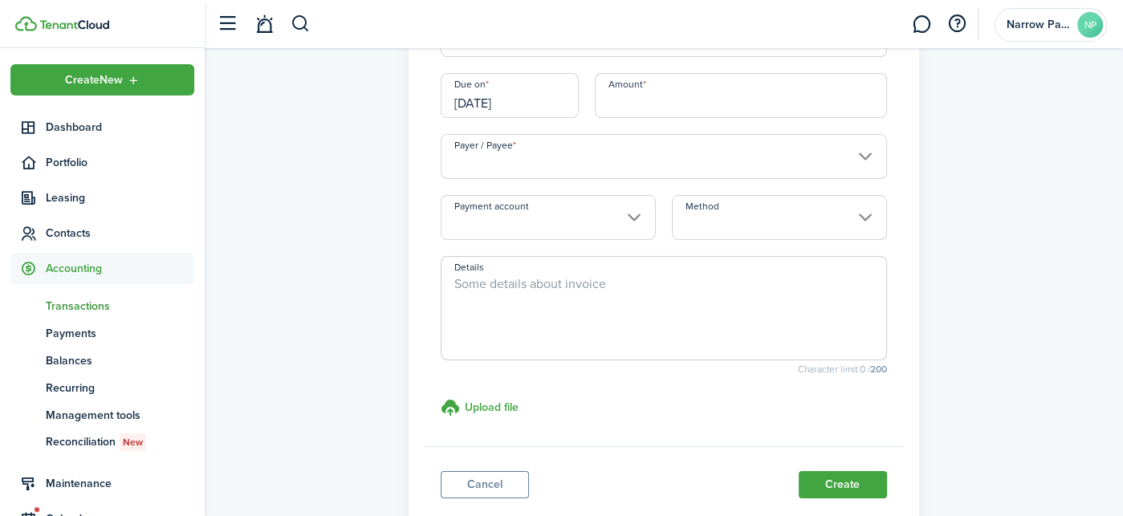
scroll to position [205, 0]
click at [469, 479] on link "Cancel" at bounding box center [485, 483] width 88 height 27
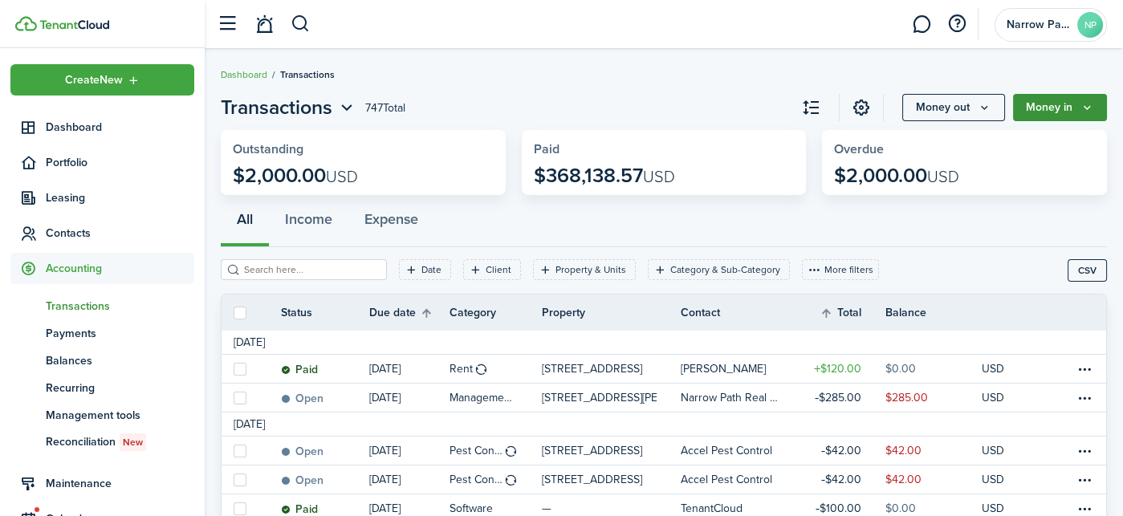
click at [1077, 98] on button "Money in" at bounding box center [1060, 107] width 94 height 27
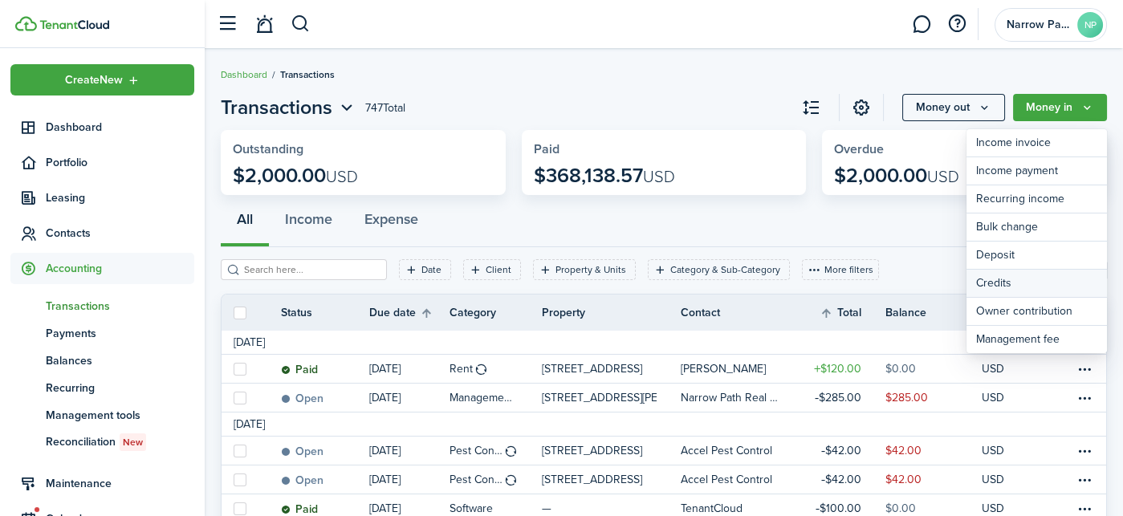
click at [997, 291] on link "Credits" at bounding box center [1037, 284] width 141 height 28
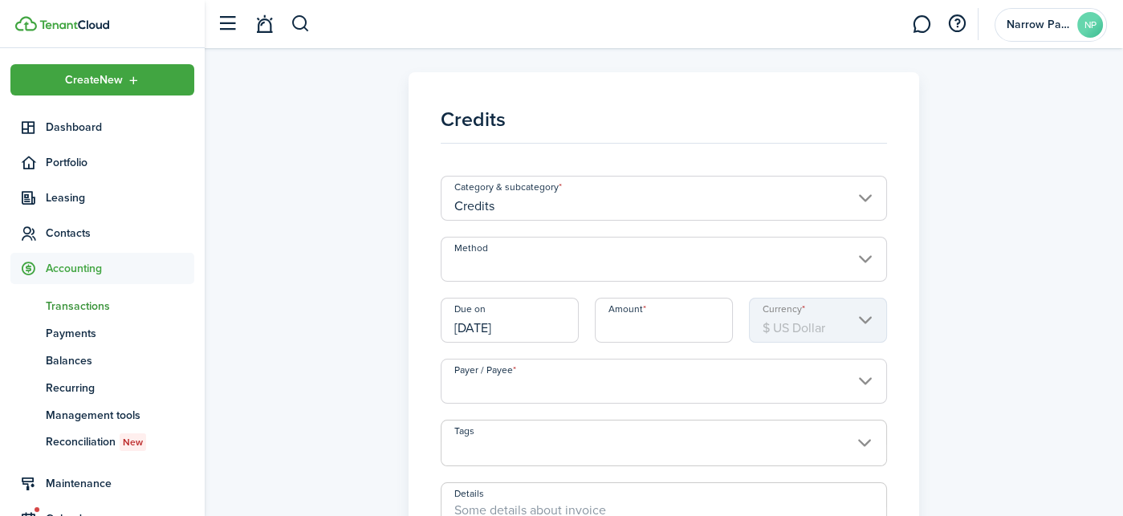
click at [617, 274] on input "Method" at bounding box center [664, 259] width 446 height 45
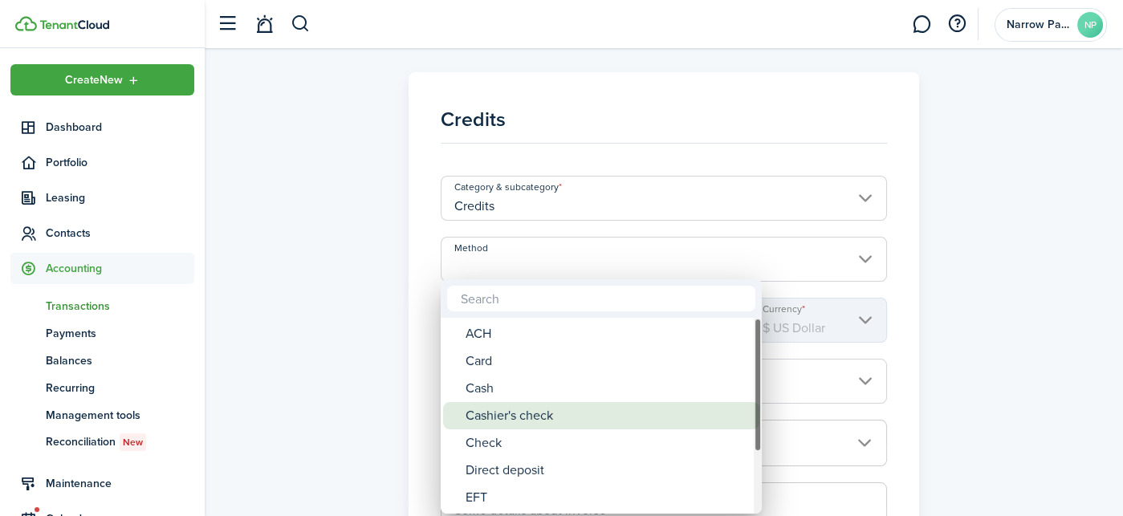
click at [554, 415] on div "Cashier's check" at bounding box center [608, 415] width 284 height 27
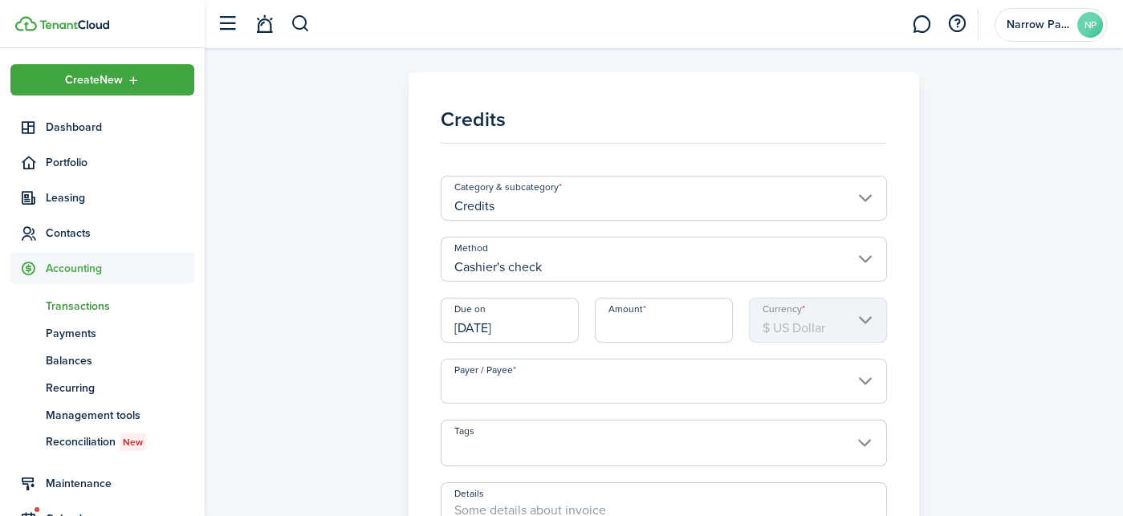
click at [550, 330] on input "[DATE]" at bounding box center [510, 320] width 138 height 45
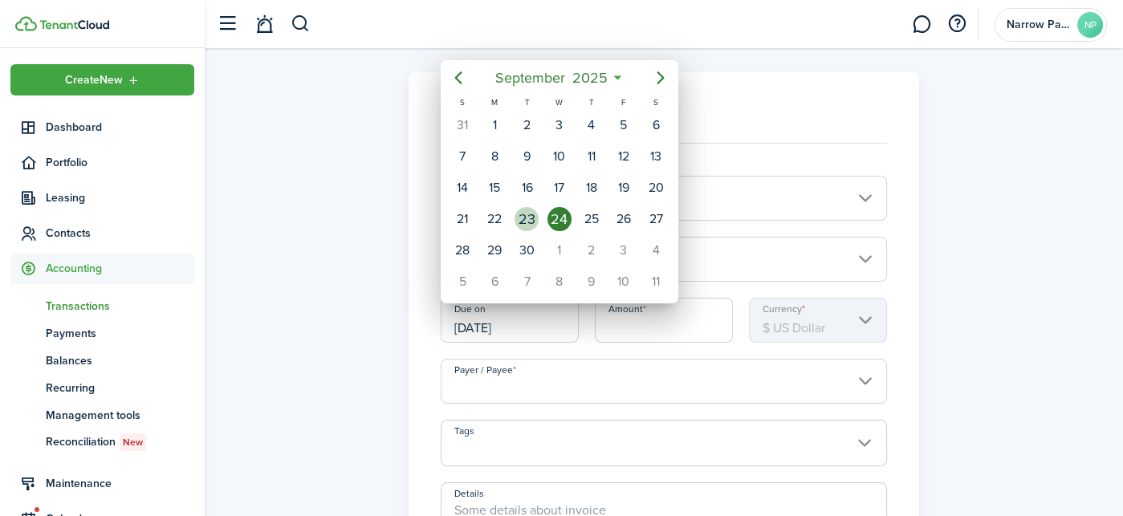
click at [525, 207] on div "23" at bounding box center [527, 219] width 24 height 24
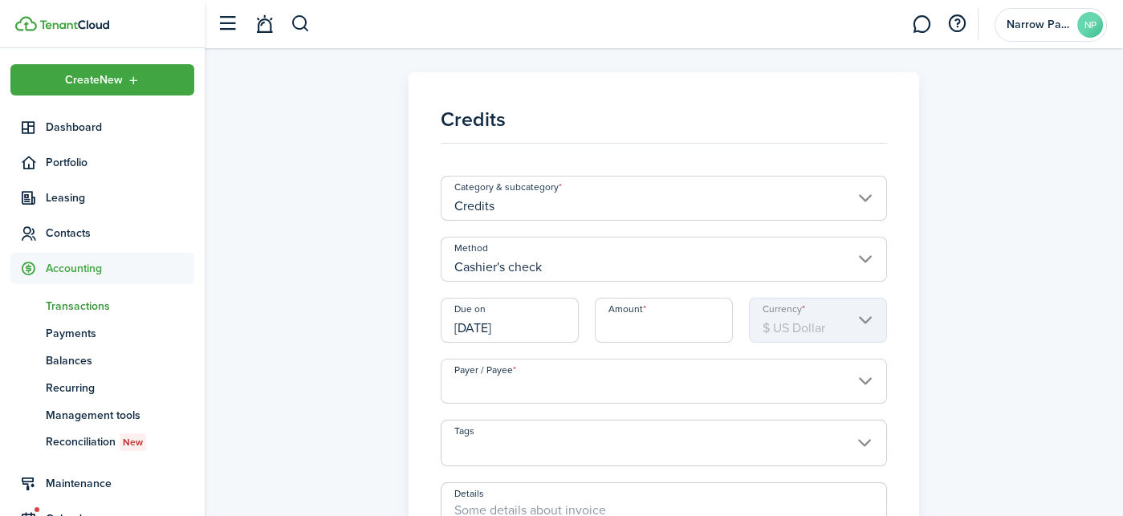
click at [658, 324] on input "Amount" at bounding box center [664, 320] width 138 height 45
click at [629, 329] on input "Amount" at bounding box center [664, 320] width 138 height 45
click at [693, 385] on input "Payer / Payee" at bounding box center [664, 381] width 446 height 45
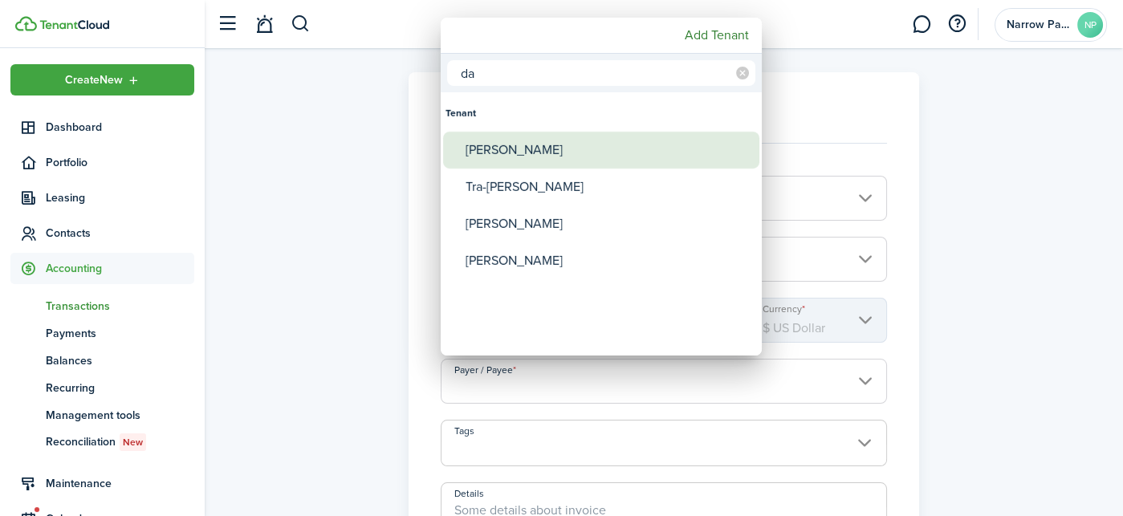
click at [635, 152] on div "[PERSON_NAME]" at bounding box center [608, 150] width 284 height 37
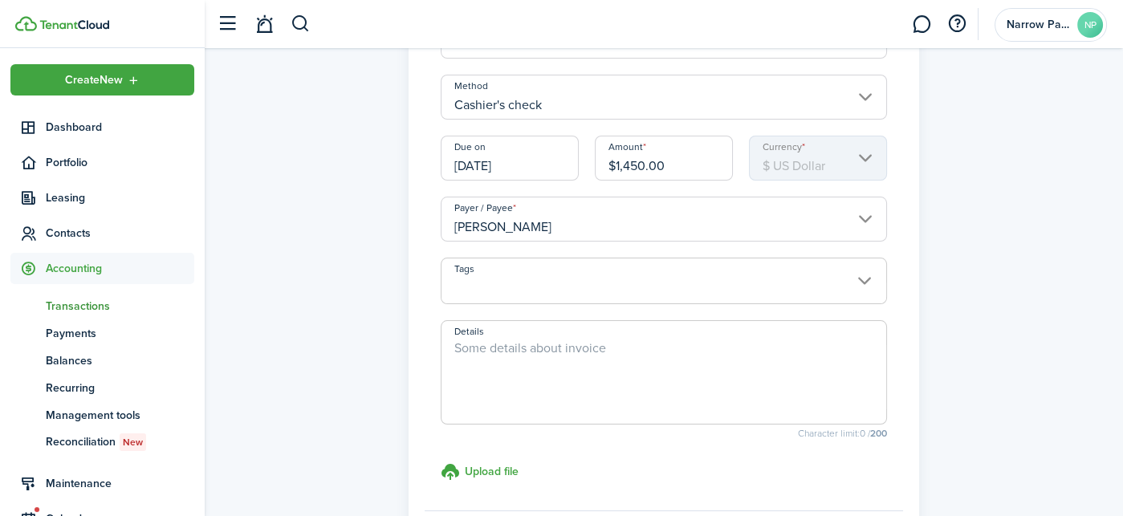
scroll to position [164, 0]
click at [625, 357] on textarea "Details" at bounding box center [664, 375] width 445 height 77
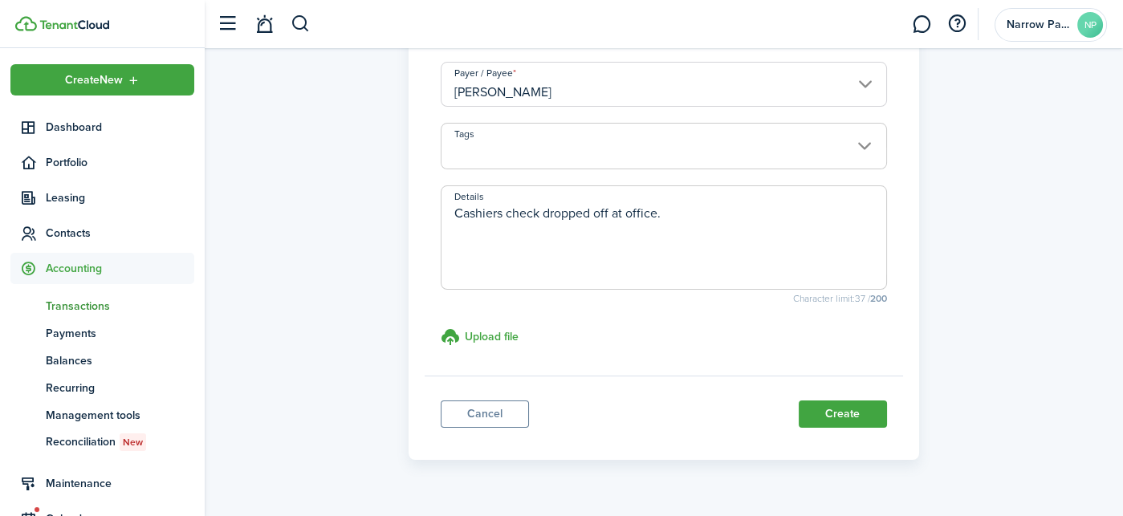
scroll to position [330, 0]
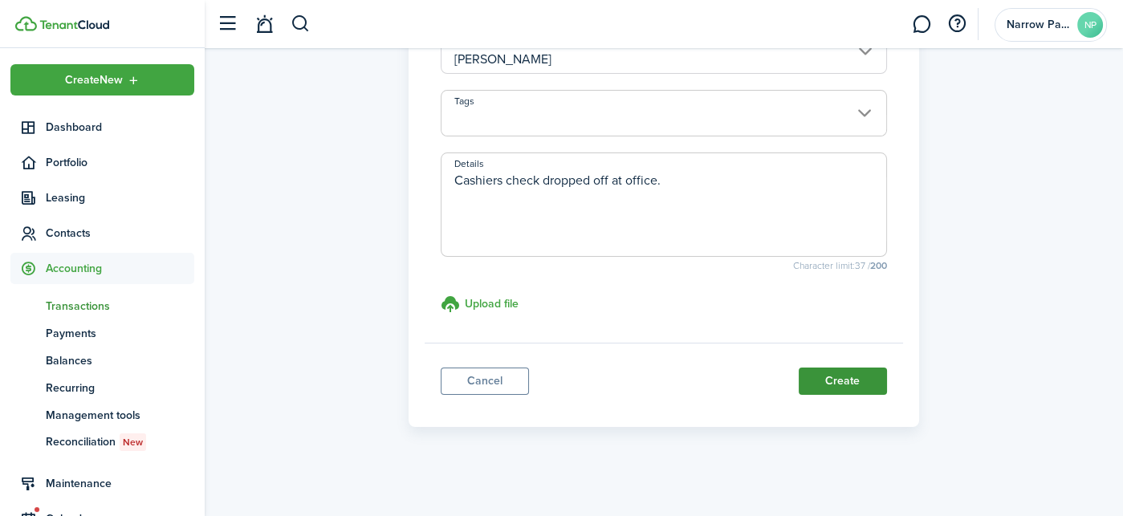
click at [835, 379] on button "Create" at bounding box center [843, 381] width 88 height 27
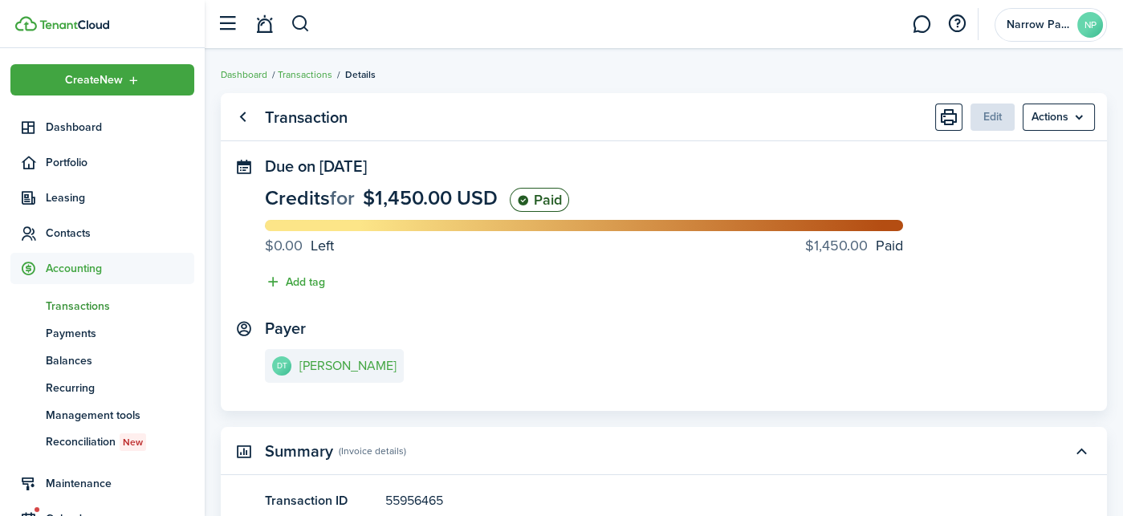
click at [1058, 95] on panel-main-header "Transaction Edit Actions" at bounding box center [664, 117] width 886 height 48
click at [1058, 108] on menu-btn "Actions" at bounding box center [1059, 117] width 72 height 27
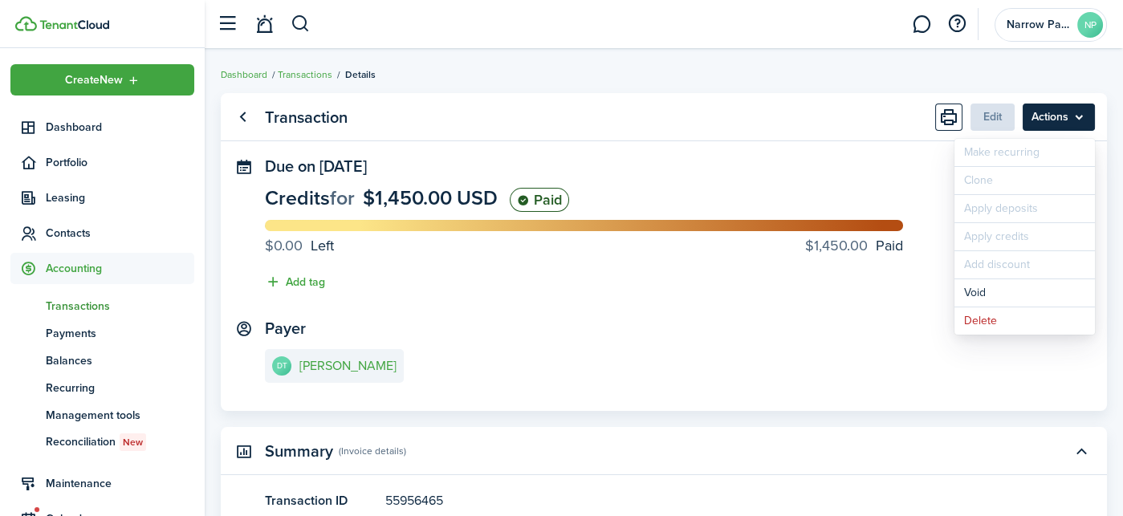
click at [1058, 108] on menu-btn "Actions" at bounding box center [1059, 117] width 72 height 27
